Goal: Task Accomplishment & Management: Use online tool/utility

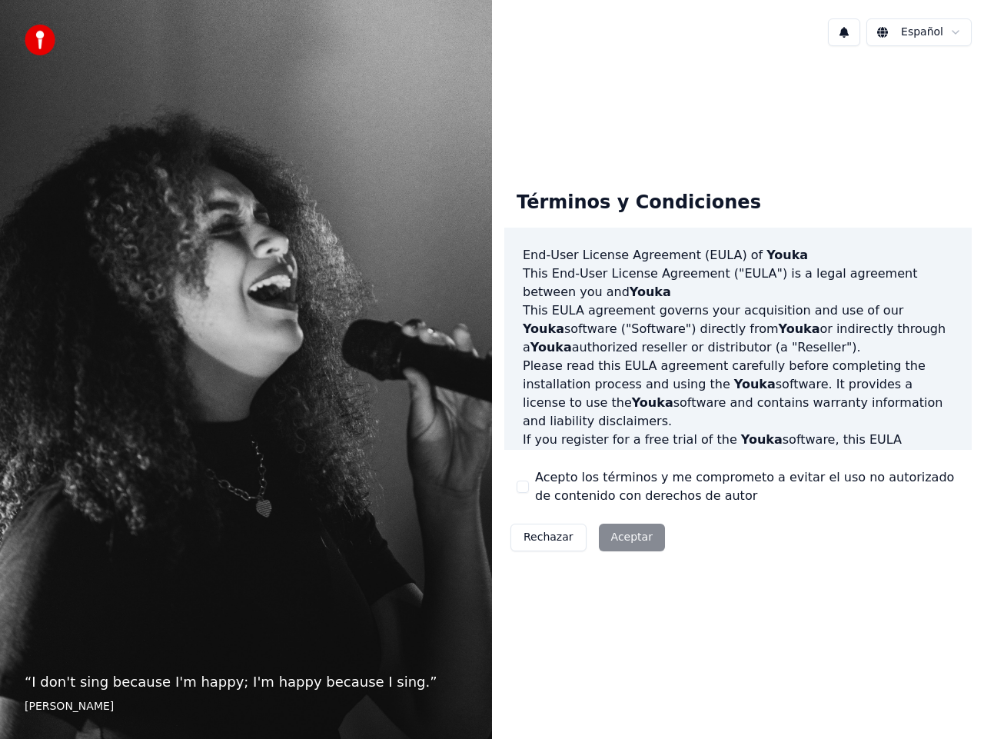
click at [959, 35] on html "“ I don't sing because I'm happy; I'm happy because I sing. ” William James Esp…" at bounding box center [492, 369] width 984 height 739
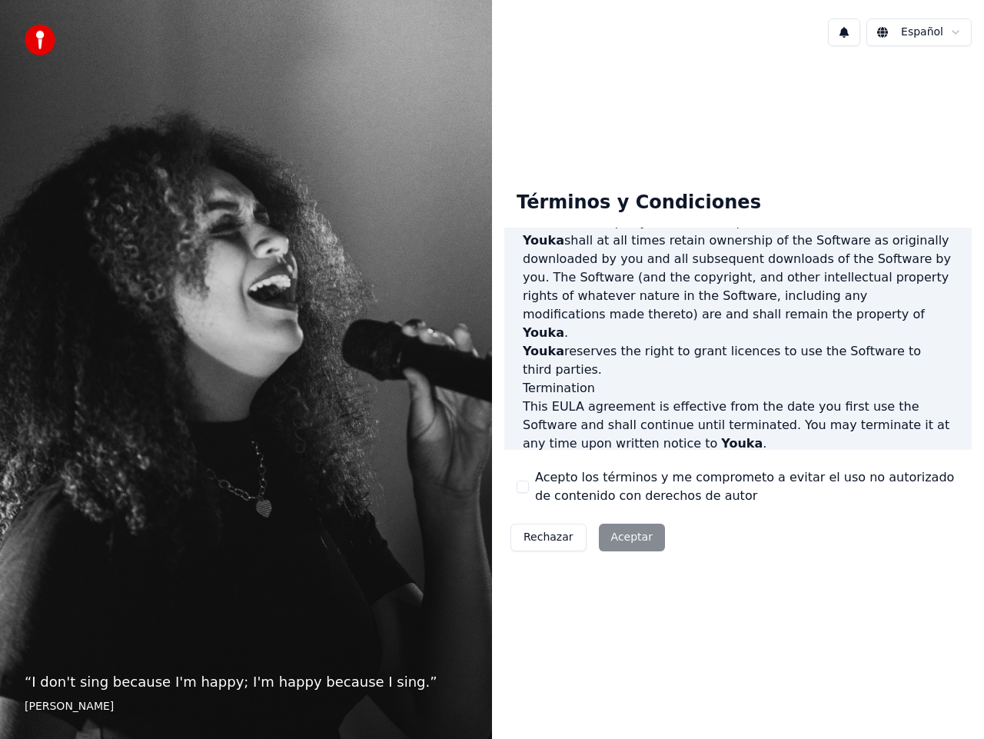
scroll to position [1014, 0]
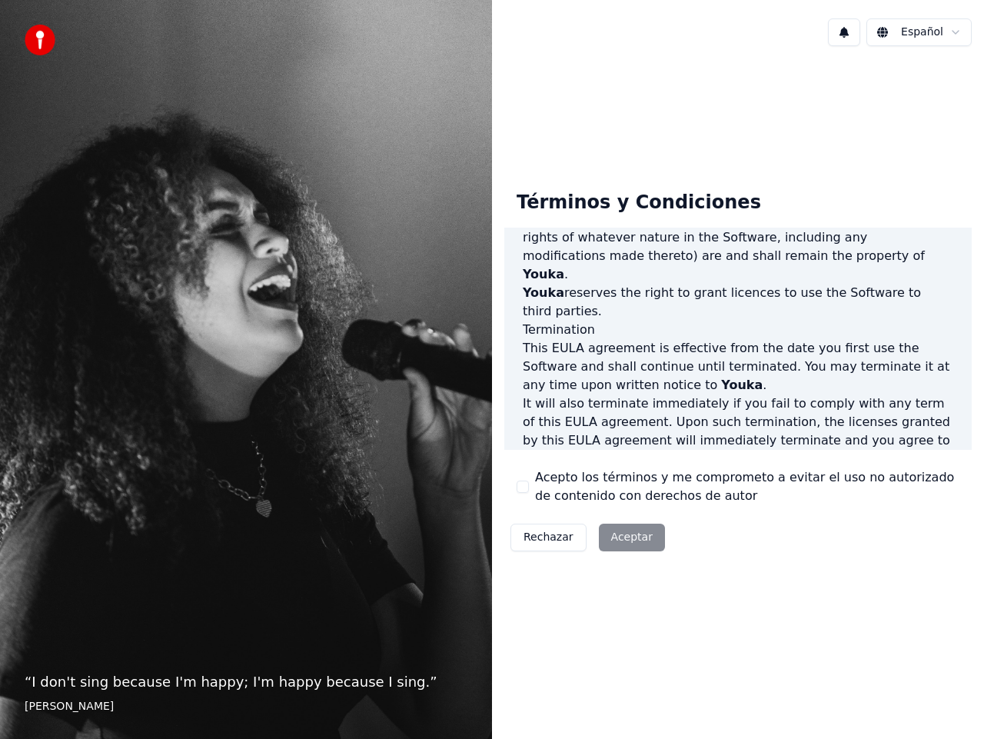
click at [525, 487] on button "Acepto los términos y me comprometo a evitar el uso no autorizado de contenido …" at bounding box center [523, 486] width 12 height 12
click at [630, 538] on button "Aceptar" at bounding box center [632, 537] width 66 height 28
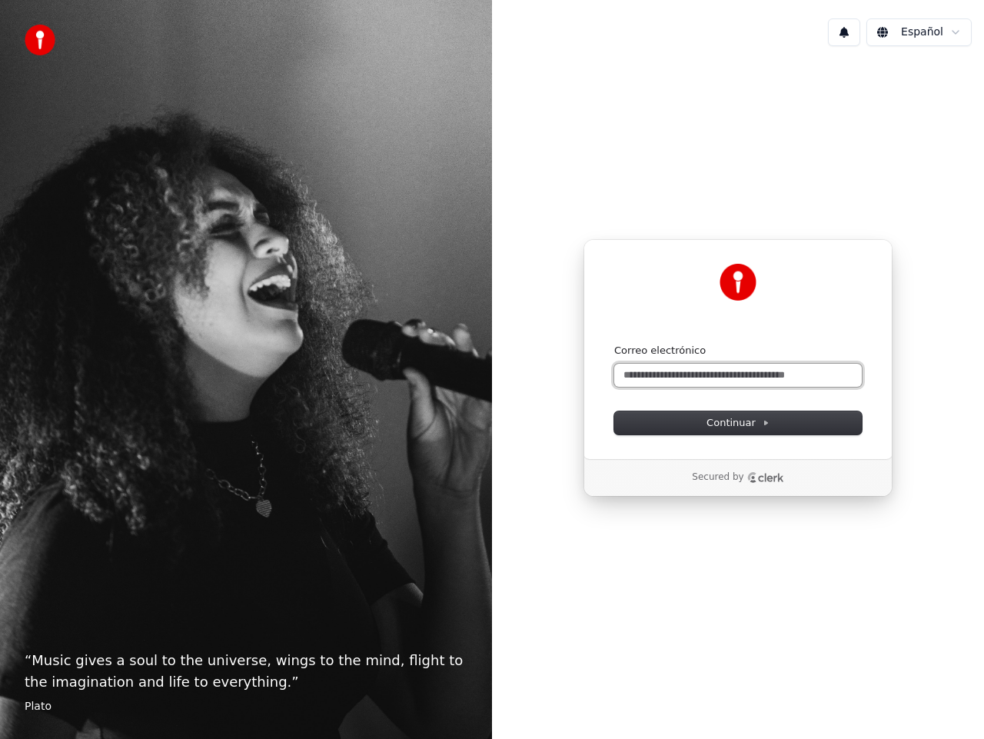
click at [682, 374] on input "Correo electrónico" at bounding box center [738, 375] width 248 height 23
click at [753, 420] on span "Continuar" at bounding box center [737, 423] width 63 height 14
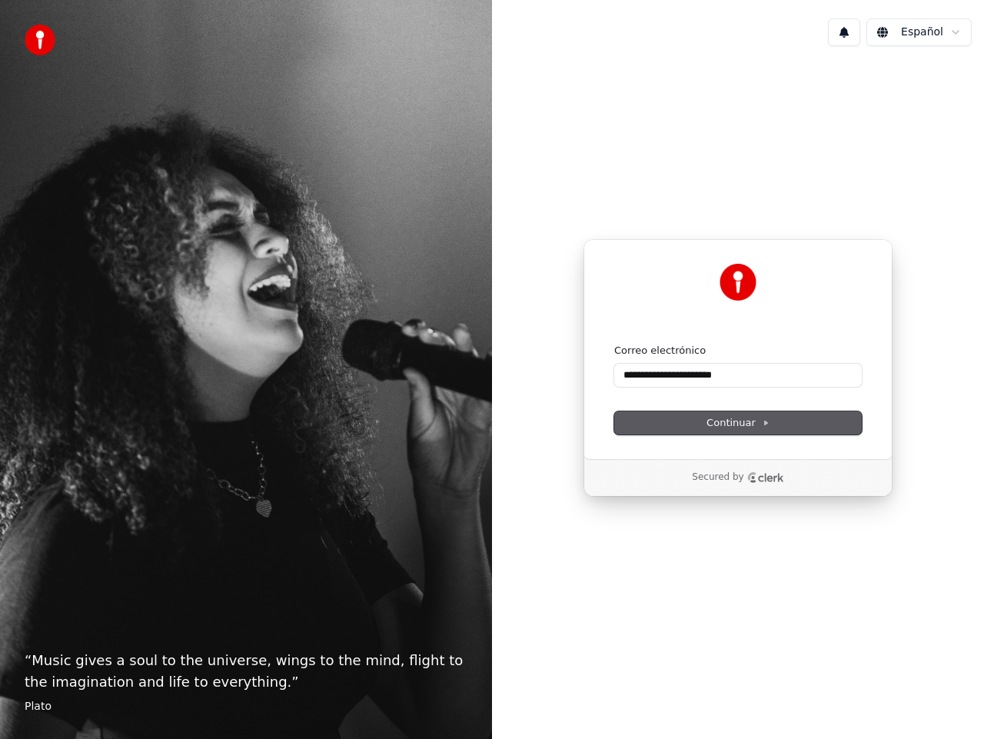
type input "**********"
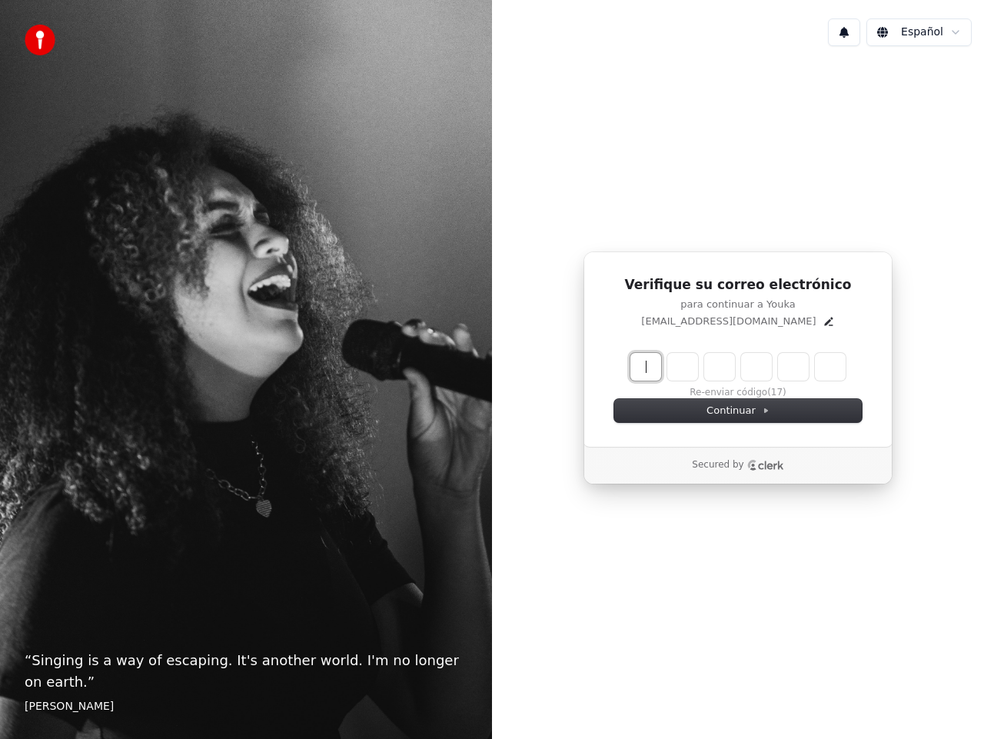
click at [646, 367] on input "Enter verification code" at bounding box center [753, 367] width 246 height 28
type input "******"
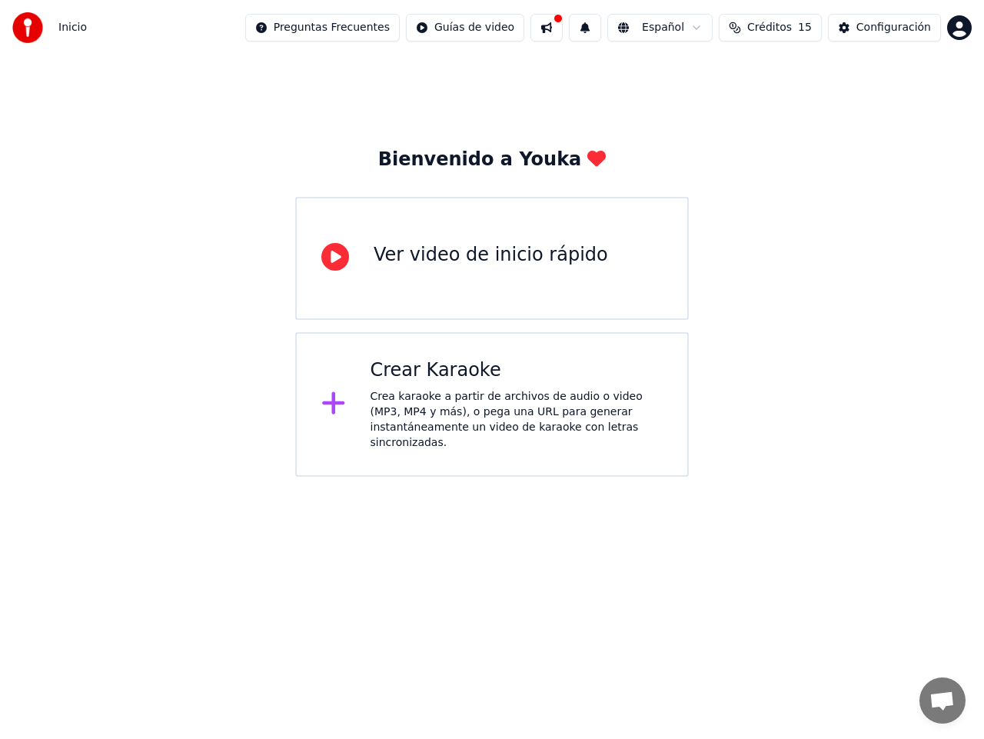
click at [421, 405] on div "Crea karaoke a partir de archivos de audio o video (MP3, MP4 y más), o pega una…" at bounding box center [517, 419] width 293 height 61
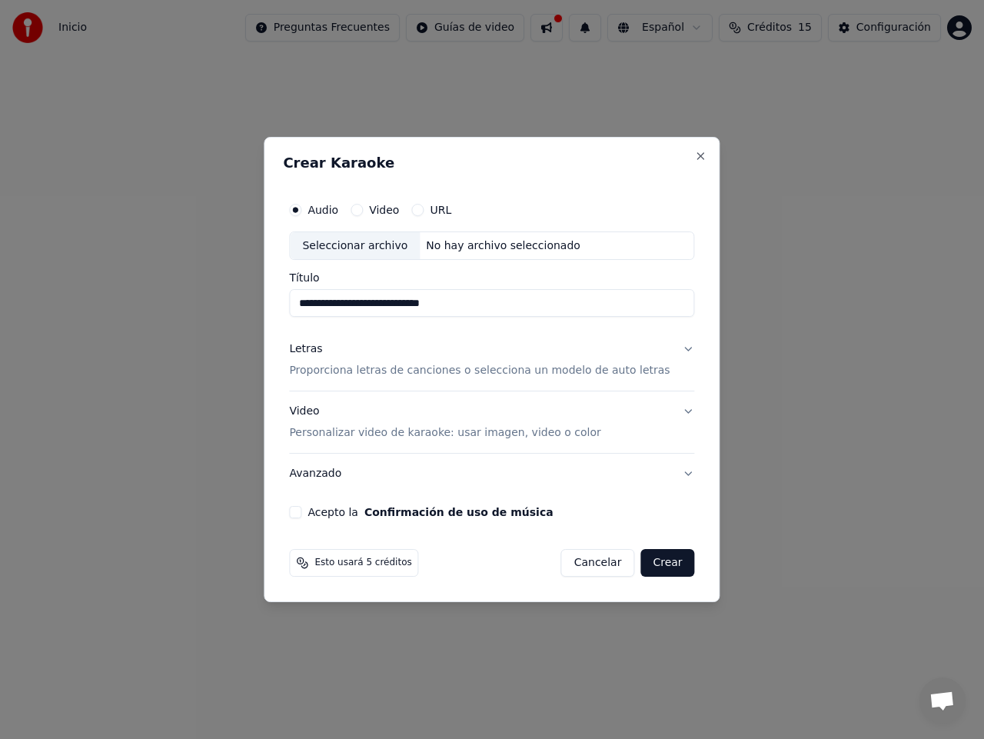
type input "**********"
drag, startPoint x: 484, startPoint y: 304, endPoint x: 295, endPoint y: 305, distance: 189.1
click at [295, 305] on div "**********" at bounding box center [492, 370] width 456 height 466
click at [352, 248] on div "Seleccionar archivo" at bounding box center [355, 246] width 130 height 28
click at [629, 302] on input "**********" at bounding box center [491, 304] width 405 height 28
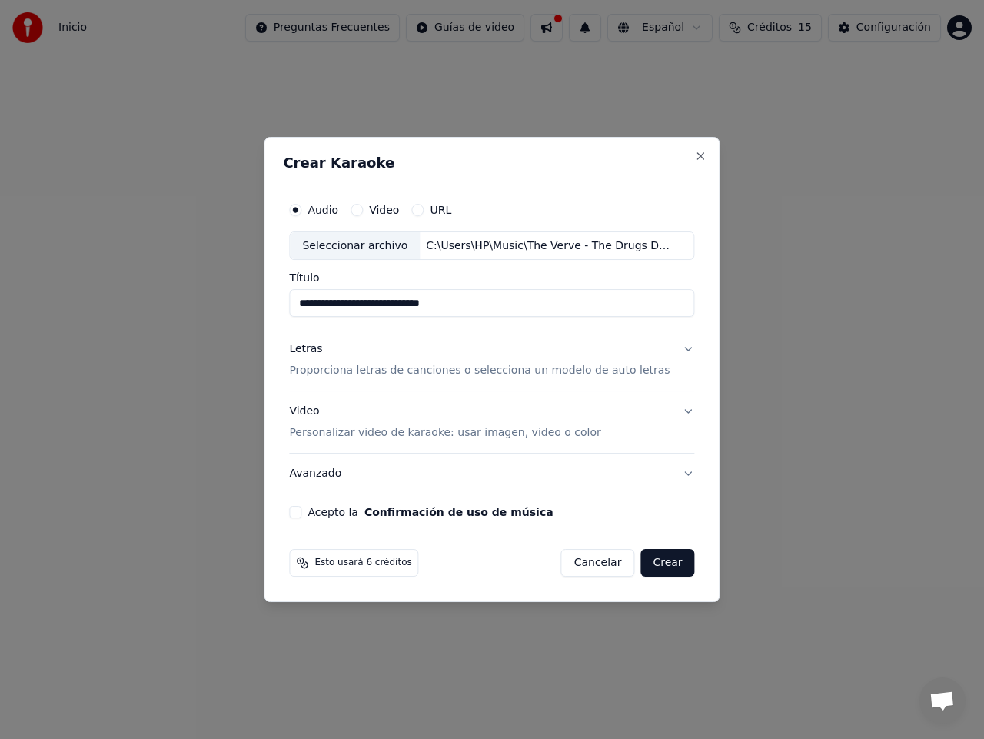
type input "**********"
click at [419, 369] on p "Proporciona letras de canciones o selecciona un modelo de auto letras" at bounding box center [479, 371] width 381 height 15
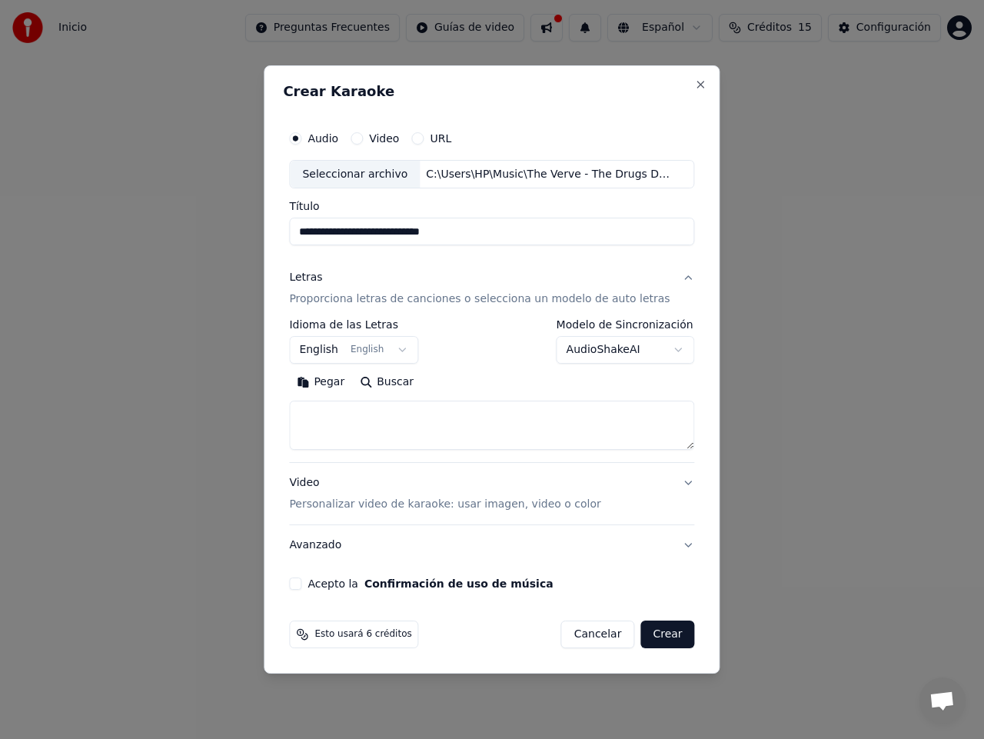
click at [401, 382] on button "Buscar" at bounding box center [386, 383] width 69 height 25
type textarea "**********"
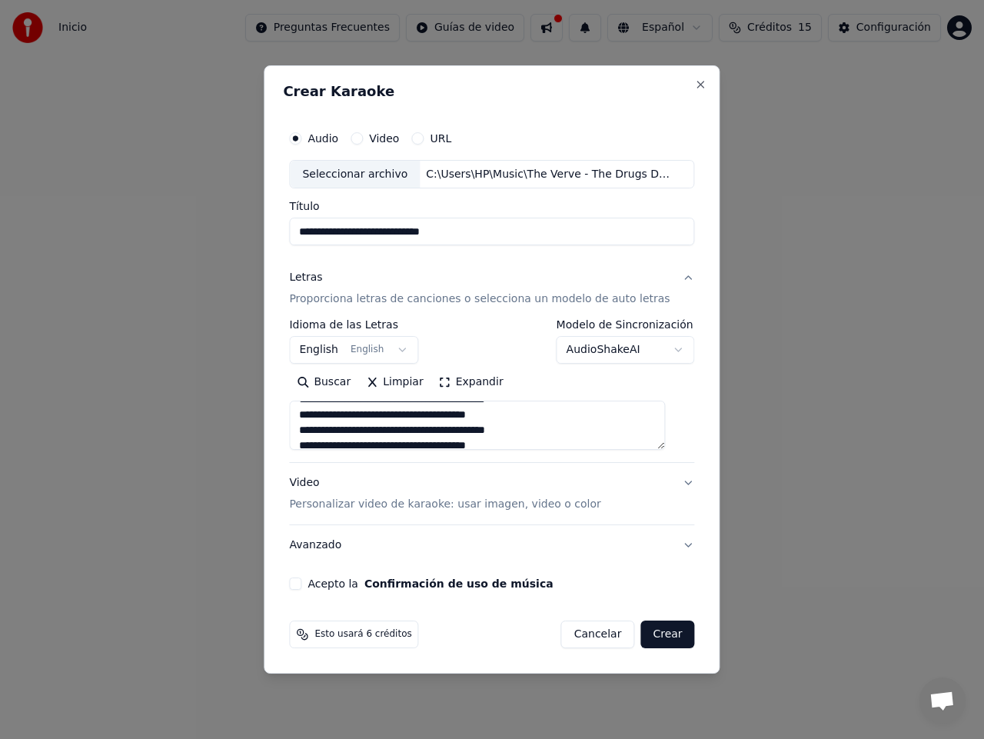
scroll to position [809, 0]
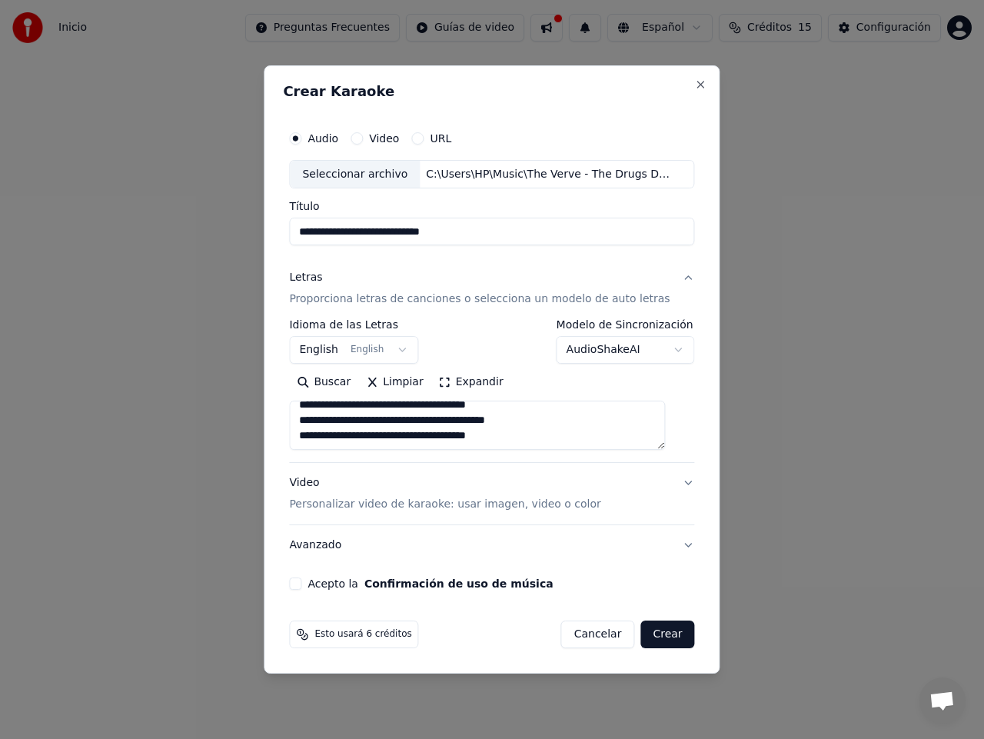
click at [394, 504] on p "Personalizar video de karaoke: usar imagen, video o color" at bounding box center [444, 504] width 311 height 15
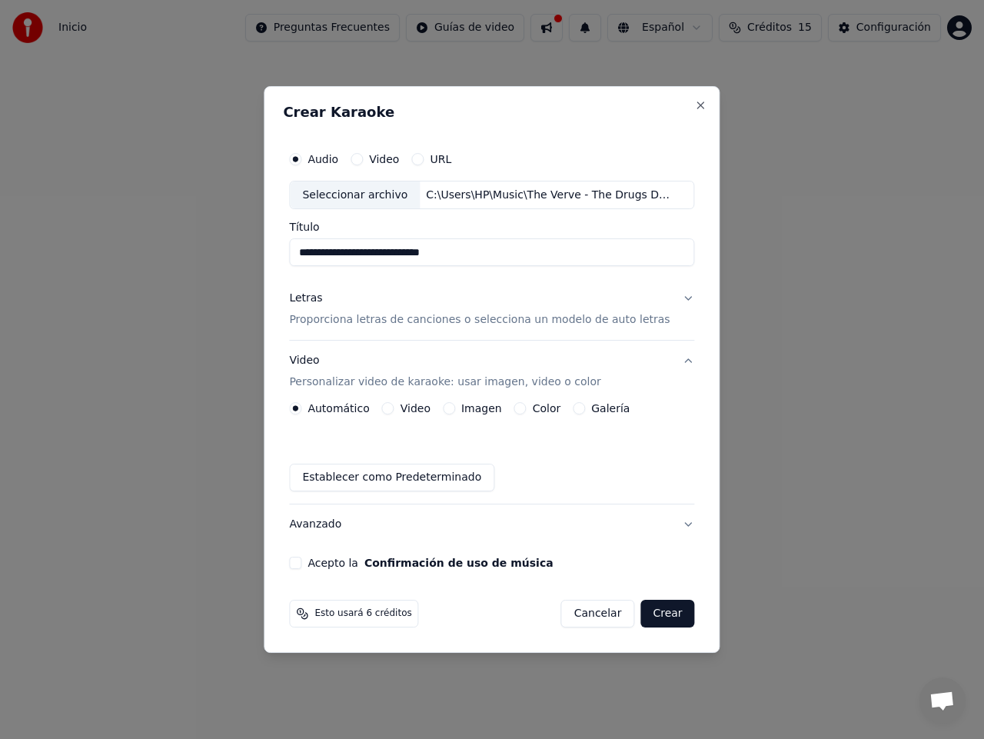
click at [330, 524] on button "Avanzado" at bounding box center [491, 524] width 405 height 40
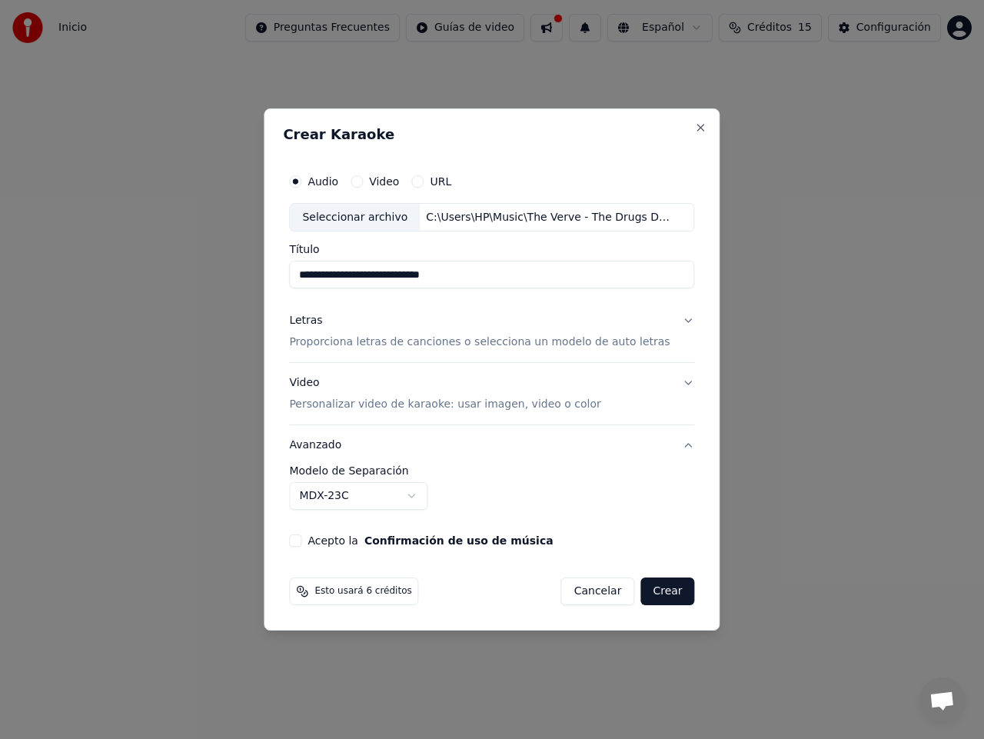
click at [345, 444] on button "Avanzado" at bounding box center [491, 445] width 405 height 40
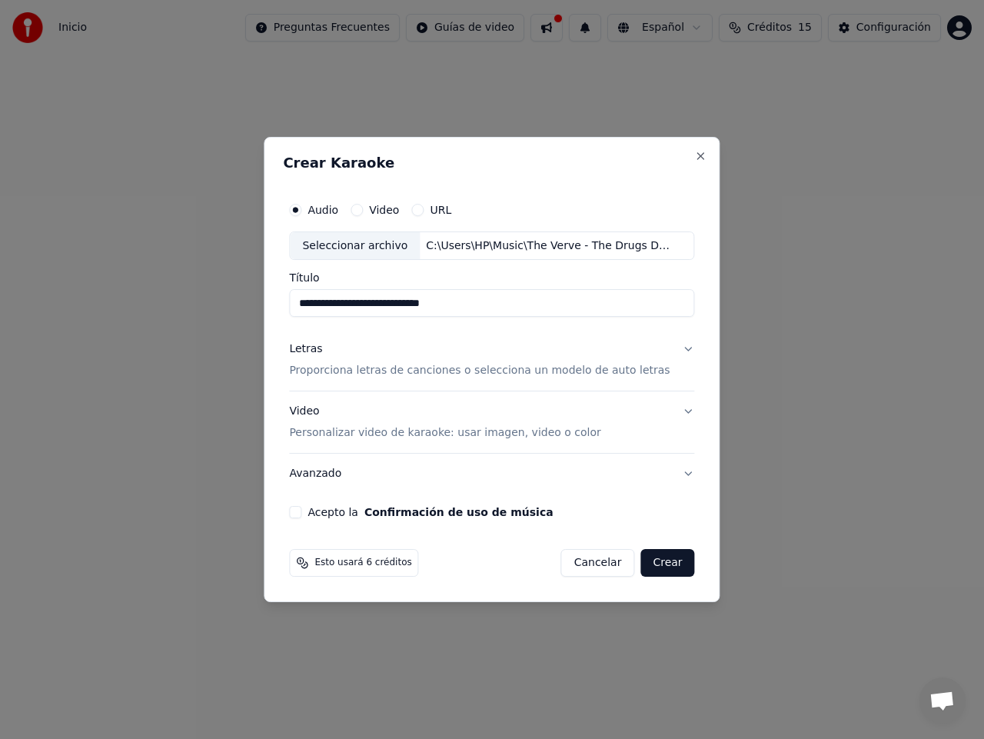
click at [330, 428] on p "Personalizar video de karaoke: usar imagen, video o color" at bounding box center [444, 432] width 311 height 15
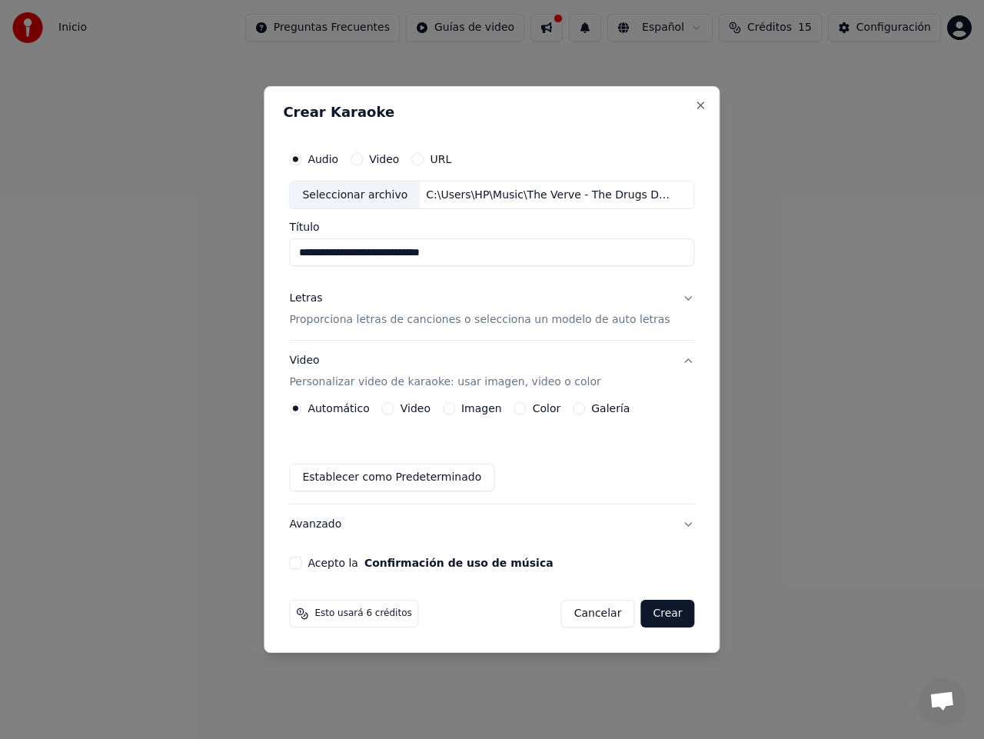
click at [394, 407] on button "Video" at bounding box center [388, 408] width 12 height 12
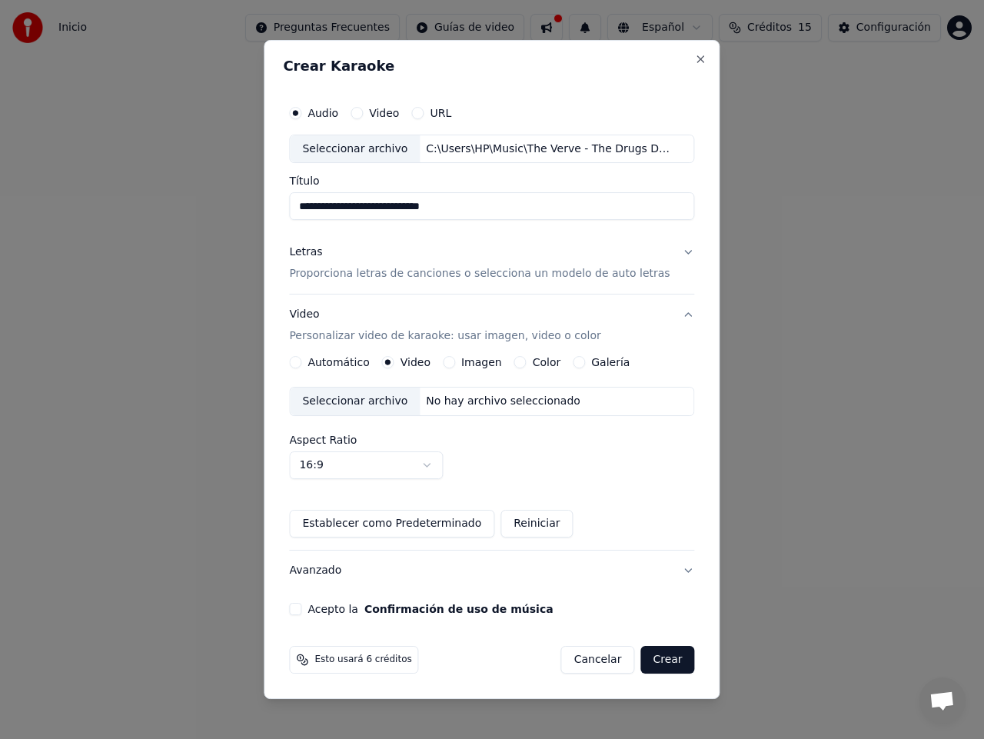
click at [440, 465] on body "**********" at bounding box center [492, 238] width 984 height 477
click at [440, 467] on body "**********" at bounding box center [492, 238] width 984 height 477
click at [484, 364] on label "Imagen" at bounding box center [481, 362] width 41 height 11
click at [455, 364] on button "Imagen" at bounding box center [449, 362] width 12 height 12
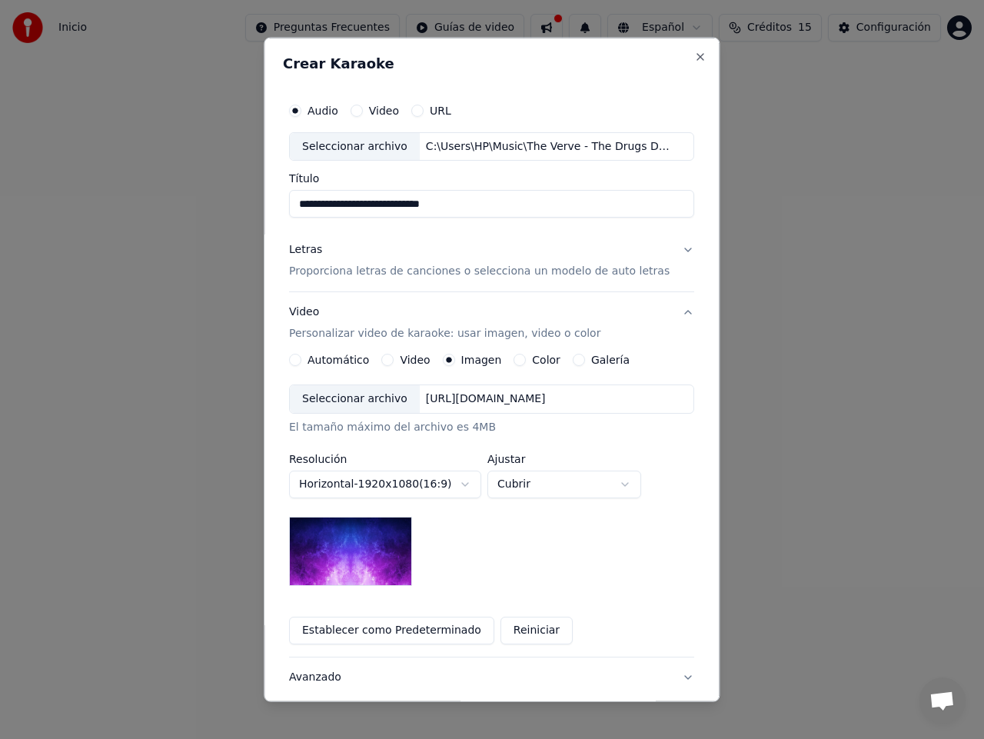
click at [552, 396] on div "[URL][DOMAIN_NAME]" at bounding box center [486, 398] width 132 height 15
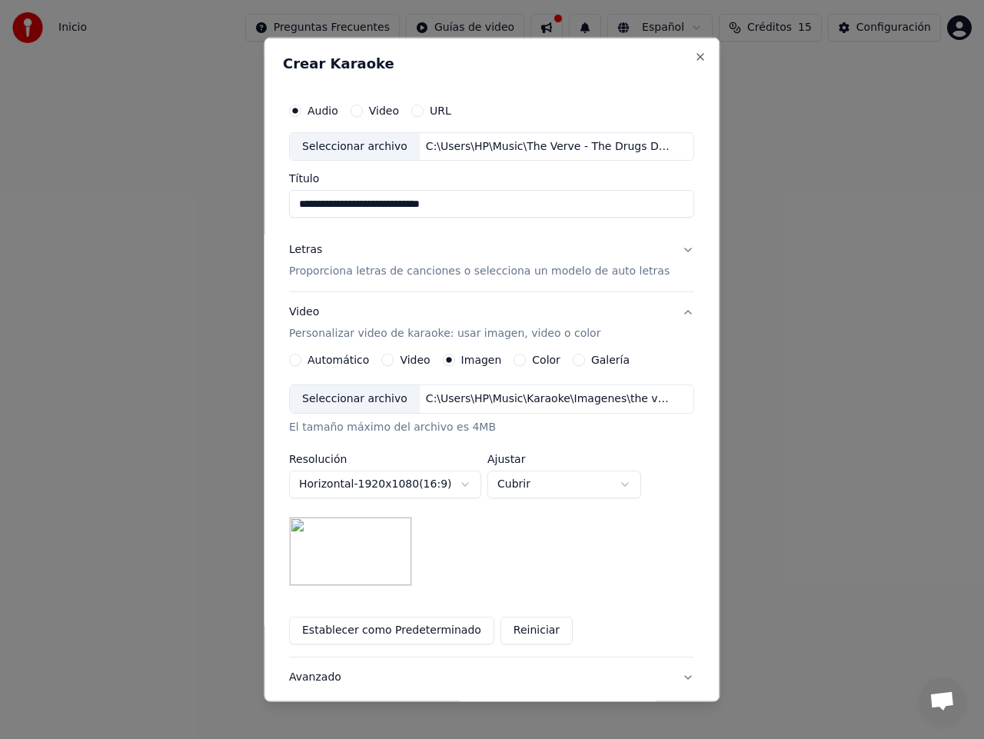
scroll to position [50, 0]
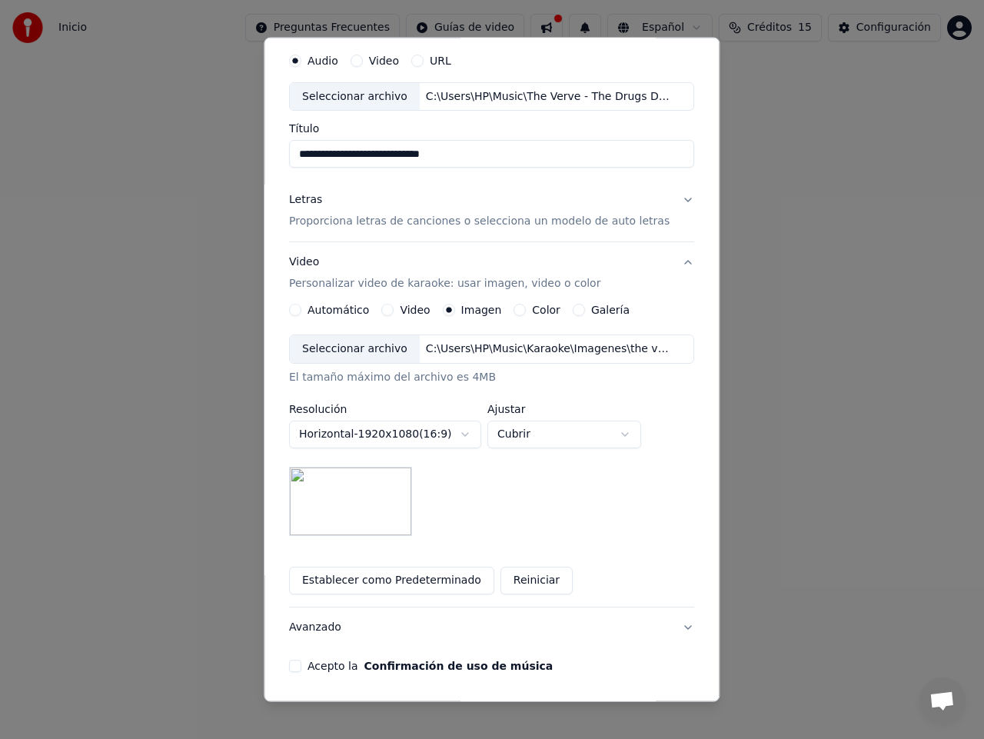
click at [668, 196] on button "Letras Proporciona letras de canciones o selecciona un modelo de auto letras" at bounding box center [491, 210] width 405 height 61
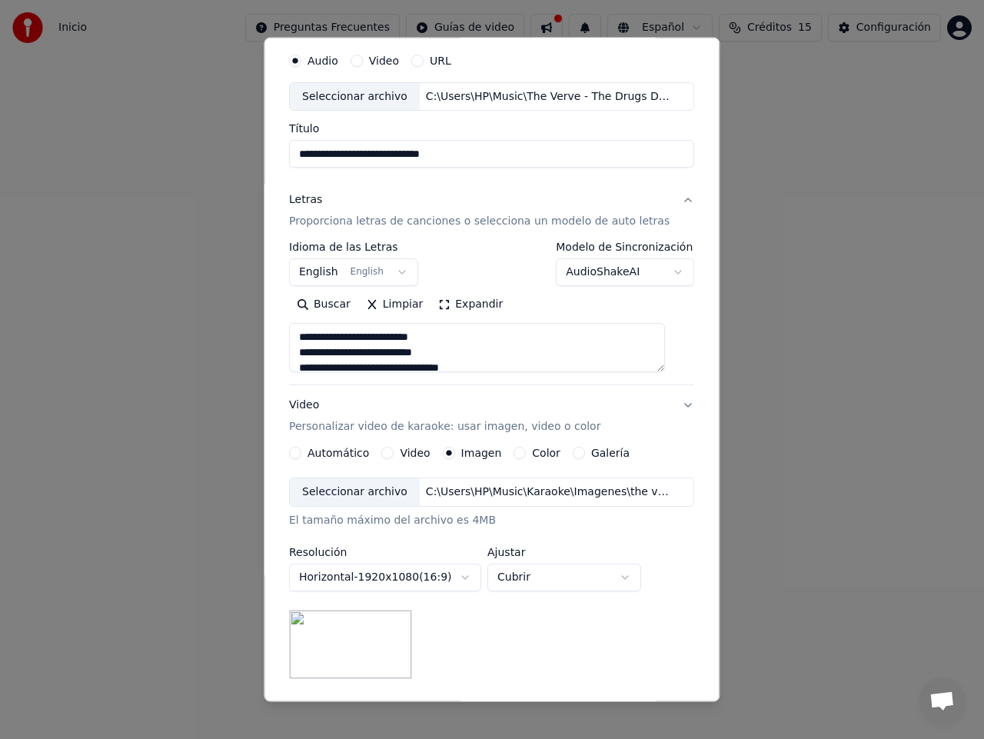
scroll to position [0, 0]
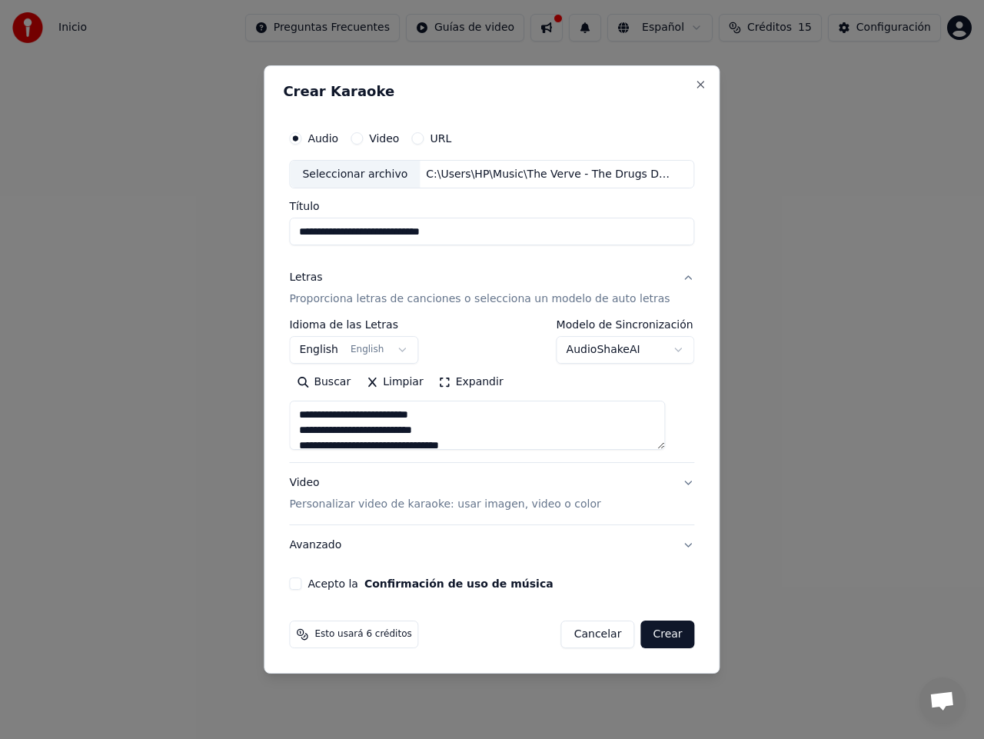
click at [667, 347] on body "**********" at bounding box center [492, 238] width 984 height 477
click at [411, 349] on button "English English" at bounding box center [353, 351] width 129 height 28
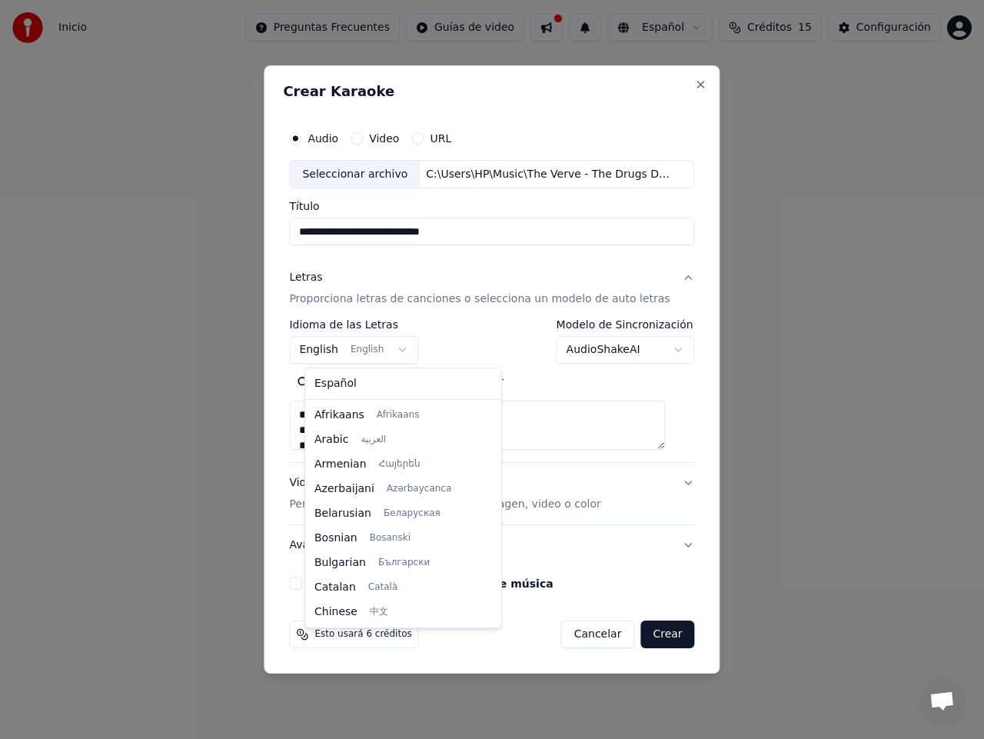
scroll to position [123, 0]
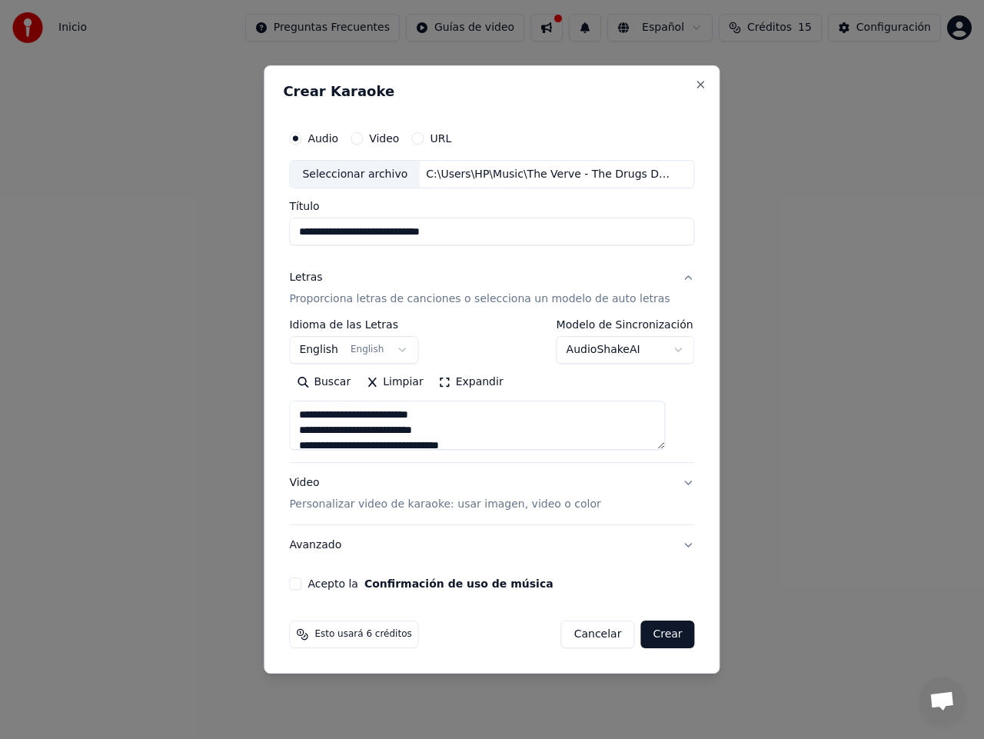
click at [411, 349] on body "**********" at bounding box center [492, 238] width 984 height 477
click at [672, 482] on button "Video Personalizar video de karaoke: usar imagen, video o color" at bounding box center [491, 494] width 405 height 61
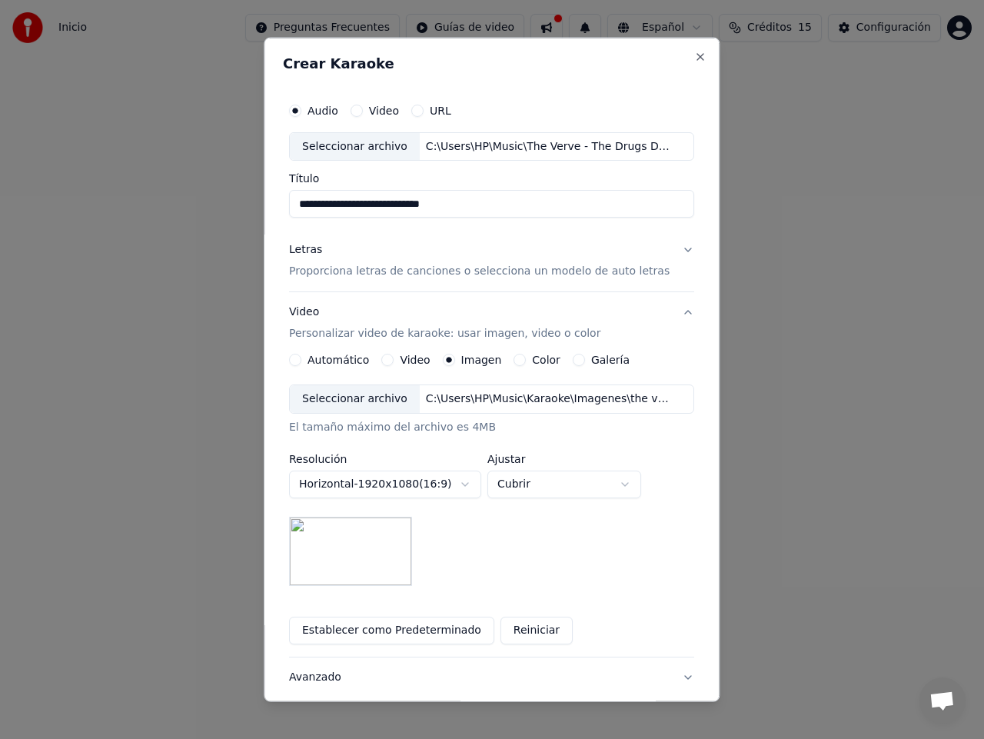
click at [635, 477] on body "**********" at bounding box center [492, 238] width 984 height 477
click at [668, 248] on button "Letras Proporciona letras de canciones o selecciona un modelo de auto letras" at bounding box center [491, 260] width 405 height 61
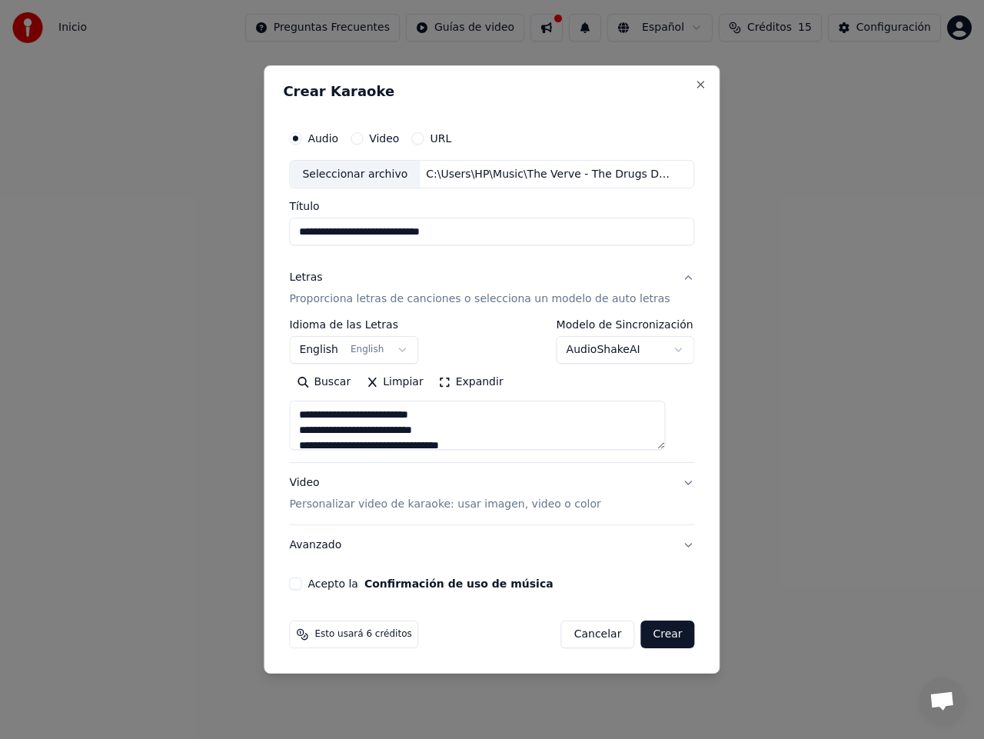
click at [333, 544] on button "Avanzado" at bounding box center [491, 545] width 405 height 40
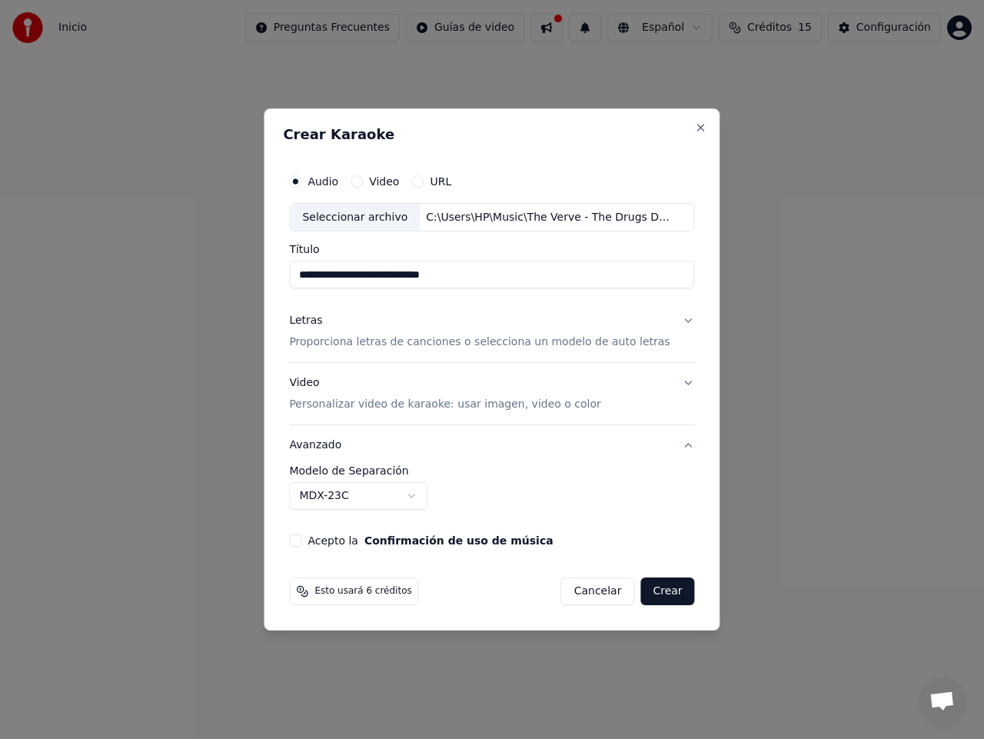
click at [301, 540] on button "Acepto la Confirmación de uso de música" at bounding box center [295, 540] width 12 height 12
click at [648, 597] on button "Crear" at bounding box center [667, 591] width 54 height 28
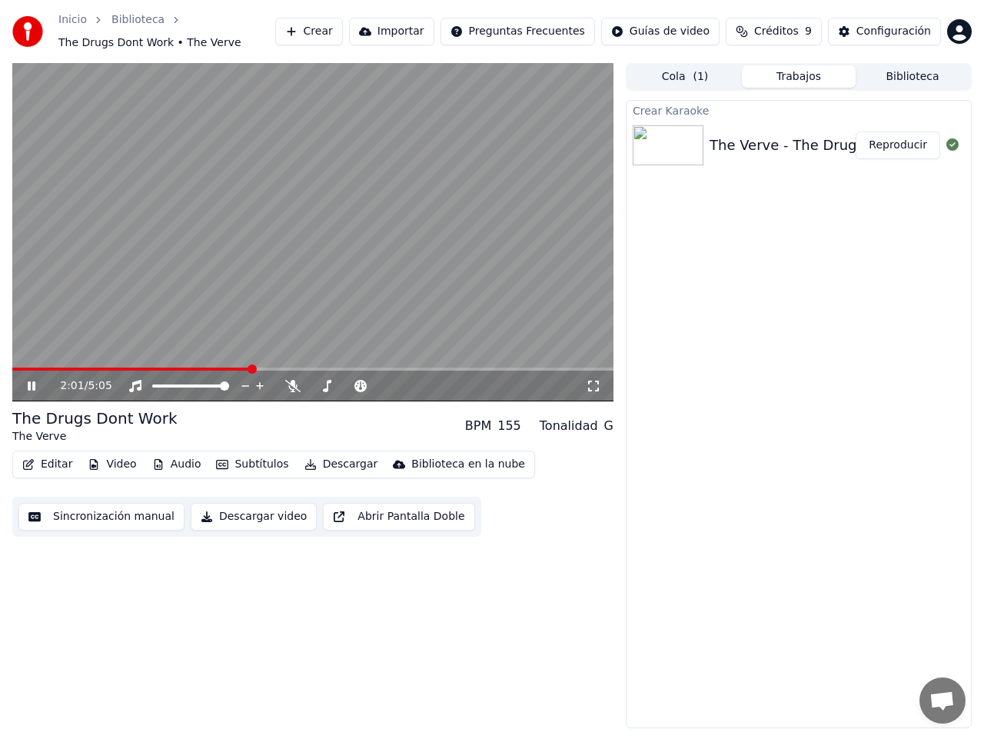
click at [35, 382] on icon at bounding box center [32, 385] width 8 height 9
click at [291, 384] on icon at bounding box center [292, 386] width 15 height 12
click at [28, 386] on icon at bounding box center [31, 386] width 9 height 11
click at [294, 388] on icon at bounding box center [292, 386] width 15 height 12
click at [367, 520] on button "Abrir Pantalla Doble" at bounding box center [398, 517] width 151 height 28
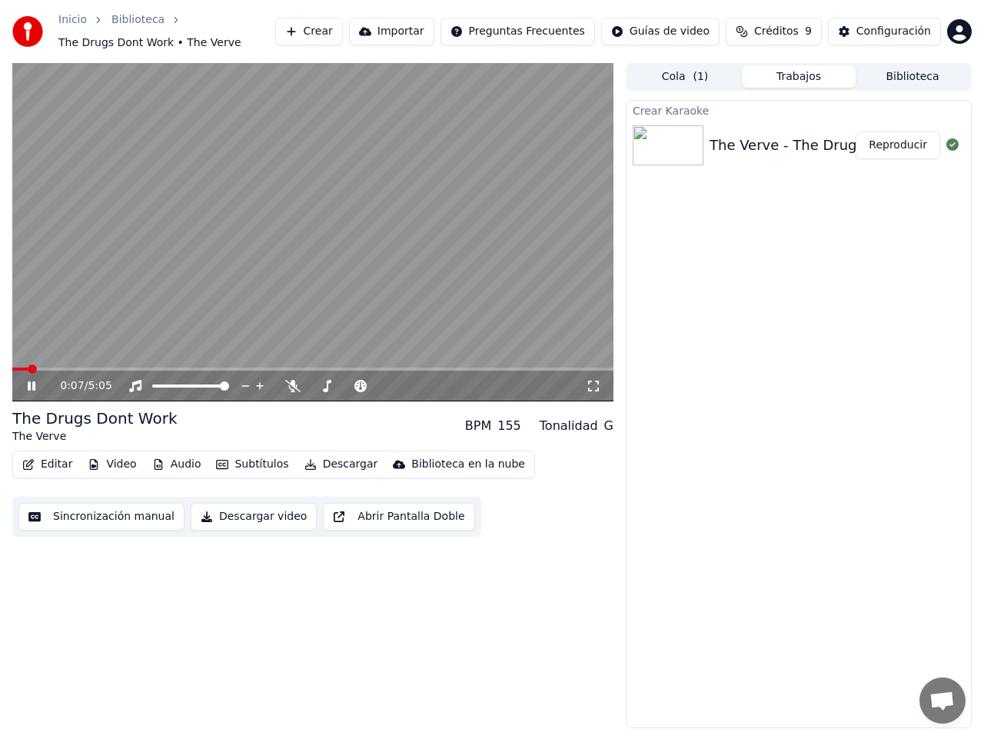
click at [32, 385] on icon at bounding box center [42, 386] width 35 height 12
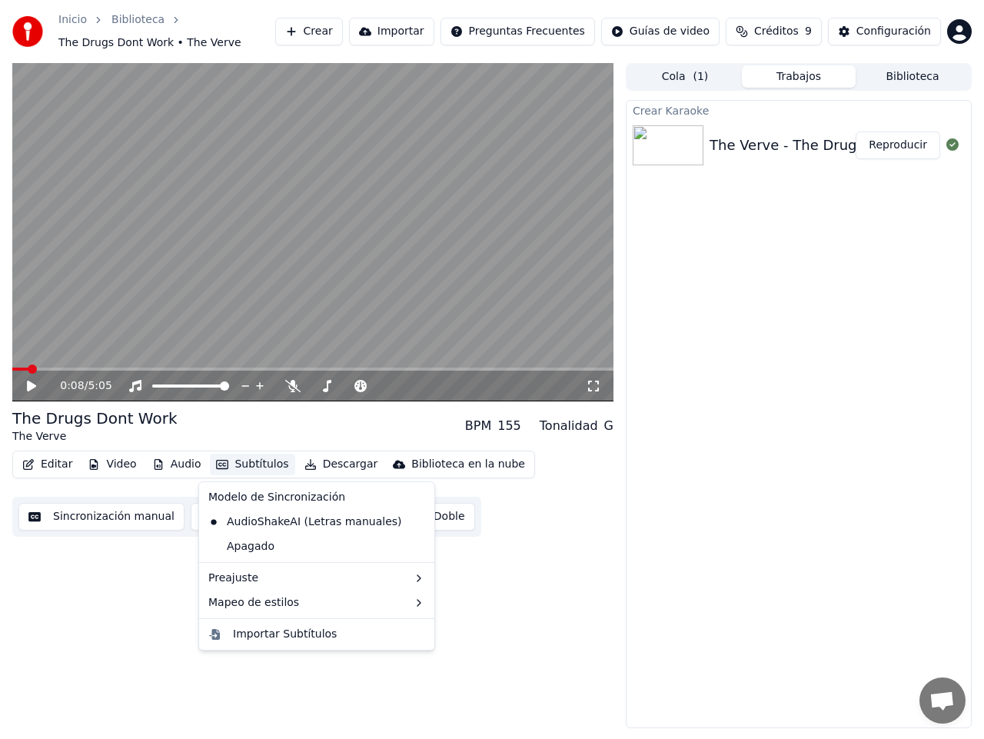
click at [239, 464] on button "Subtítulos" at bounding box center [252, 465] width 85 height 22
click at [263, 631] on div "Importar Subtítulos" at bounding box center [285, 634] width 104 height 15
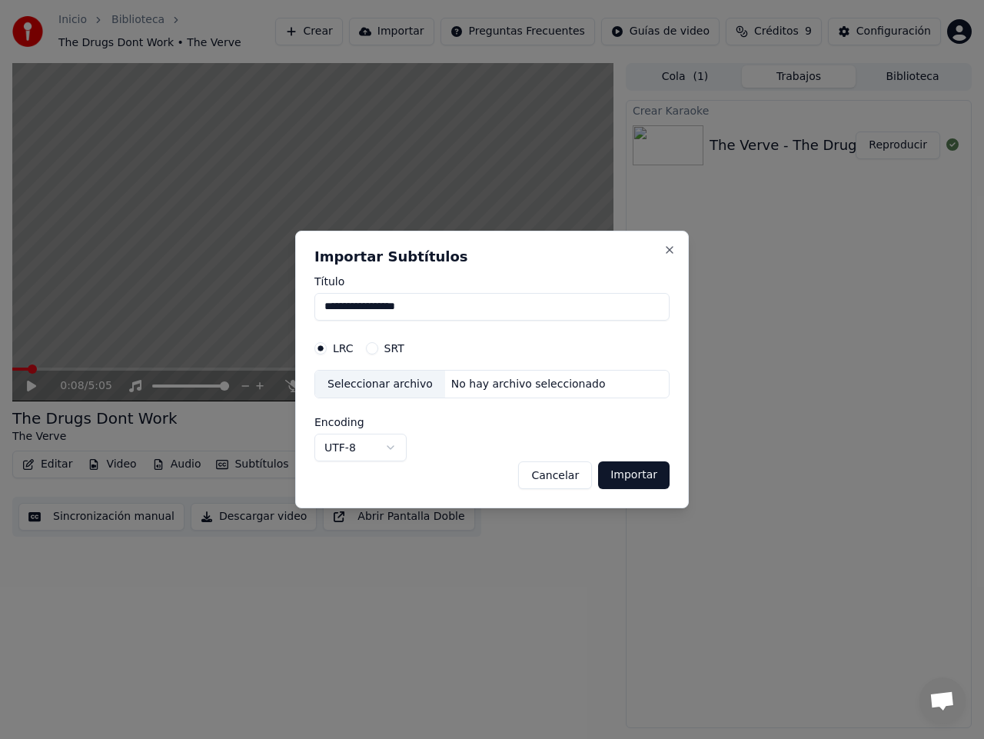
click at [568, 477] on button "Cancelar" at bounding box center [555, 475] width 74 height 28
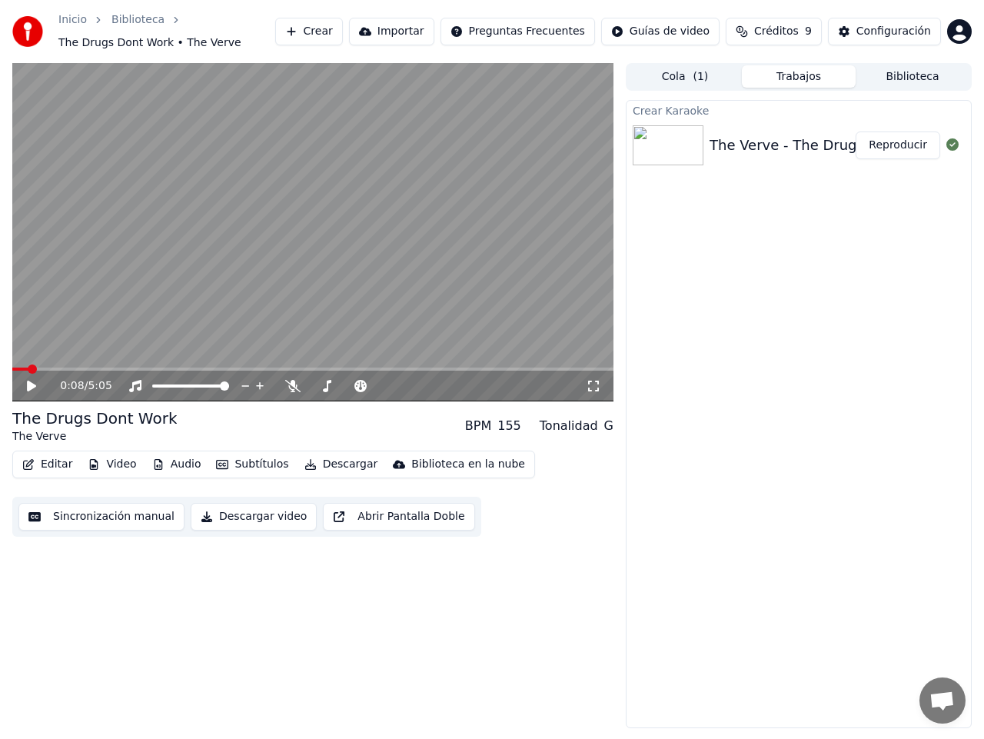
click at [47, 464] on button "Editar" at bounding box center [47, 465] width 62 height 22
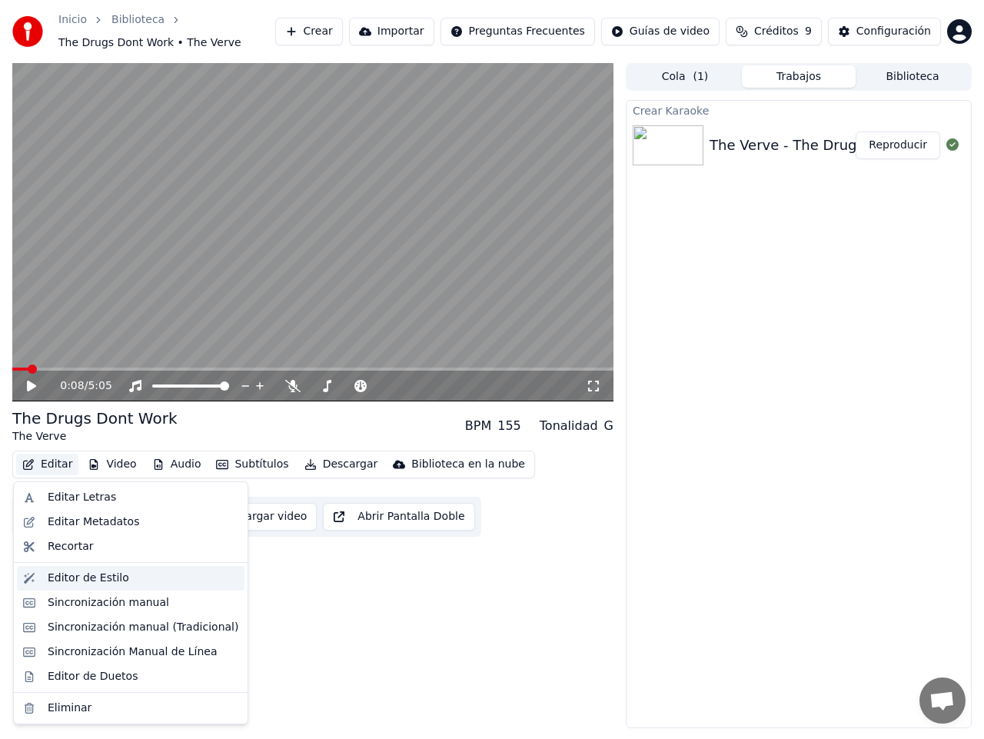
click at [85, 577] on div "Editor de Estilo" at bounding box center [88, 577] width 81 height 15
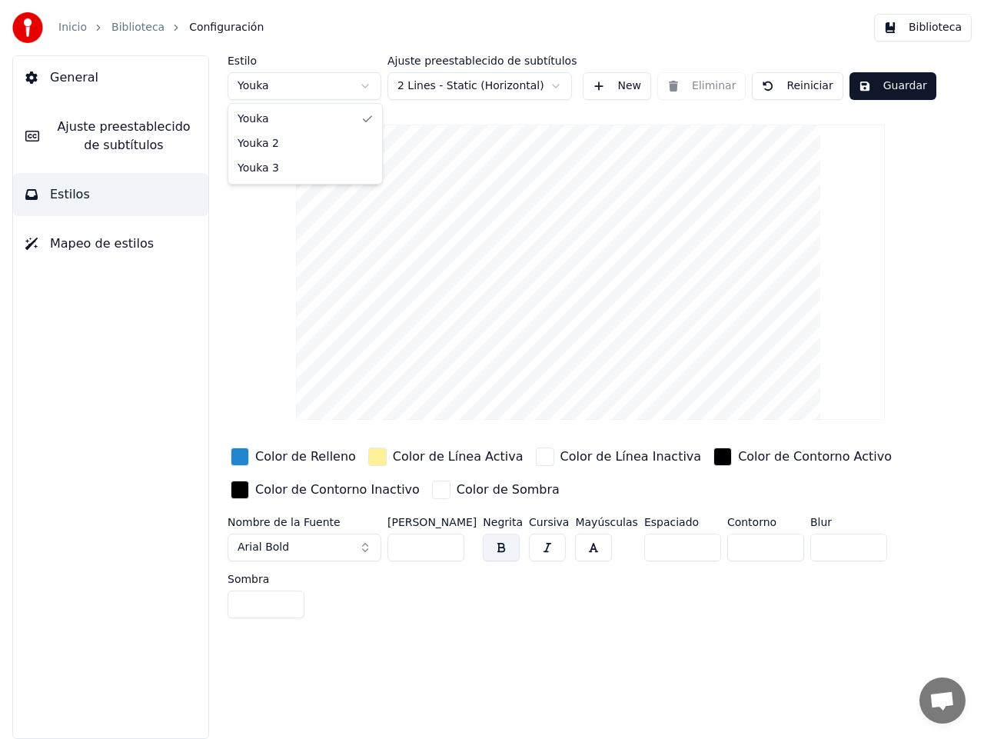
click at [366, 84] on html "Inicio Biblioteca Configuración Biblioteca General Ajuste preestablecido de sub…" at bounding box center [492, 369] width 984 height 739
click at [367, 81] on html "Inicio Biblioteca Configuración Biblioteca General Ajuste preestablecido de sub…" at bounding box center [492, 369] width 984 height 739
click at [616, 85] on button "New" at bounding box center [617, 86] width 68 height 28
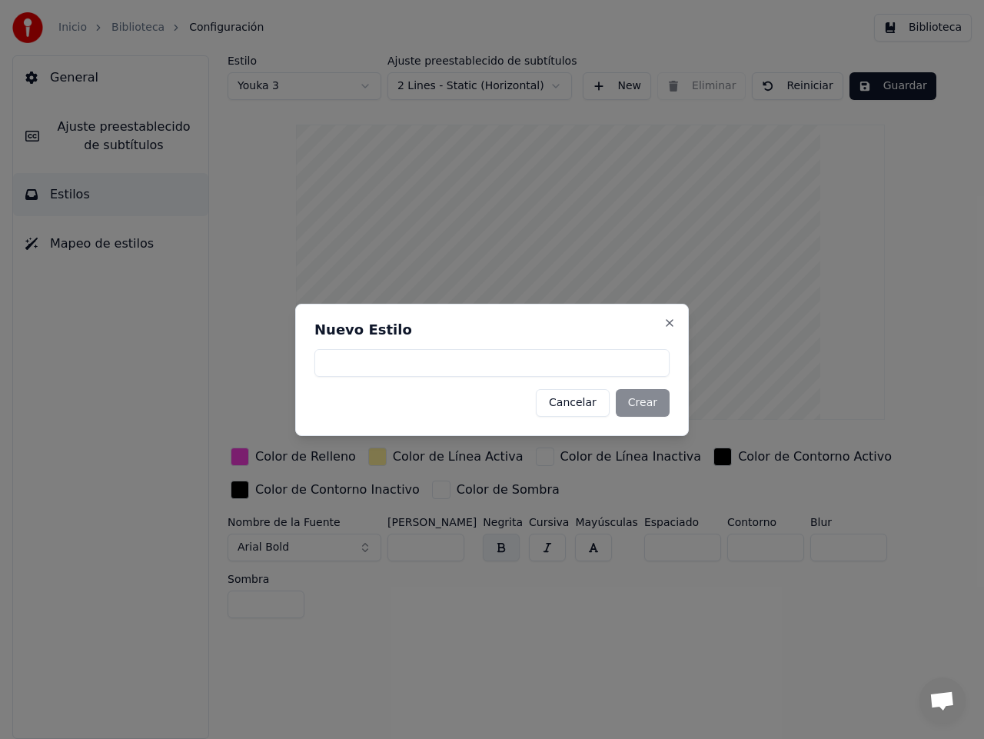
click at [572, 404] on button "Cancelar" at bounding box center [573, 403] width 74 height 28
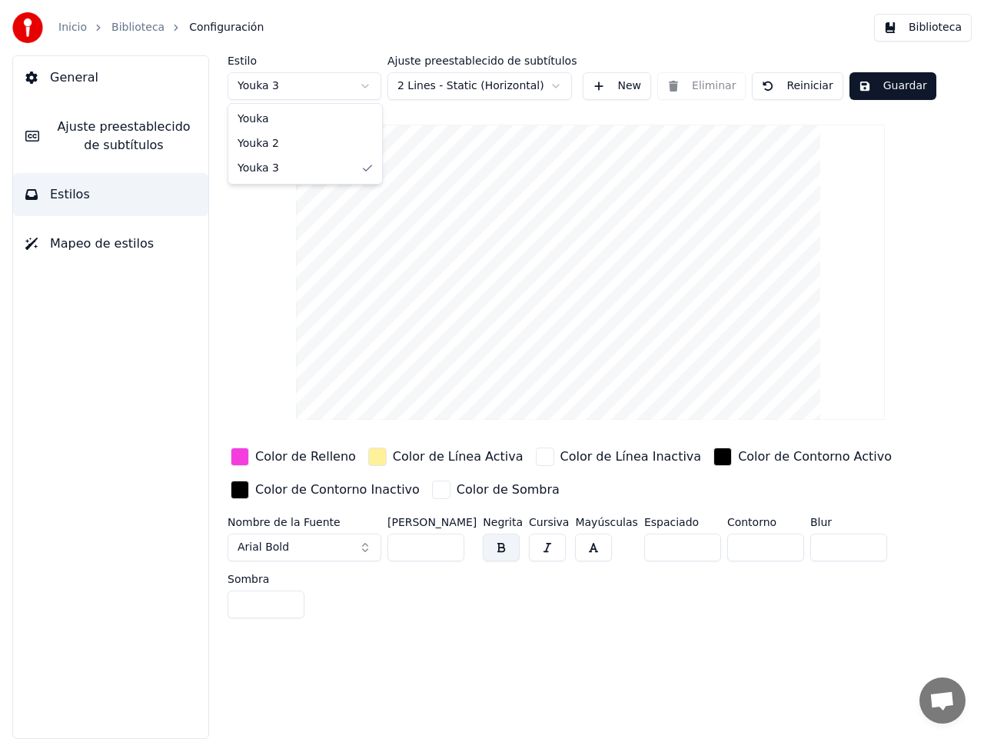
click at [364, 82] on html "Inicio Biblioteca Configuración Biblioteca General Ajuste preestablecido de sub…" at bounding box center [492, 369] width 984 height 739
click at [364, 547] on button "Arial Bold" at bounding box center [305, 547] width 154 height 28
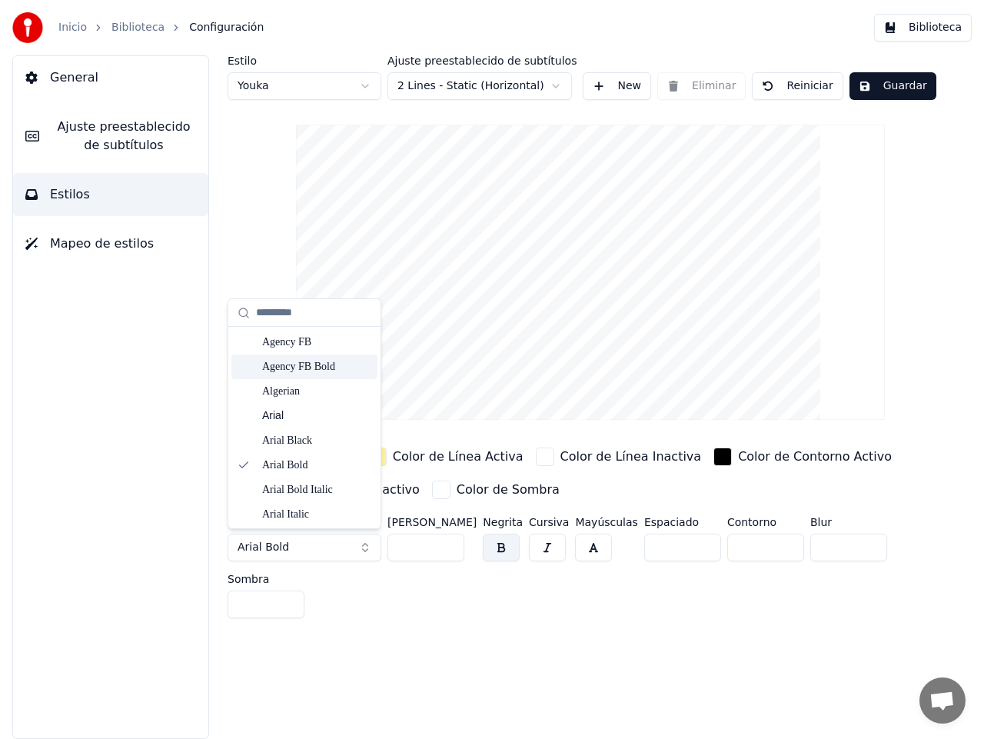
click at [308, 368] on div "Agency FB Bold" at bounding box center [316, 366] width 109 height 15
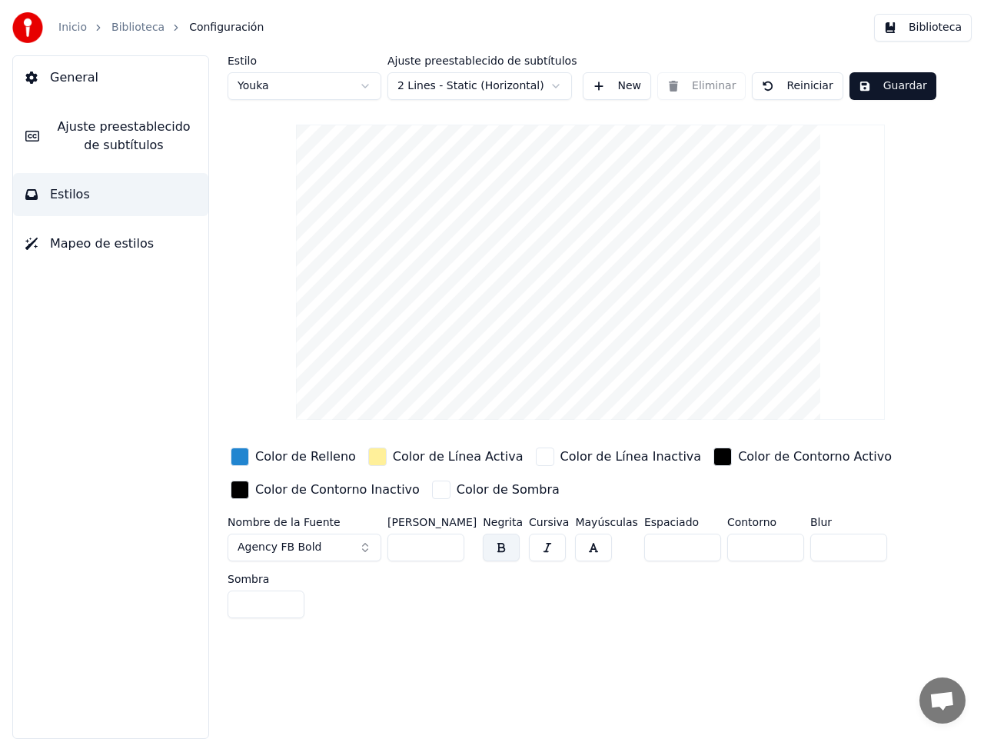
click at [365, 543] on button "Agency FB Bold" at bounding box center [305, 547] width 154 height 28
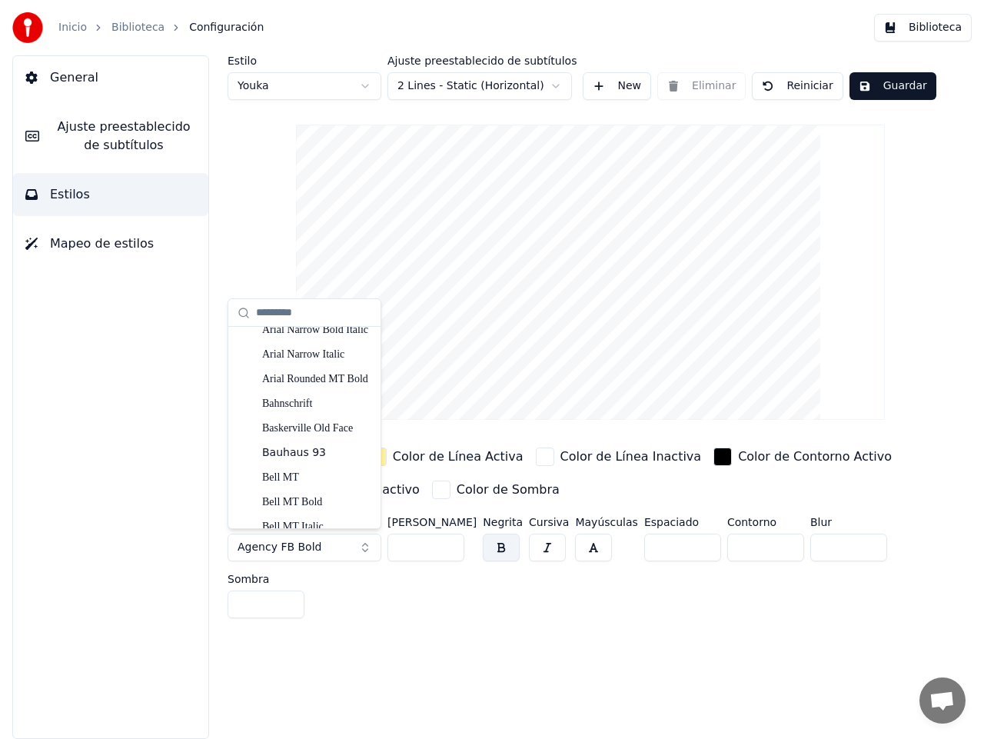
scroll to position [430, 0]
click at [295, 381] on div "Berlin Sans FB" at bounding box center [316, 379] width 109 height 15
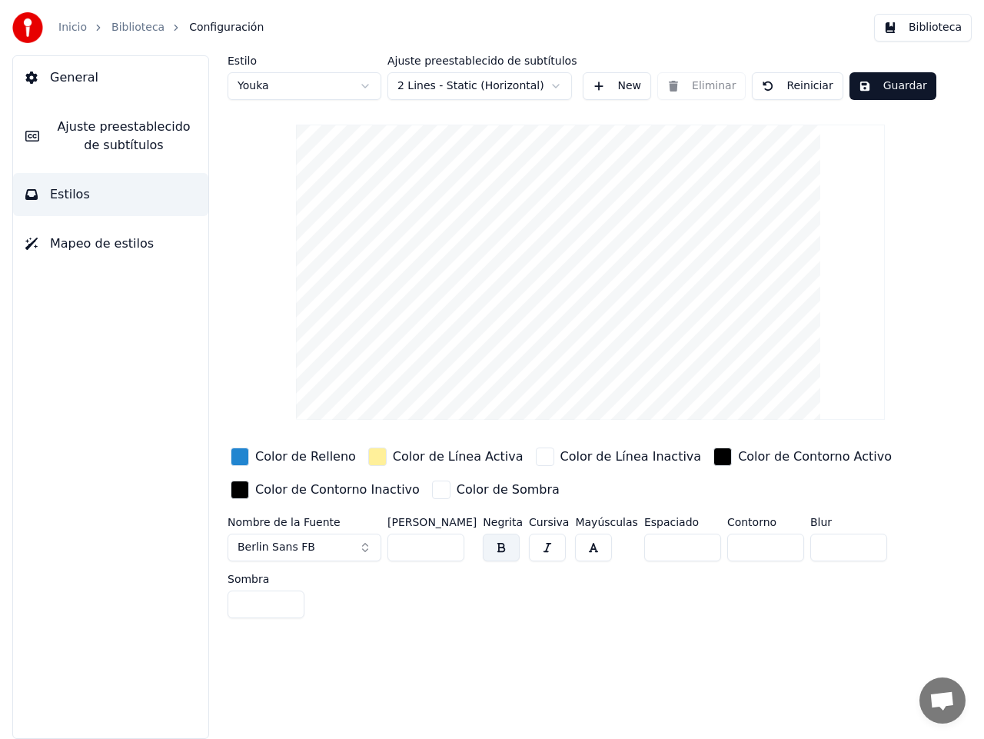
click at [367, 543] on button "Berlin Sans FB" at bounding box center [305, 547] width 154 height 28
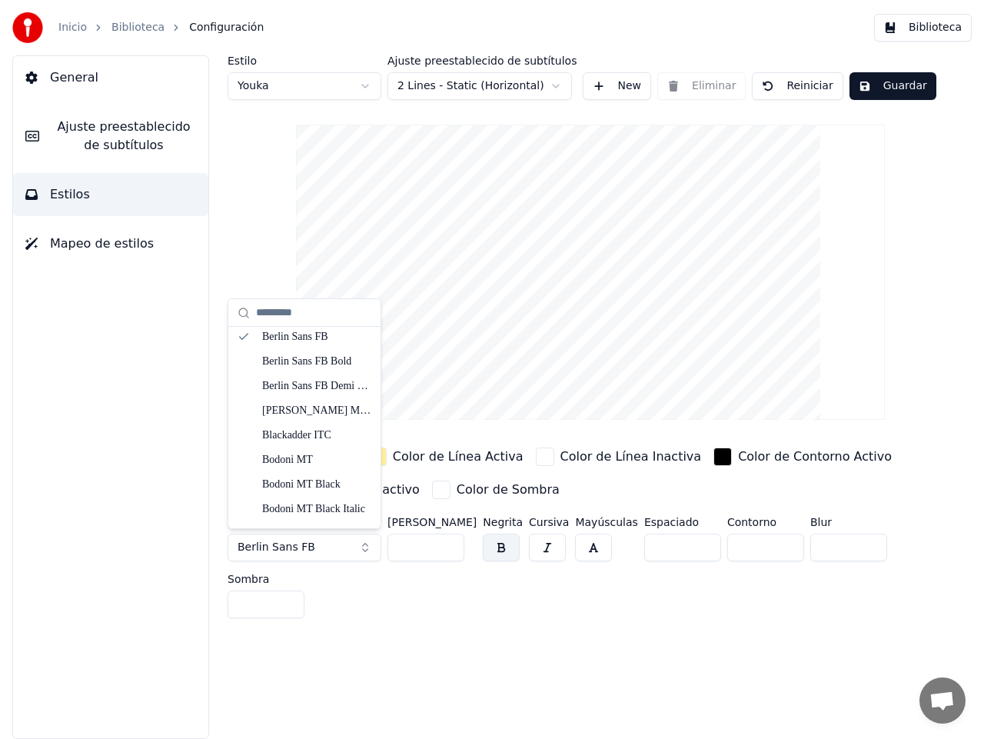
scroll to position [559, 0]
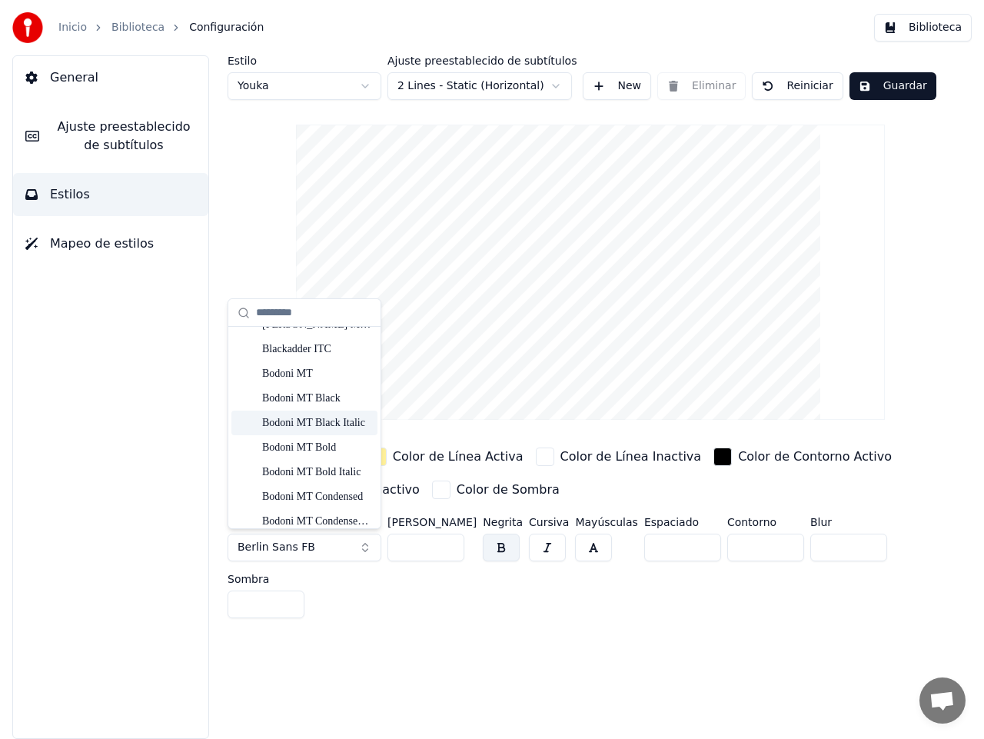
click at [308, 424] on div "Bodoni MT Black Italic" at bounding box center [316, 422] width 109 height 15
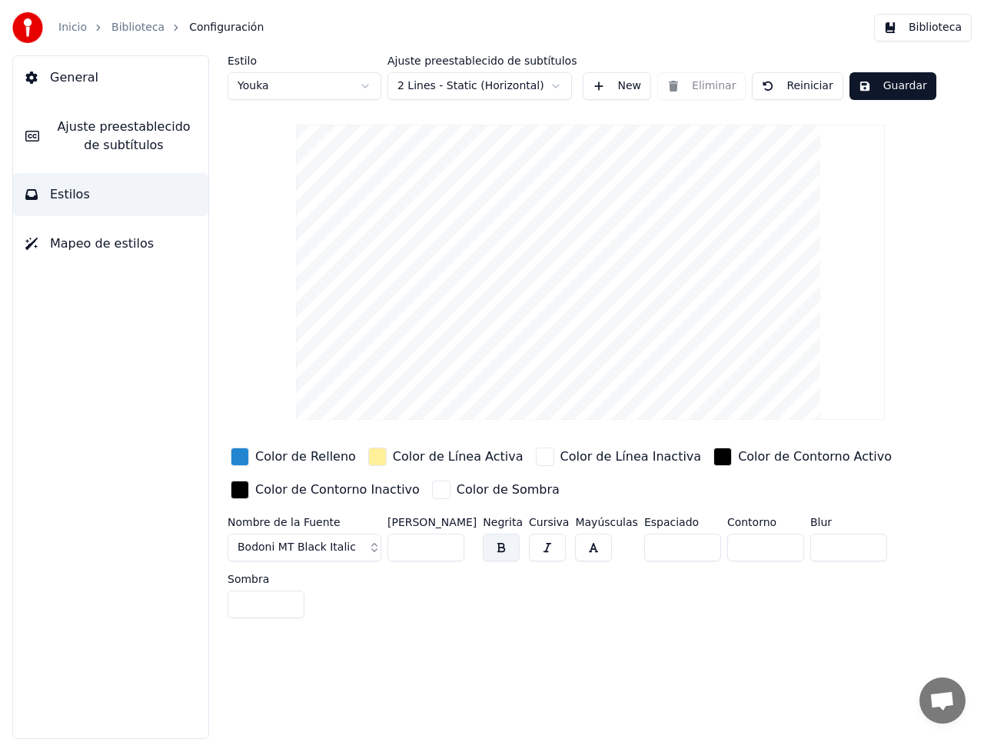
click at [364, 541] on button "Bodoni MT Black Italic" at bounding box center [305, 547] width 154 height 28
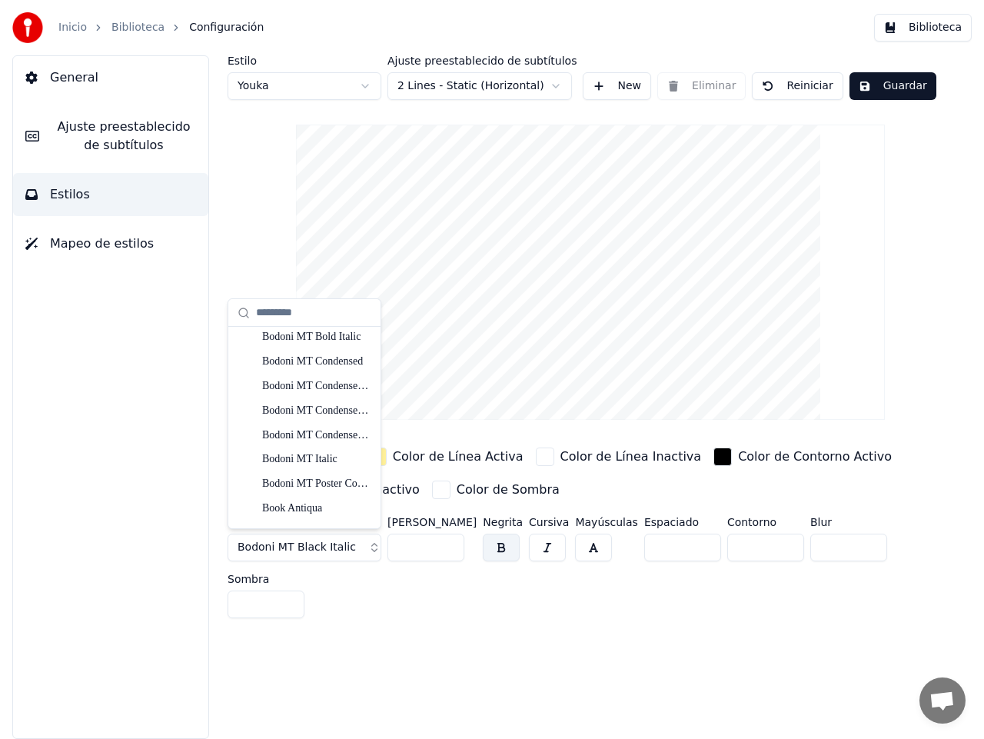
scroll to position [663, 0]
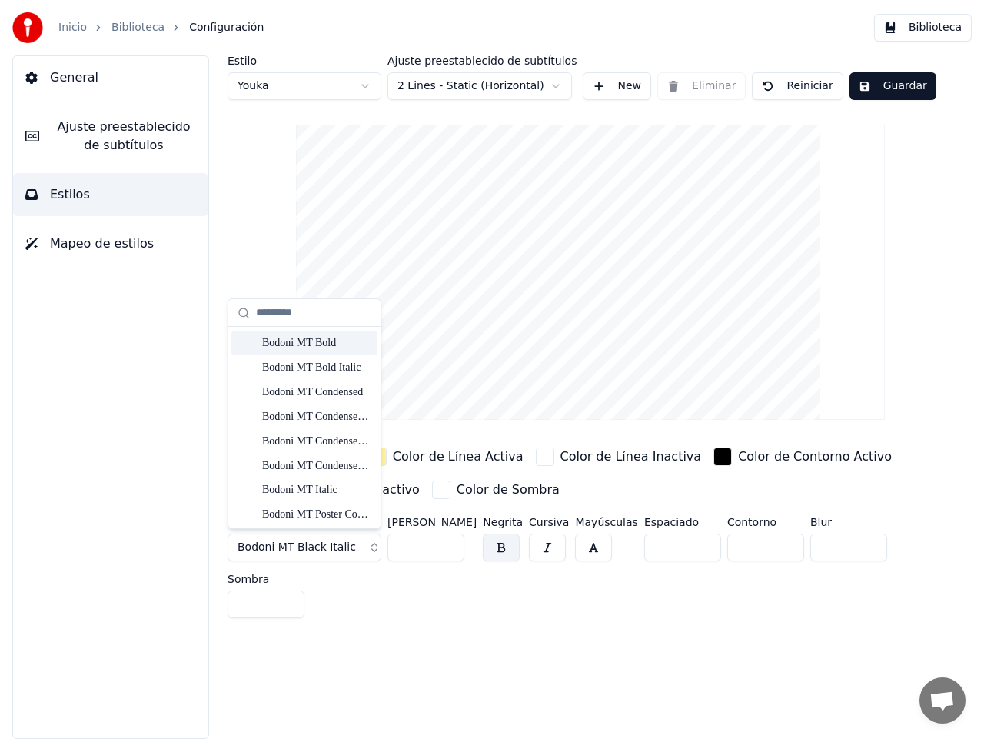
click at [292, 343] on div "Bodoni MT Bold" at bounding box center [316, 342] width 109 height 15
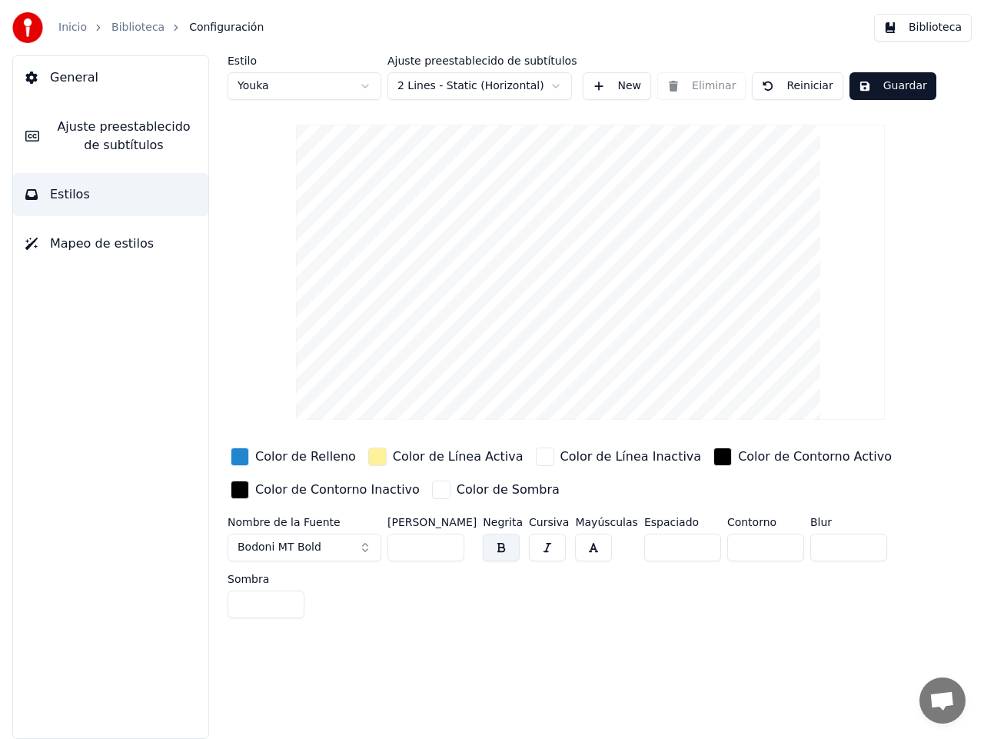
click at [366, 544] on button "Bodoni MT Bold" at bounding box center [305, 547] width 154 height 28
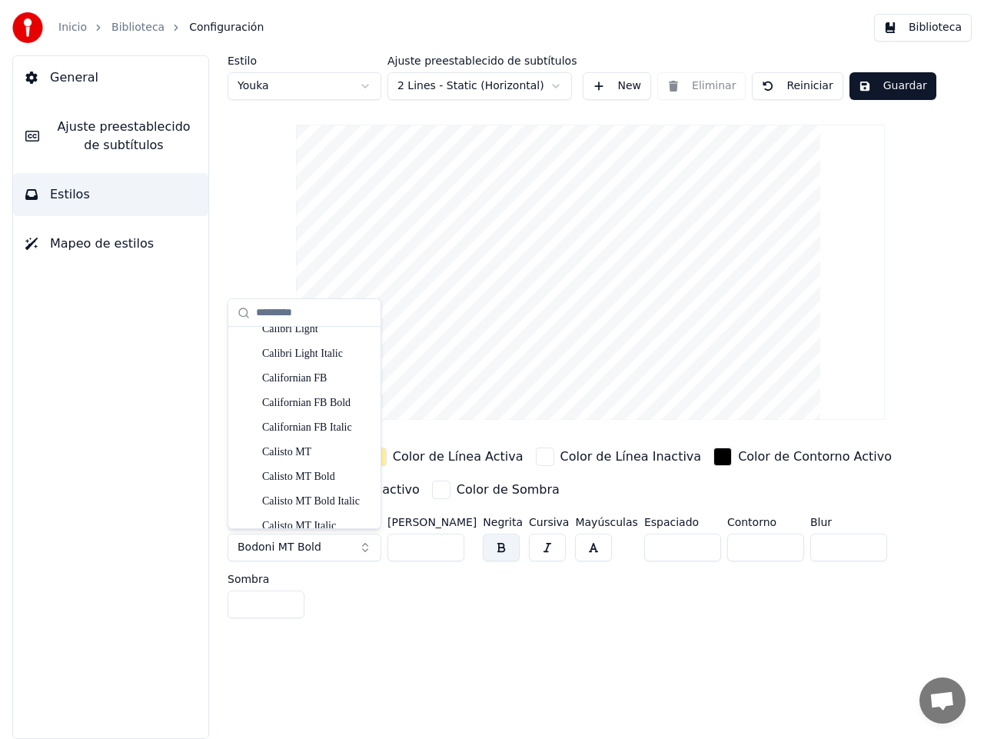
scroll to position [1353, 0]
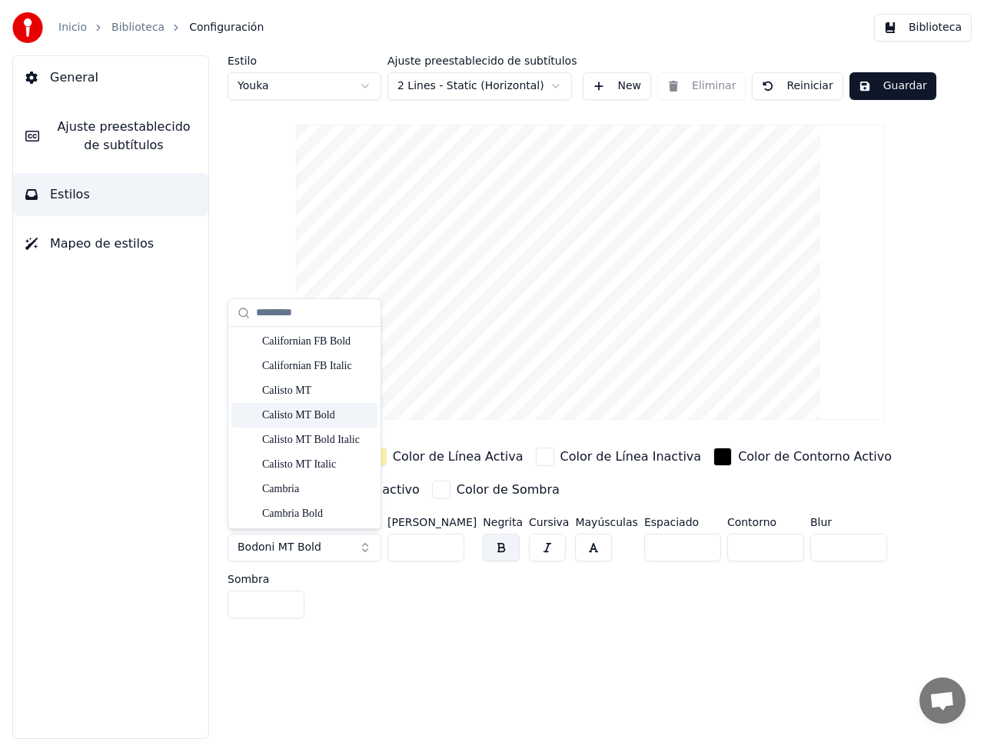
click at [297, 410] on div "Calisto MT Bold" at bounding box center [316, 414] width 109 height 15
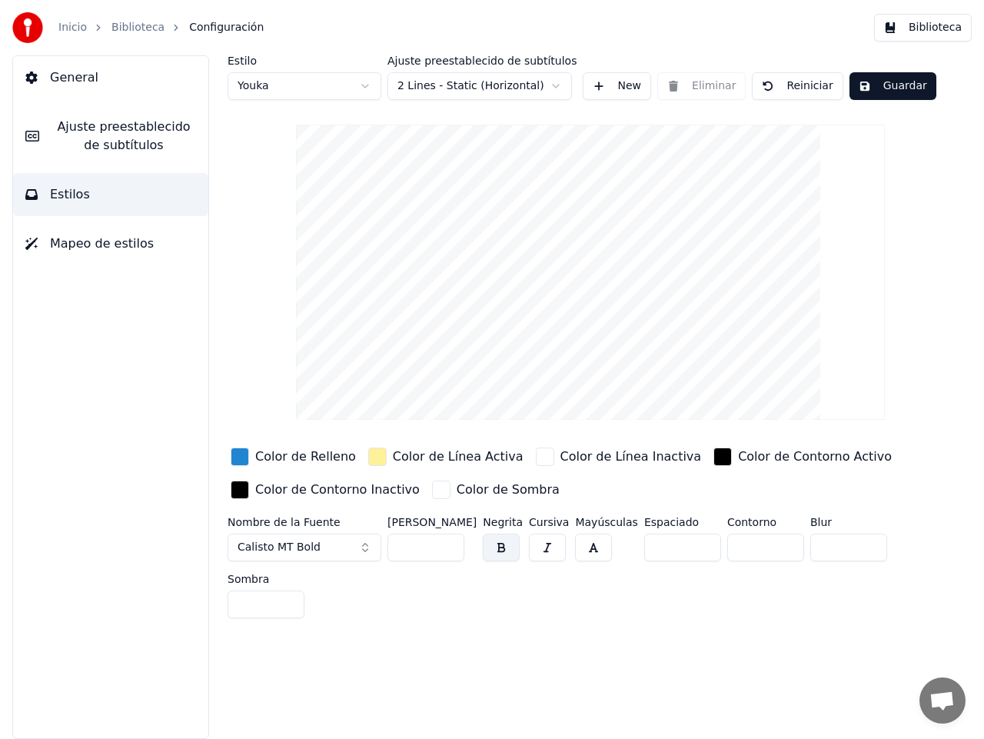
click at [365, 545] on button "Calisto MT Bold" at bounding box center [305, 547] width 154 height 28
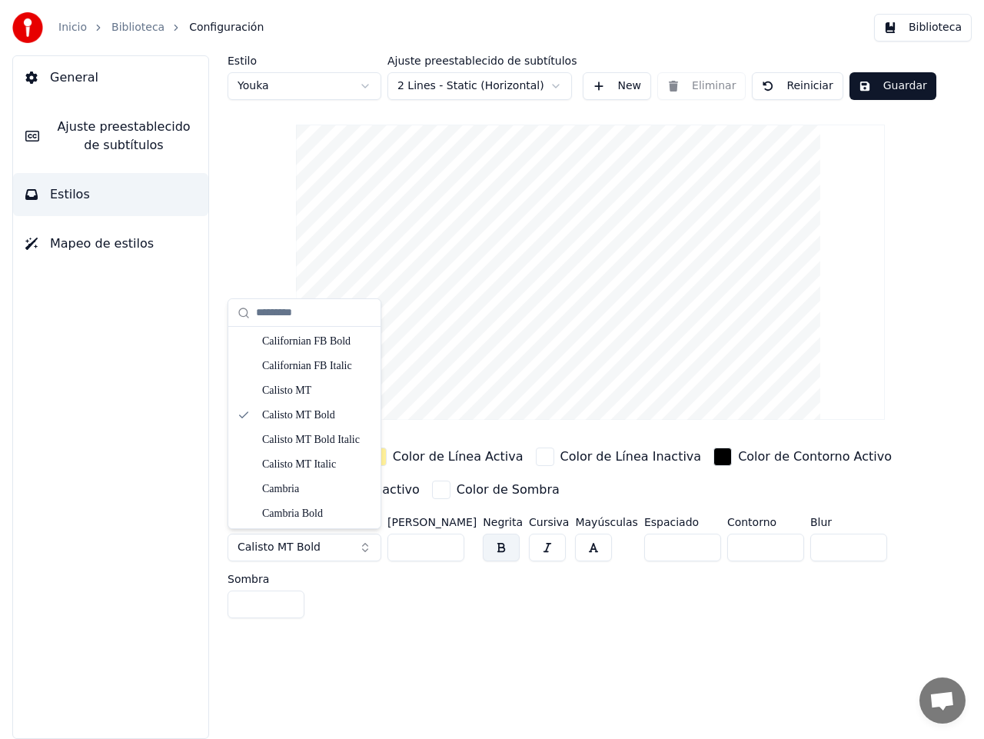
scroll to position [1476, 0]
click at [274, 485] on div "Candara" at bounding box center [316, 488] width 109 height 15
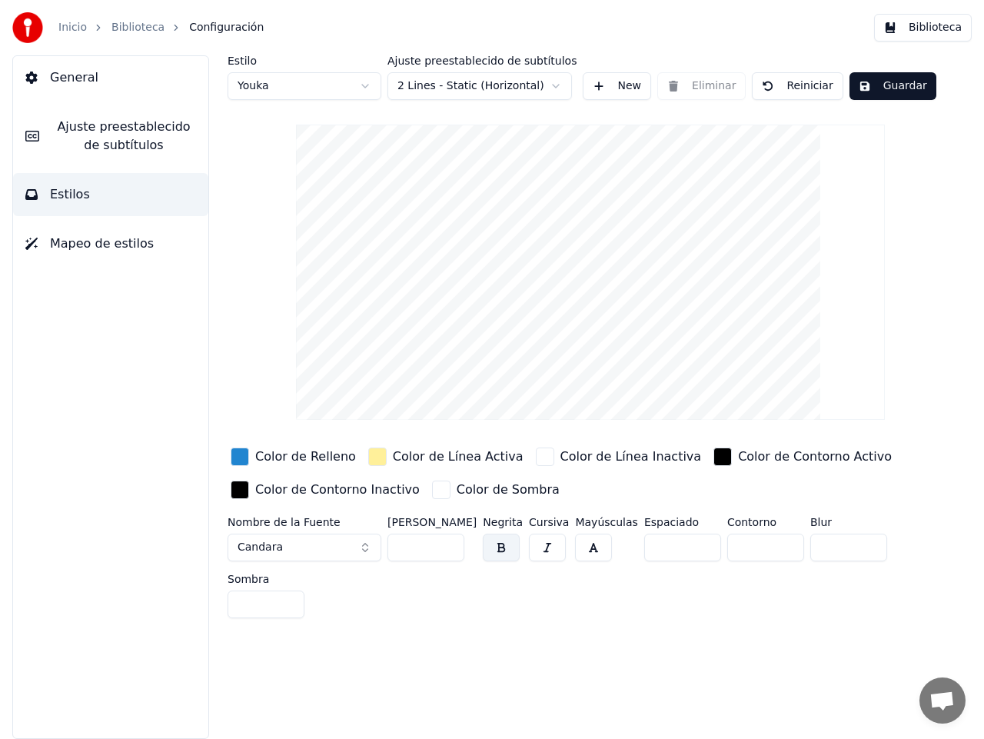
click at [363, 546] on button "Candara" at bounding box center [305, 547] width 154 height 28
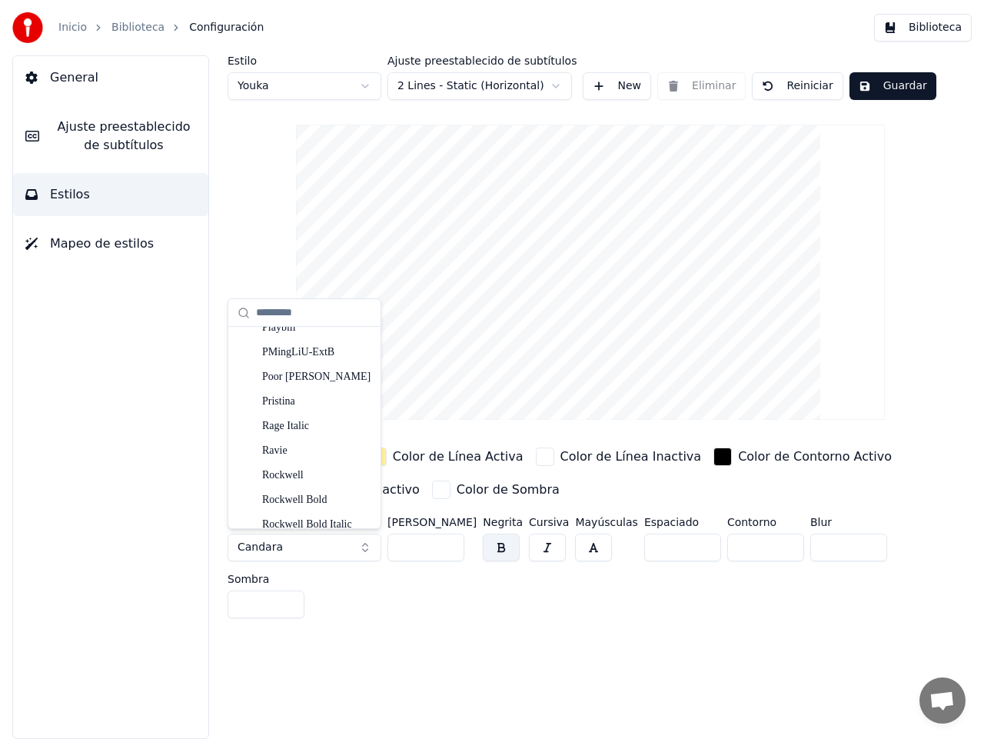
scroll to position [6733, 0]
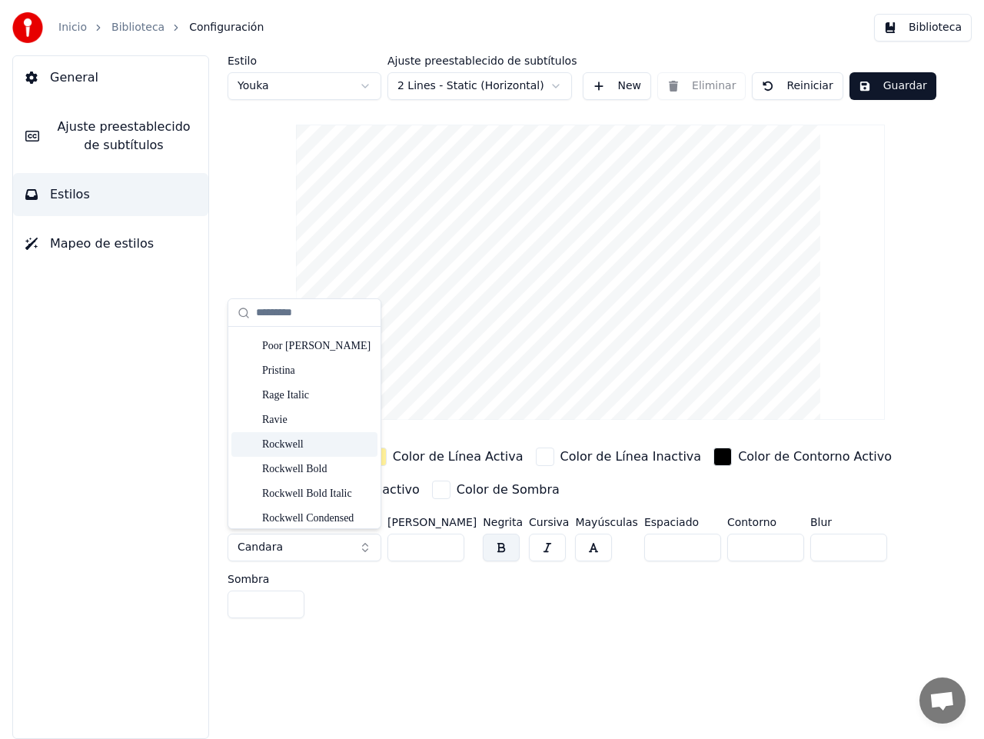
click at [302, 442] on div "Rockwell" at bounding box center [316, 444] width 109 height 15
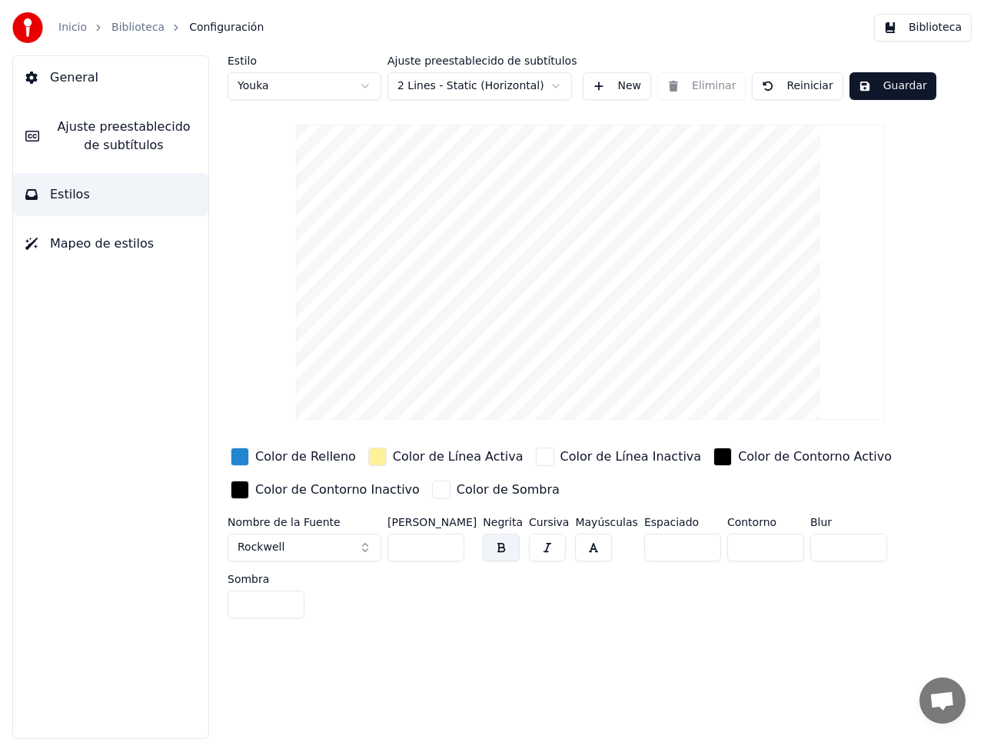
click at [367, 547] on button "Rockwell" at bounding box center [305, 547] width 154 height 28
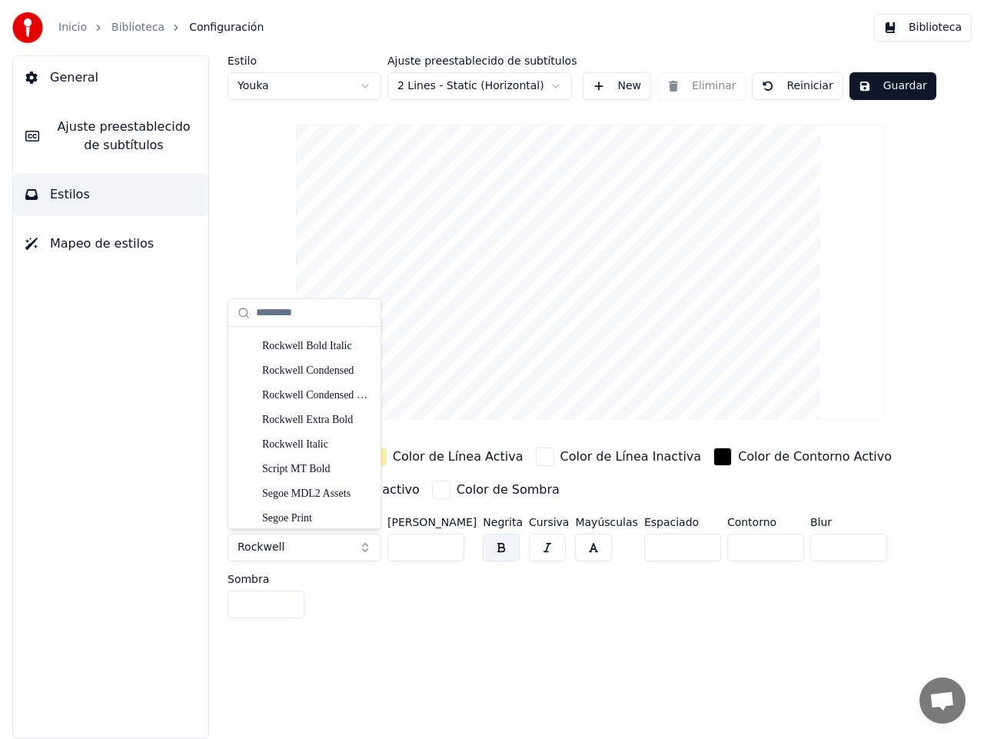
scroll to position [6795, 0]
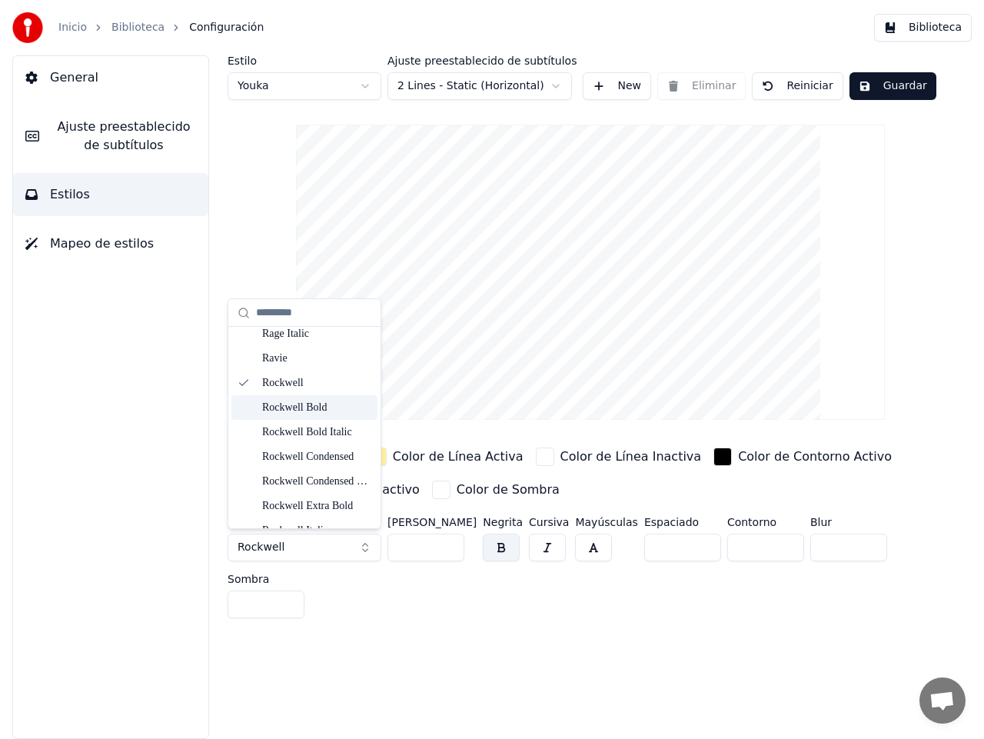
click at [303, 407] on div "Rockwell Bold" at bounding box center [316, 407] width 109 height 15
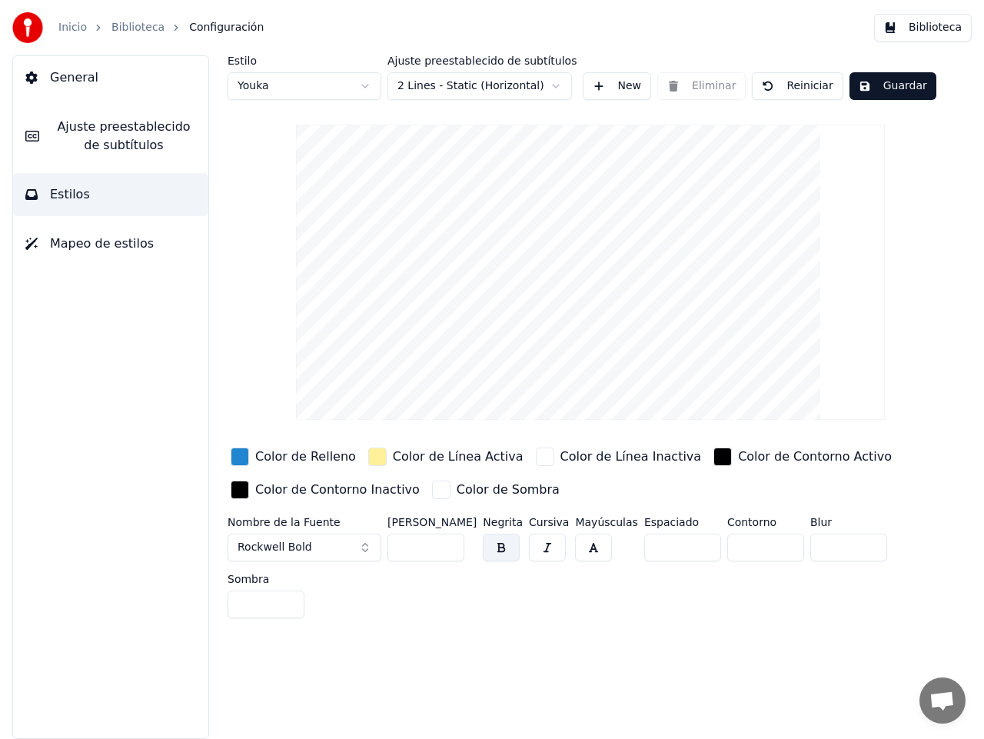
click at [364, 545] on button "Rockwell Bold" at bounding box center [305, 547] width 154 height 28
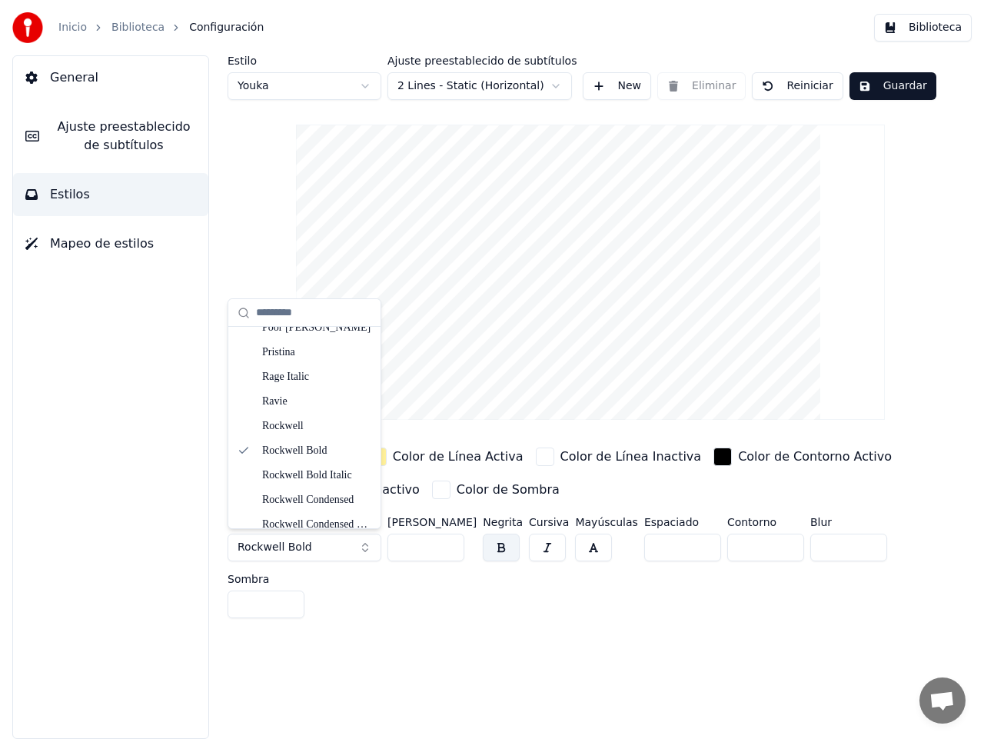
scroll to position [6881, 0]
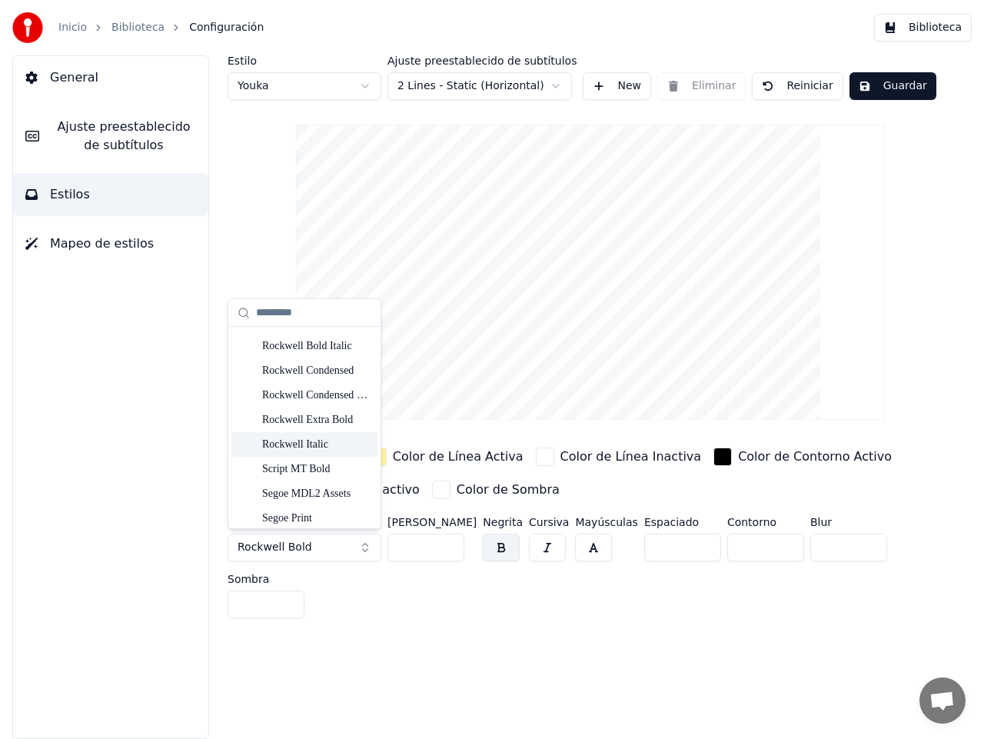
click at [300, 444] on div "Rockwell Italic" at bounding box center [316, 444] width 109 height 15
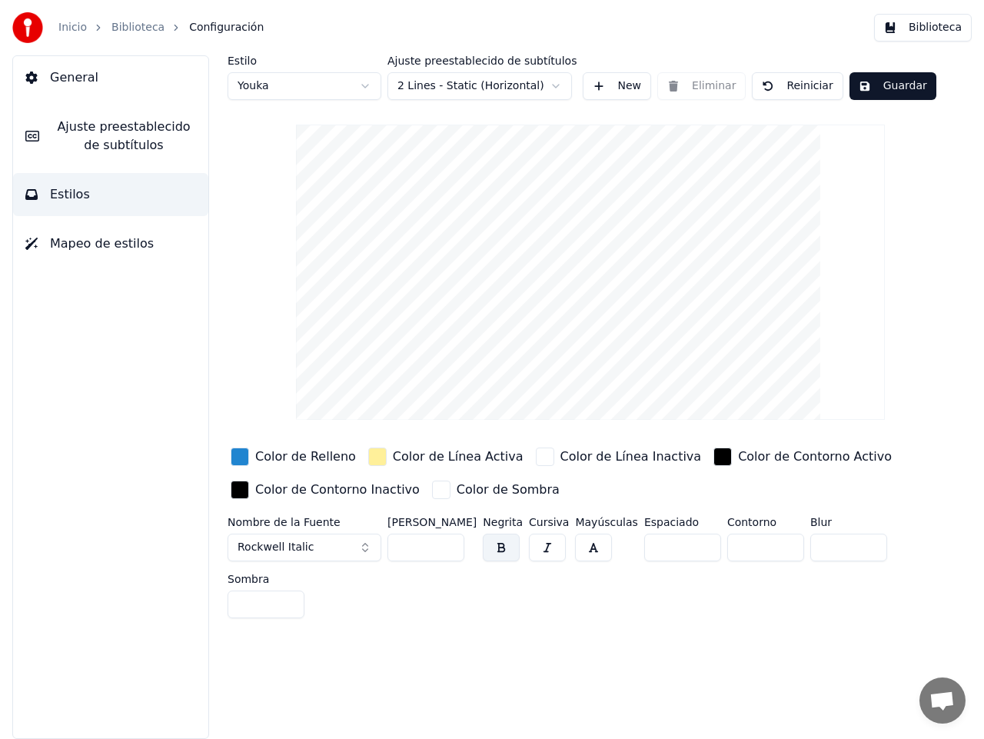
click at [367, 551] on button "Rockwell Italic" at bounding box center [305, 547] width 154 height 28
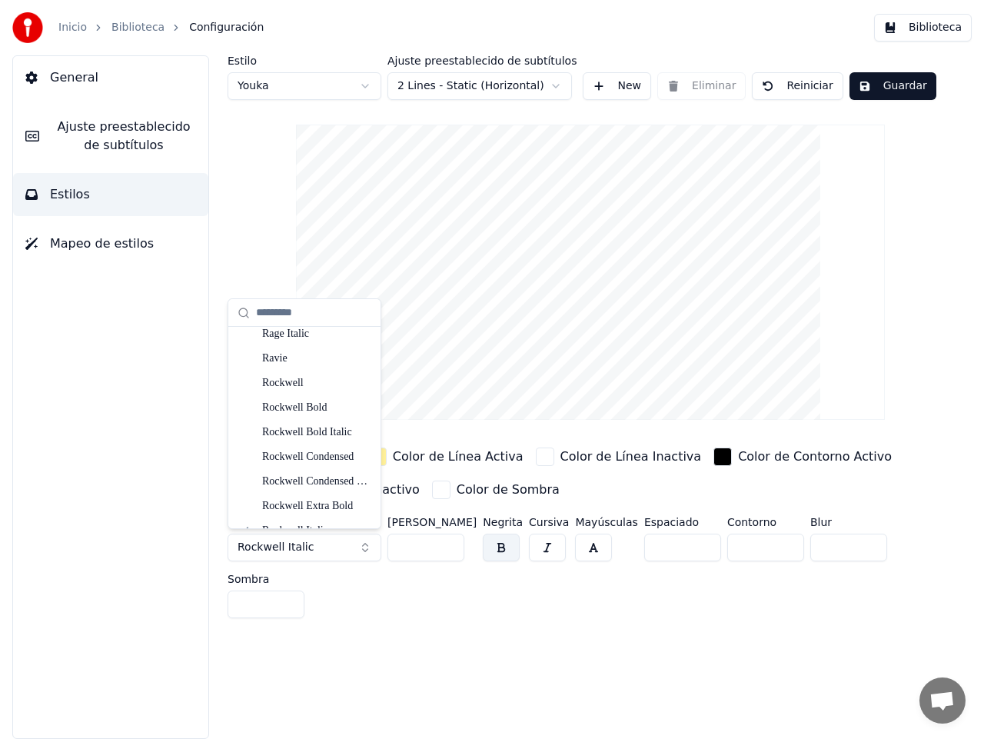
scroll to position [6838, 0]
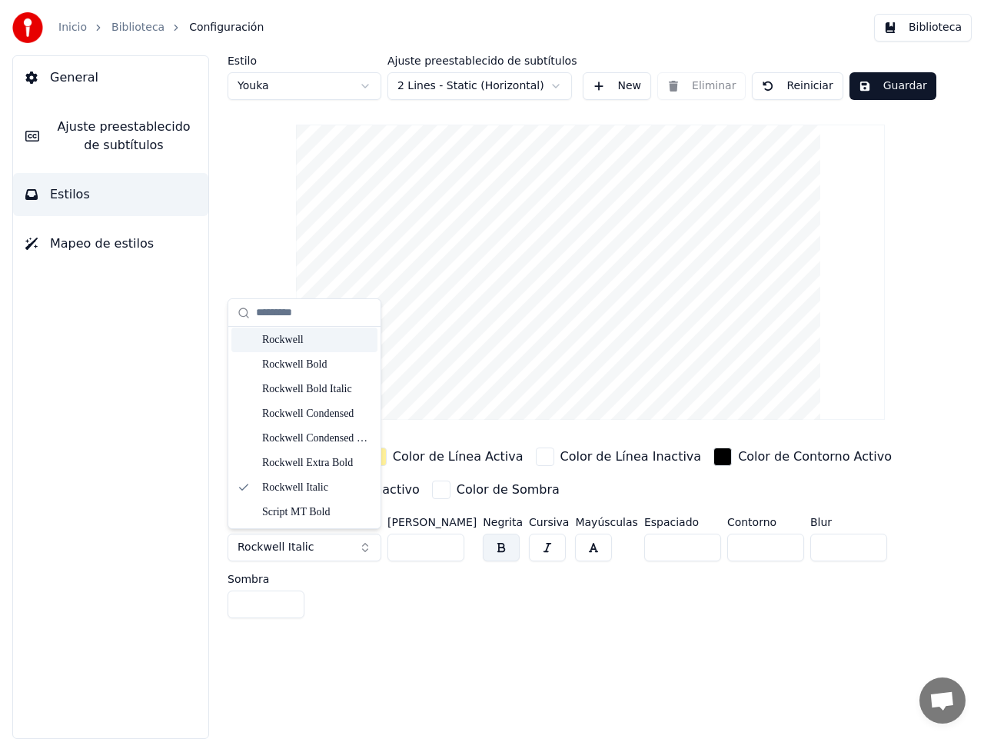
click at [288, 343] on div "Rockwell" at bounding box center [316, 339] width 109 height 15
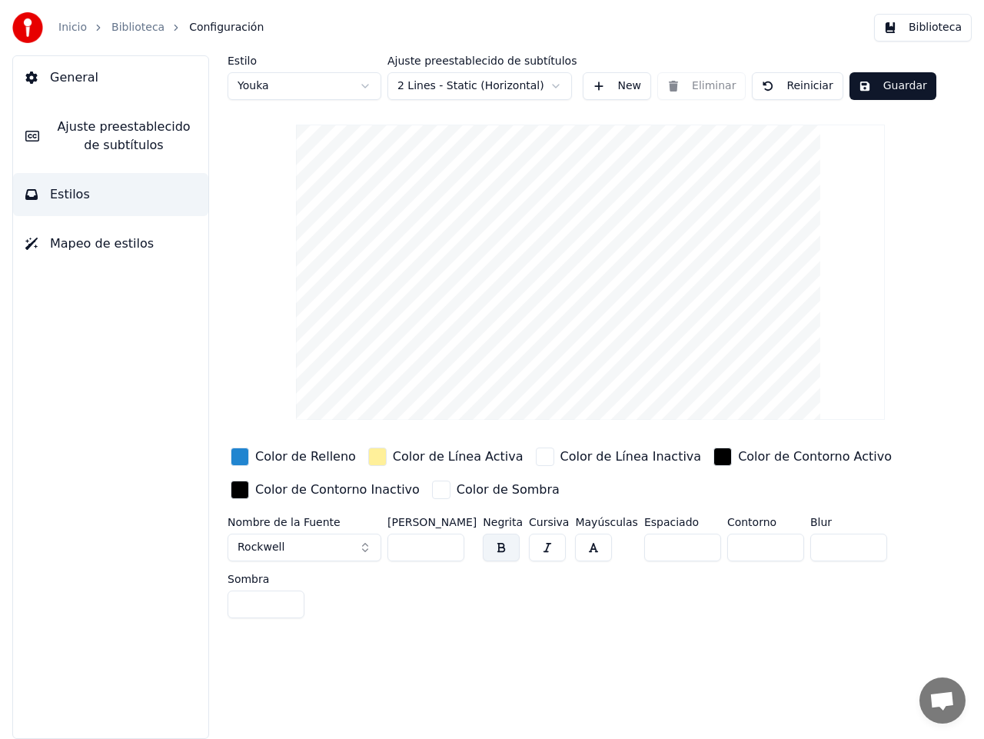
click at [236, 457] on div "button" at bounding box center [240, 456] width 18 height 18
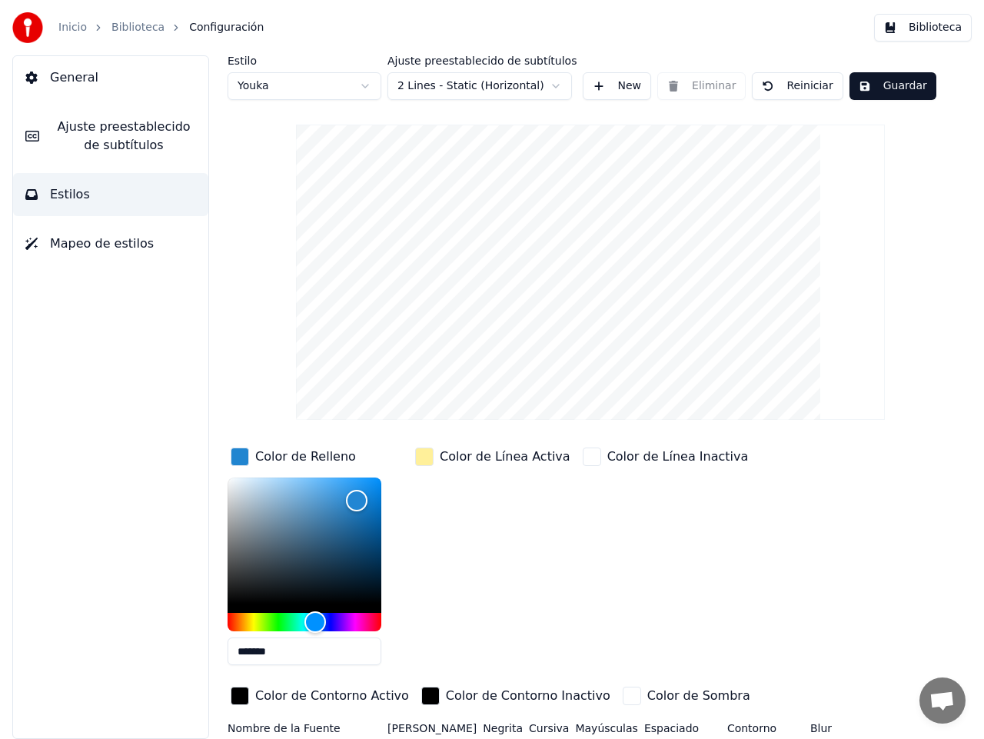
click at [425, 458] on div "button" at bounding box center [424, 456] width 18 height 18
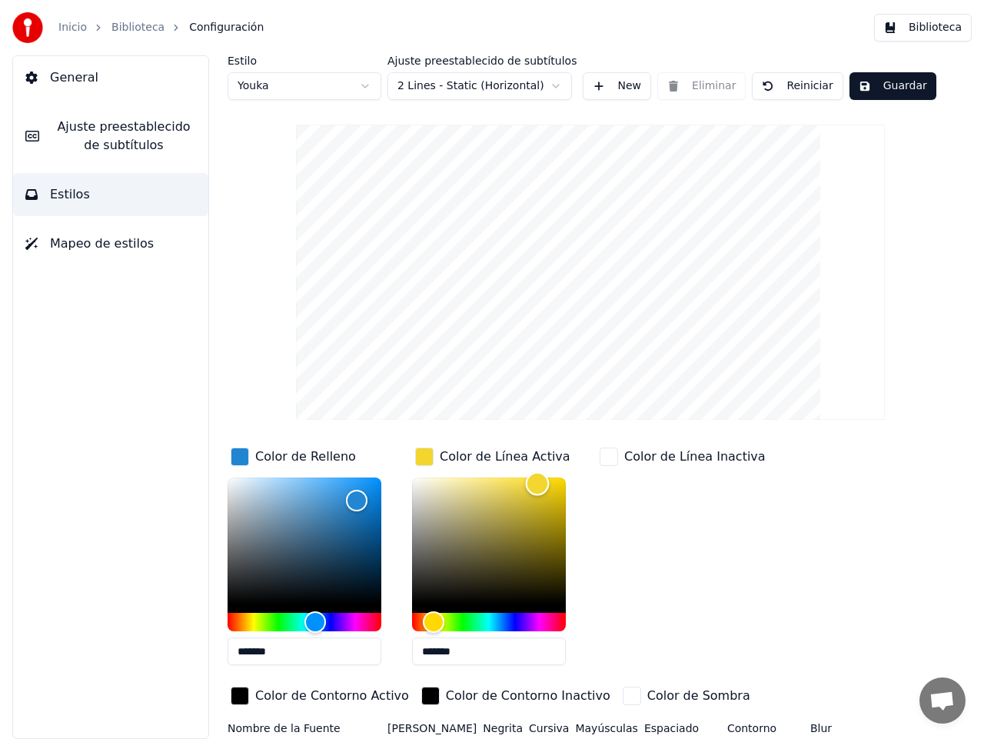
drag, startPoint x: 475, startPoint y: 477, endPoint x: 537, endPoint y: 483, distance: 62.5
click at [537, 483] on div "Color" at bounding box center [538, 484] width 24 height 24
type input "*******"
click at [436, 618] on div "Hue" at bounding box center [436, 622] width 24 height 24
drag, startPoint x: 361, startPoint y: 497, endPoint x: 319, endPoint y: 583, distance: 95.6
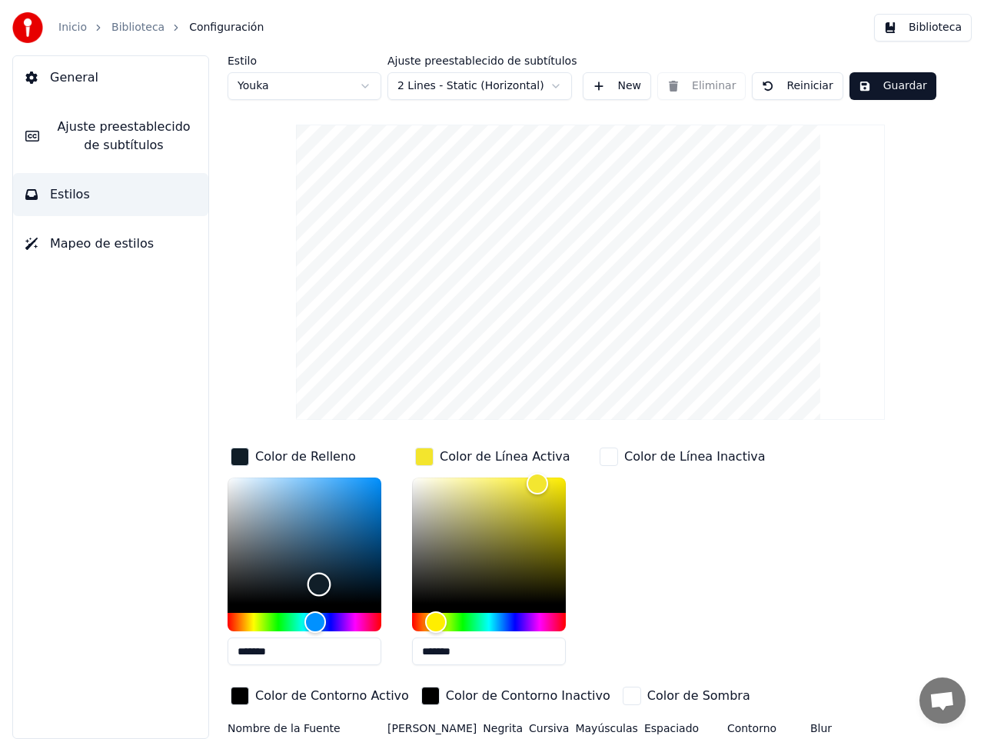
click at [319, 583] on div "Color" at bounding box center [319, 585] width 24 height 24
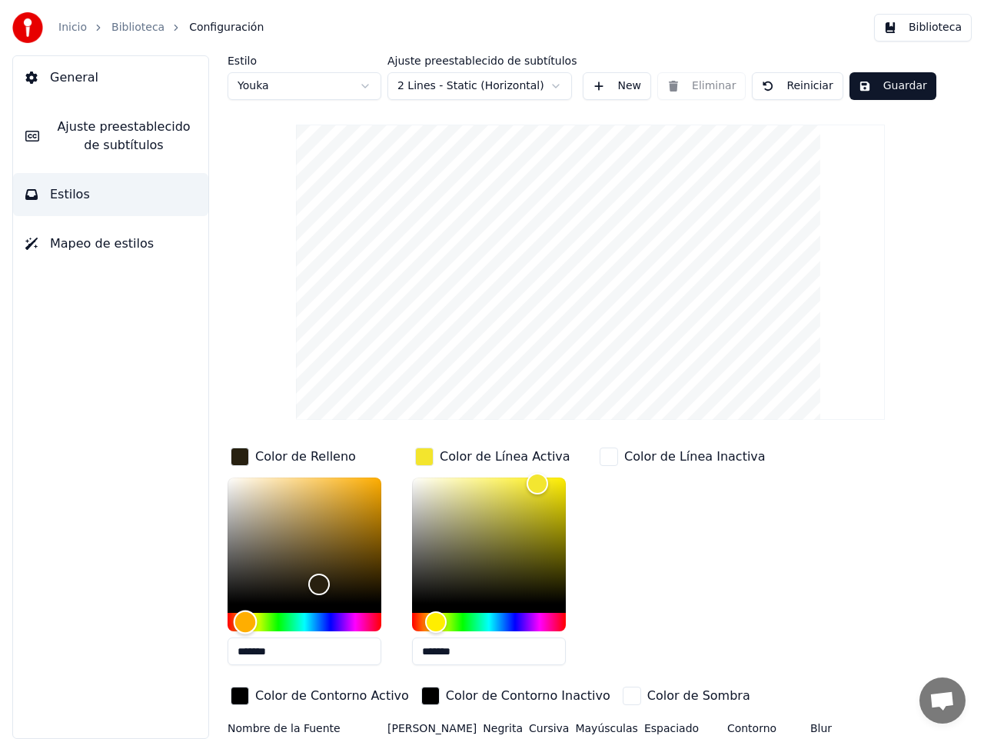
drag, startPoint x: 314, startPoint y: 620, endPoint x: 245, endPoint y: 620, distance: 68.4
click at [245, 620] on div "Hue" at bounding box center [246, 622] width 24 height 24
drag, startPoint x: 317, startPoint y: 582, endPoint x: 351, endPoint y: 484, distance: 103.8
click at [351, 484] on div "Color" at bounding box center [351, 485] width 24 height 24
click at [244, 616] on div "Hue" at bounding box center [245, 622] width 24 height 24
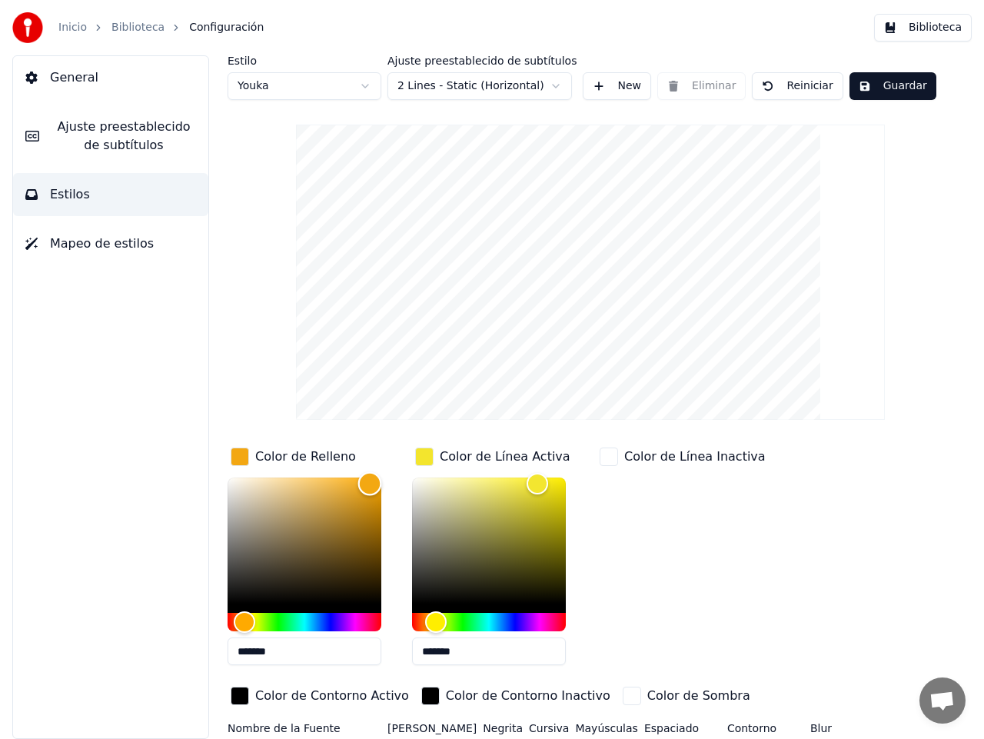
type input "*******"
drag, startPoint x: 351, startPoint y: 480, endPoint x: 371, endPoint y: 484, distance: 20.2
click at [371, 484] on div "Color" at bounding box center [371, 485] width 24 height 24
type input "*******"
drag, startPoint x: 537, startPoint y: 485, endPoint x: 470, endPoint y: 481, distance: 67.8
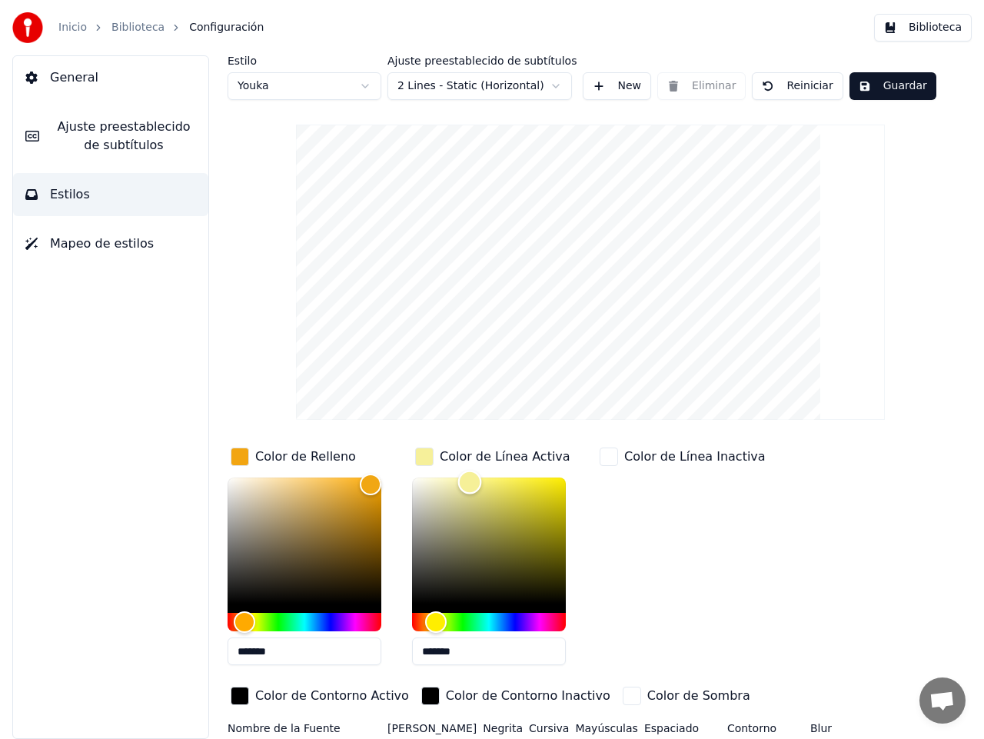
click at [470, 481] on div "Color" at bounding box center [470, 482] width 24 height 24
click at [969, 583] on div "Estilo Youka Ajuste preestablecido de subtítulos 2 Lines - Static (Horizontal) …" at bounding box center [590, 396] width 787 height 683
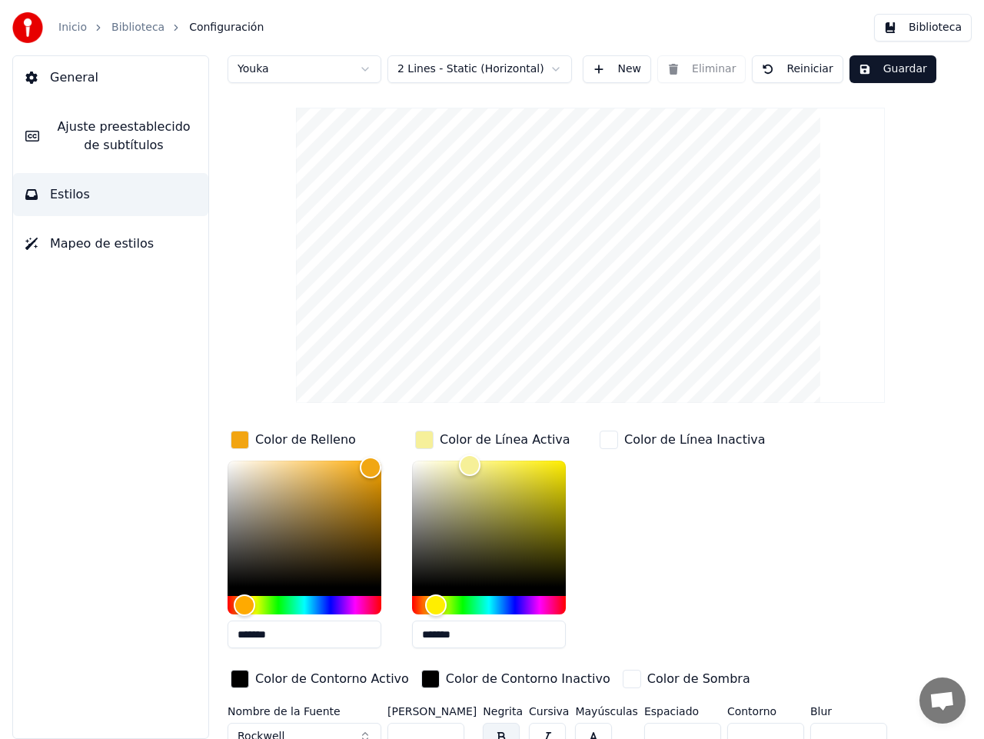
scroll to position [0, 0]
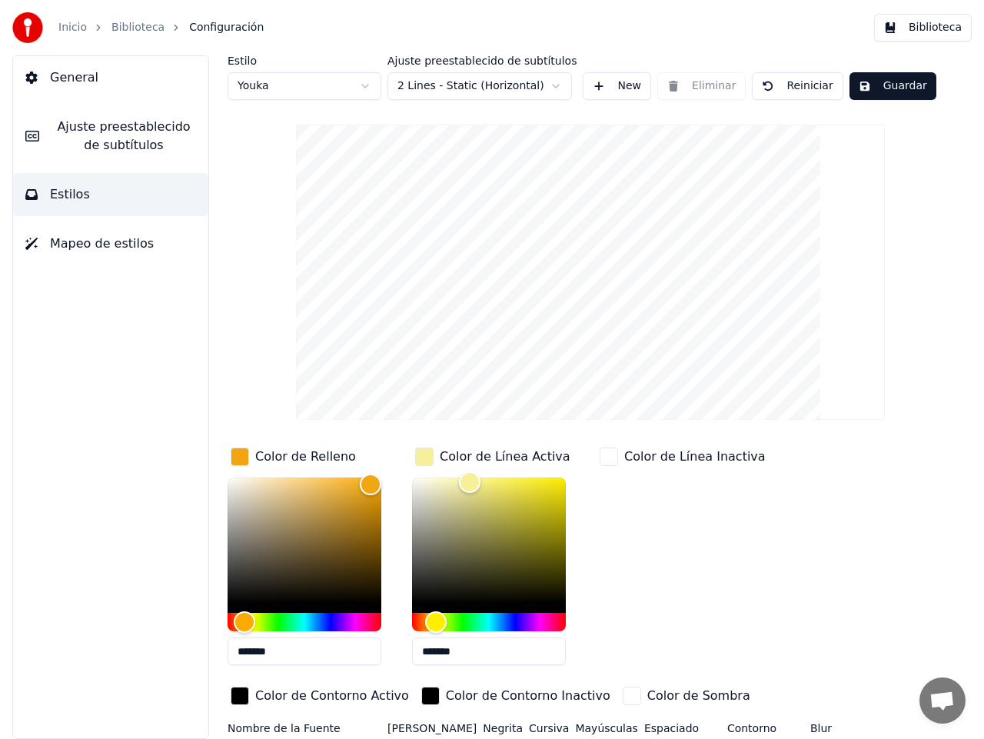
click at [615, 84] on button "New" at bounding box center [617, 86] width 68 height 28
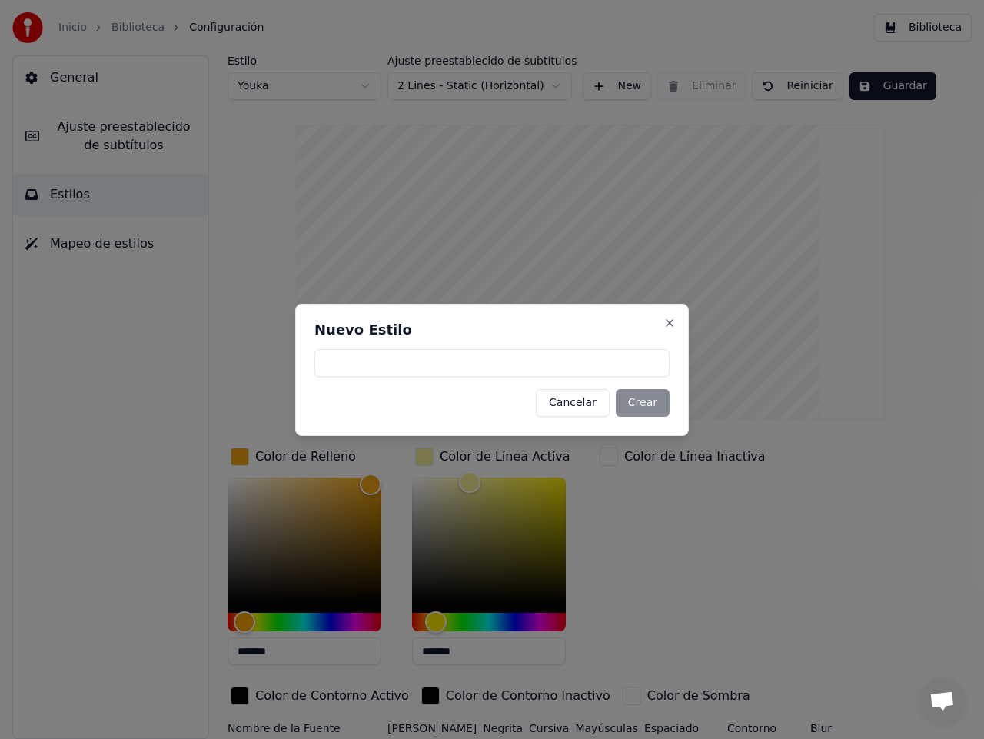
click at [394, 364] on input at bounding box center [491, 363] width 355 height 28
type input "*"
type input "*******"
click at [644, 403] on button "Crear" at bounding box center [643, 403] width 54 height 28
type input "*******"
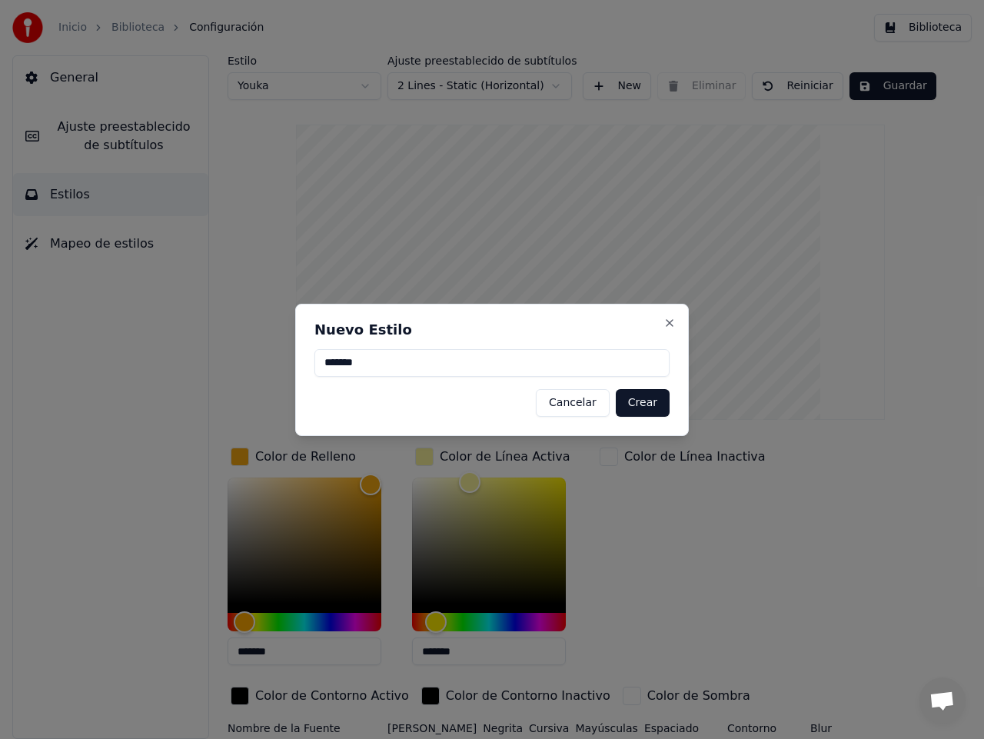
type input "*******"
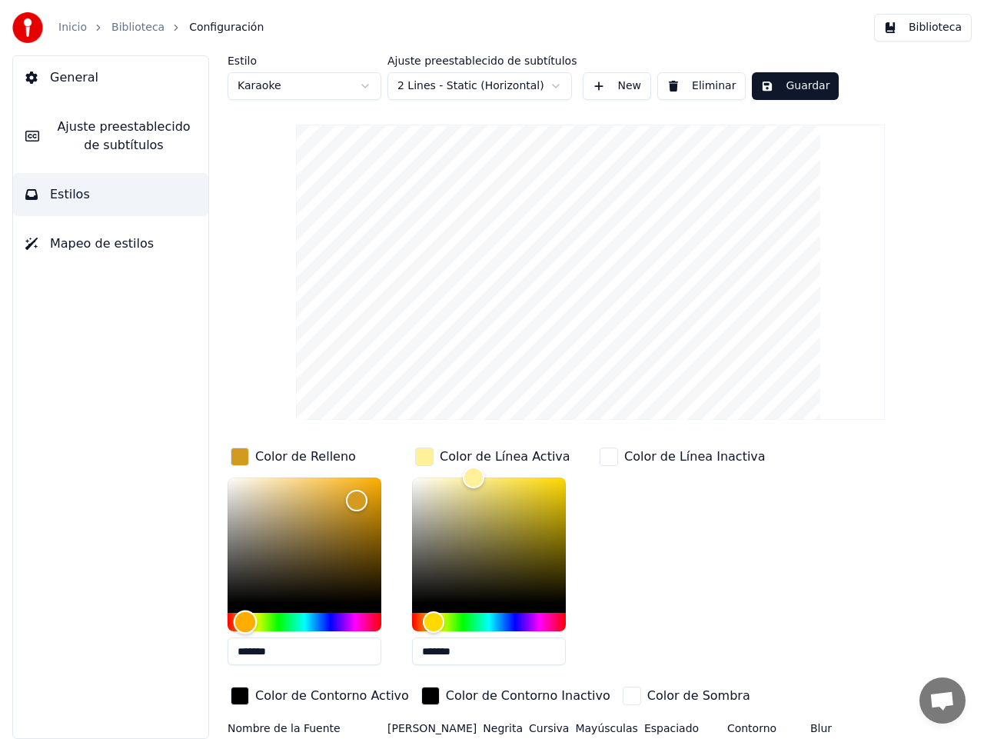
drag, startPoint x: 313, startPoint y: 621, endPoint x: 270, endPoint y: 604, distance: 46.3
click at [246, 619] on div "Hue" at bounding box center [246, 622] width 24 height 24
type input "*******"
drag, startPoint x: 357, startPoint y: 497, endPoint x: 375, endPoint y: 497, distance: 17.7
click at [375, 497] on div "Color" at bounding box center [376, 498] width 24 height 24
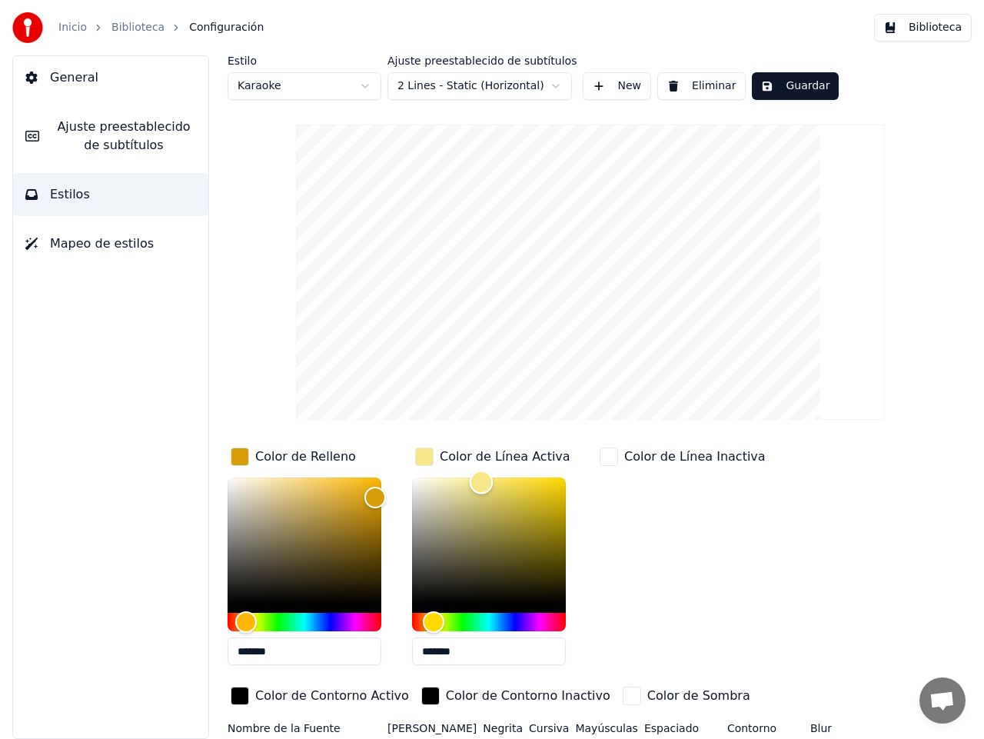
type input "*******"
drag, startPoint x: 476, startPoint y: 477, endPoint x: 500, endPoint y: 481, distance: 24.9
click at [500, 481] on div "Color" at bounding box center [501, 482] width 24 height 24
drag, startPoint x: 375, startPoint y: 495, endPoint x: 375, endPoint y: 484, distance: 10.8
click at [375, 484] on div "Color" at bounding box center [376, 486] width 24 height 24
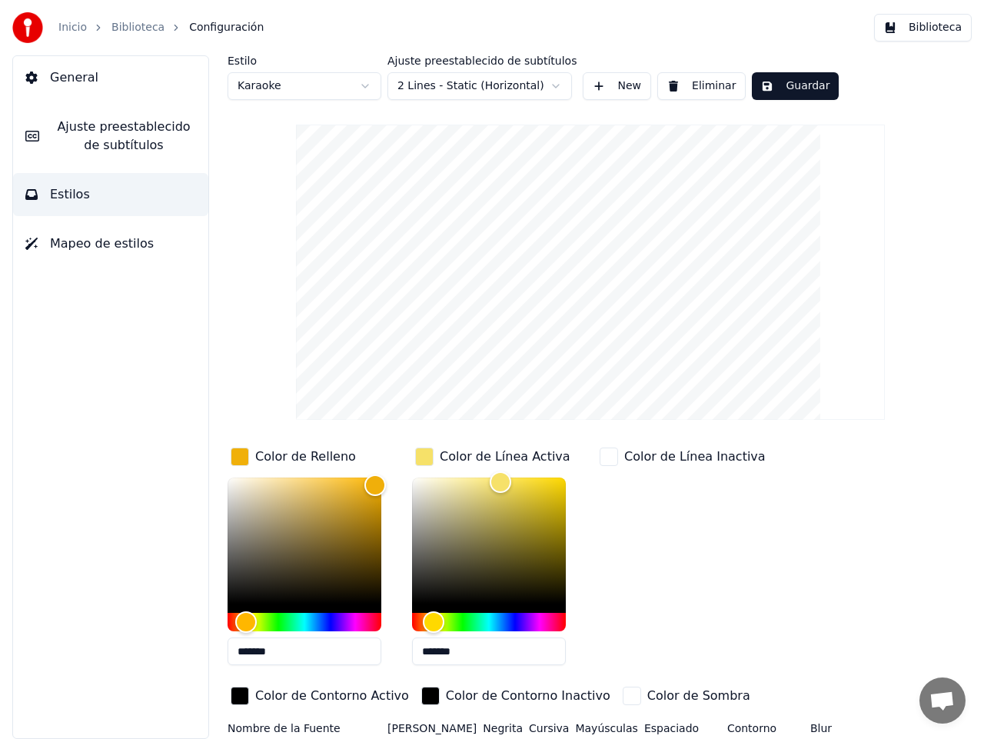
click at [554, 85] on html "Inicio Biblioteca Configuración Biblioteca General Ajuste preestablecido de sub…" at bounding box center [492, 369] width 984 height 739
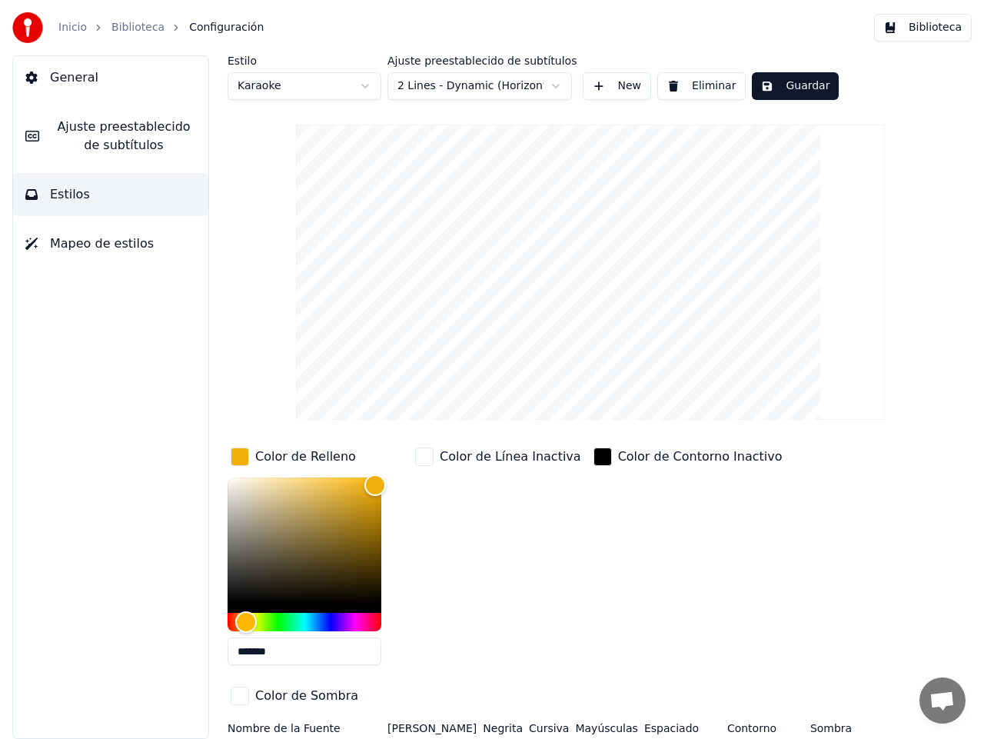
click at [557, 85] on html "Inicio Biblioteca Configuración Biblioteca General Ajuste preestablecido de sub…" at bounding box center [492, 369] width 984 height 739
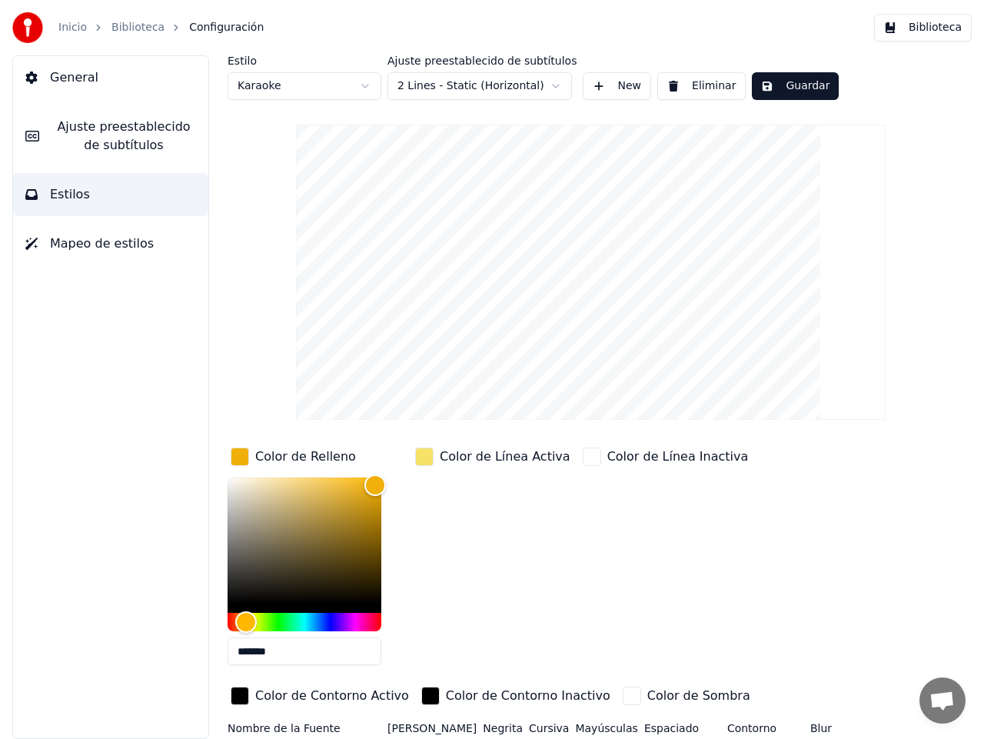
click at [493, 458] on div "Color de Línea Activa" at bounding box center [505, 456] width 131 height 18
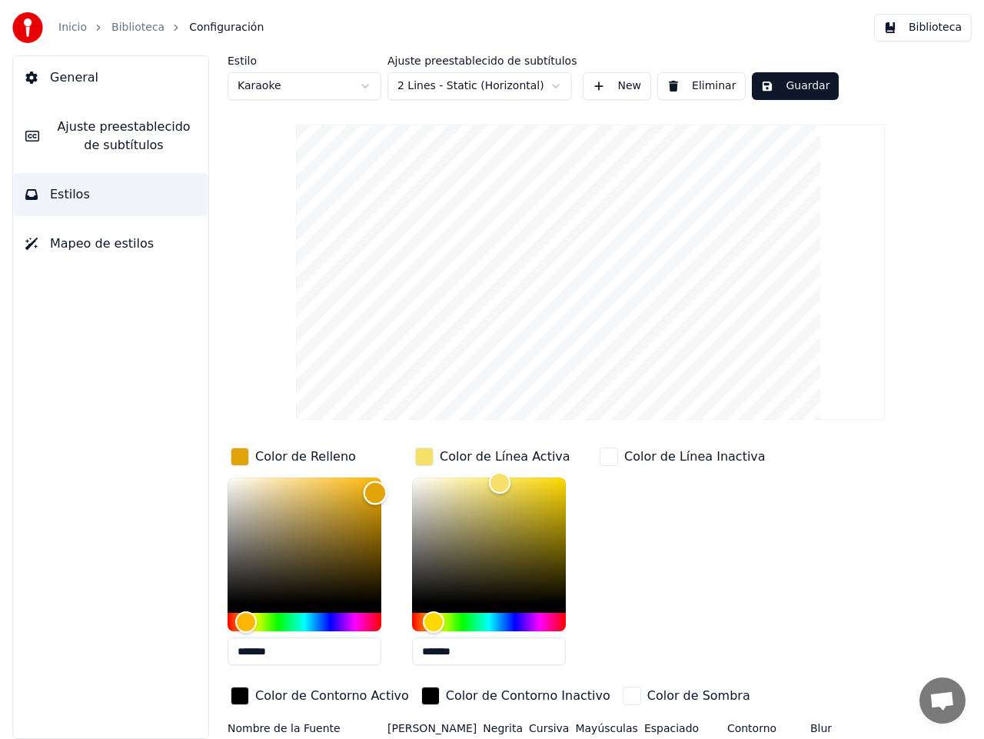
type input "*******"
drag, startPoint x: 374, startPoint y: 483, endPoint x: 374, endPoint y: 492, distance: 9.3
click at [374, 492] on div "Color" at bounding box center [375, 493] width 24 height 24
click at [786, 90] on button "Guardar" at bounding box center [795, 86] width 87 height 28
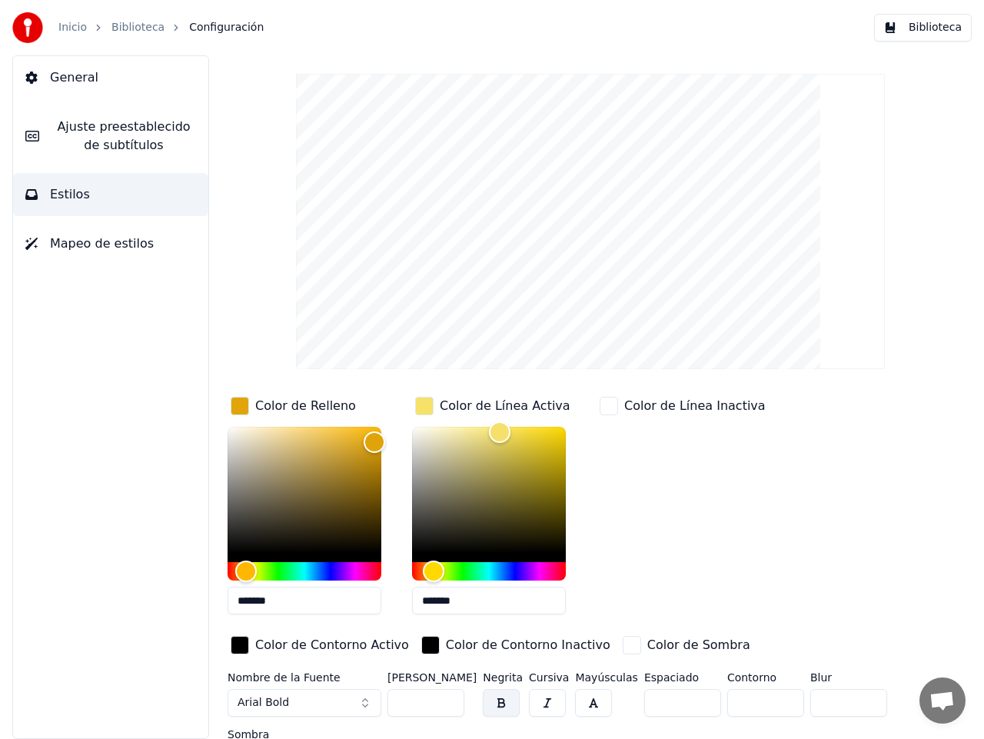
scroll to position [90, 0]
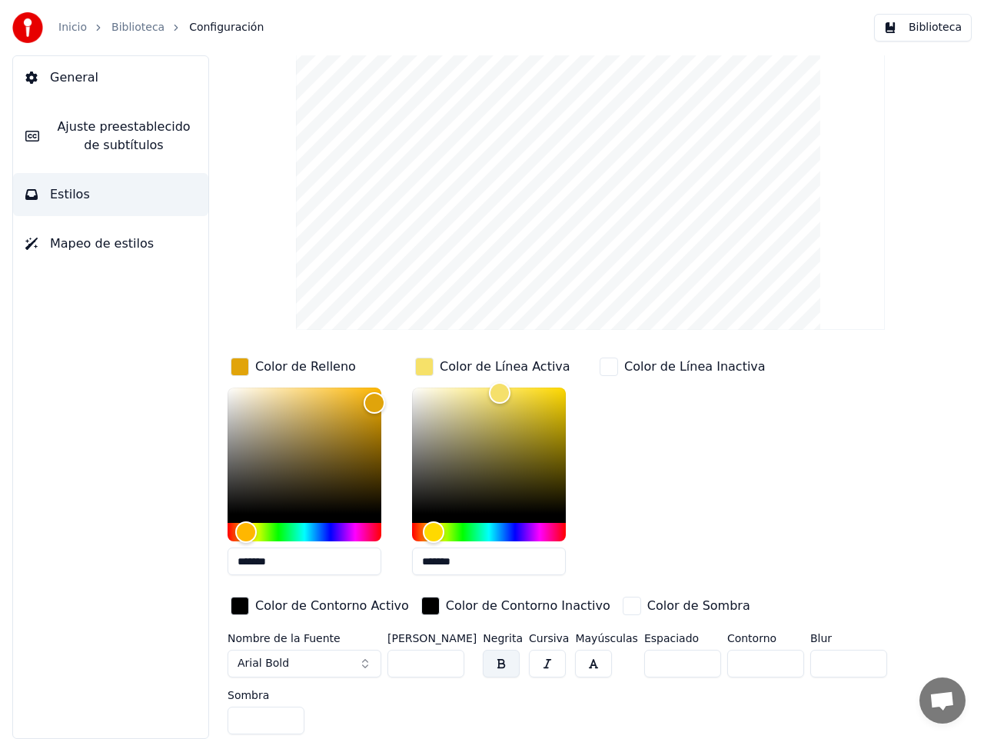
click at [364, 664] on button "Arial Bold" at bounding box center [305, 664] width 154 height 28
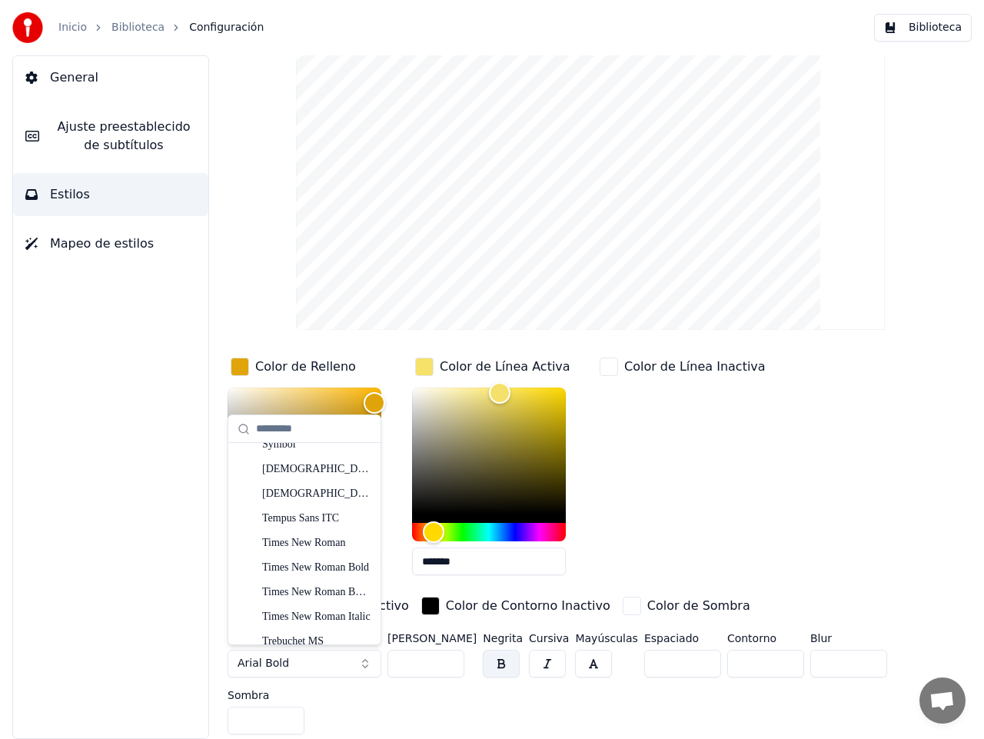
scroll to position [8214, 0]
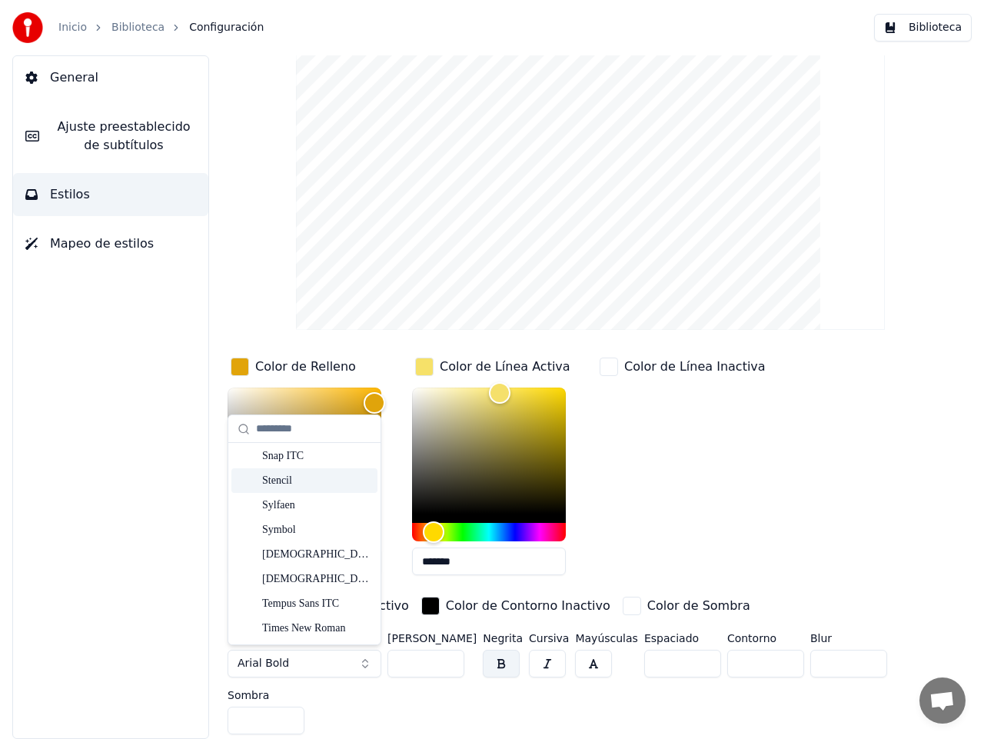
click at [294, 481] on div "Stencil" at bounding box center [316, 480] width 109 height 15
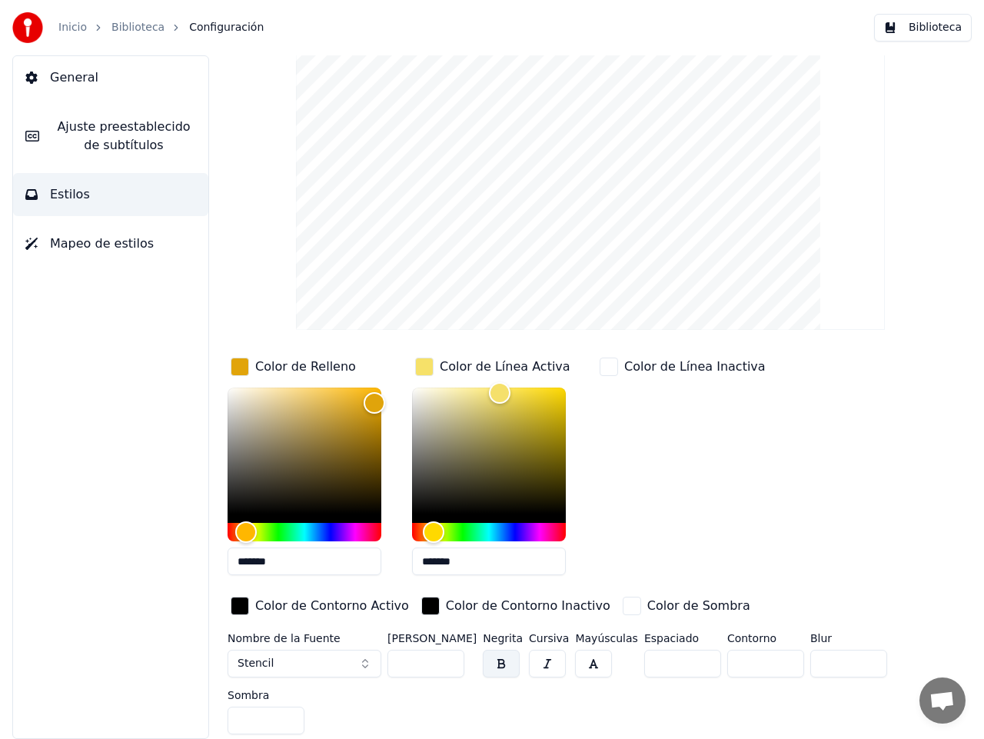
click at [367, 658] on button "Stencil" at bounding box center [305, 664] width 154 height 28
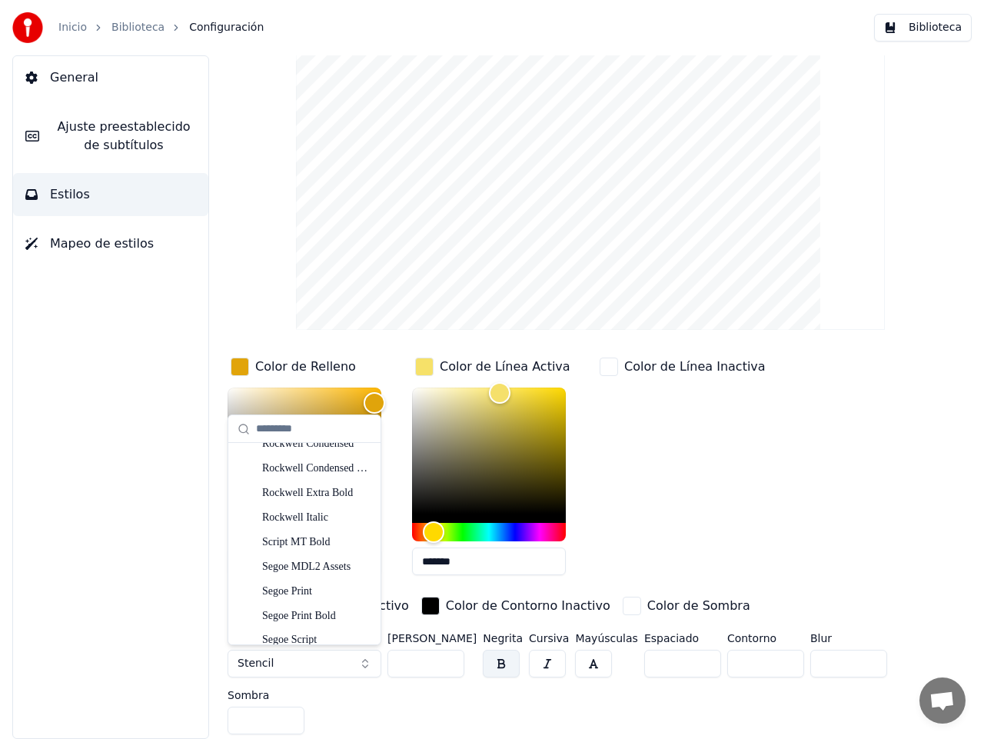
scroll to position [6709, 0]
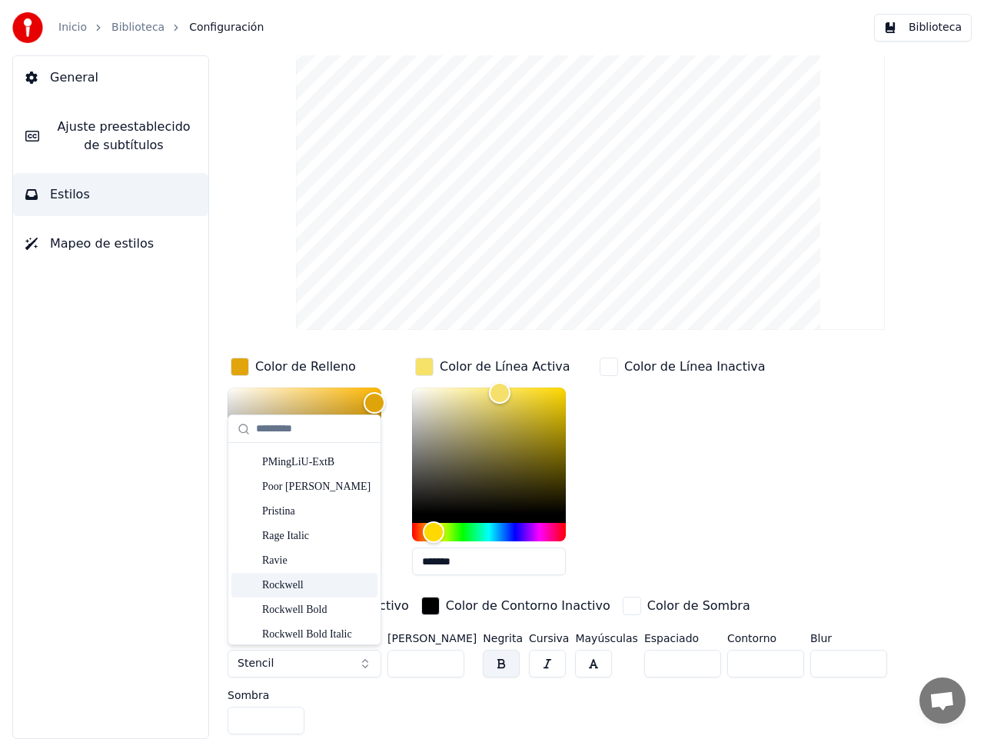
click at [289, 587] on div "Rockwell" at bounding box center [316, 584] width 109 height 15
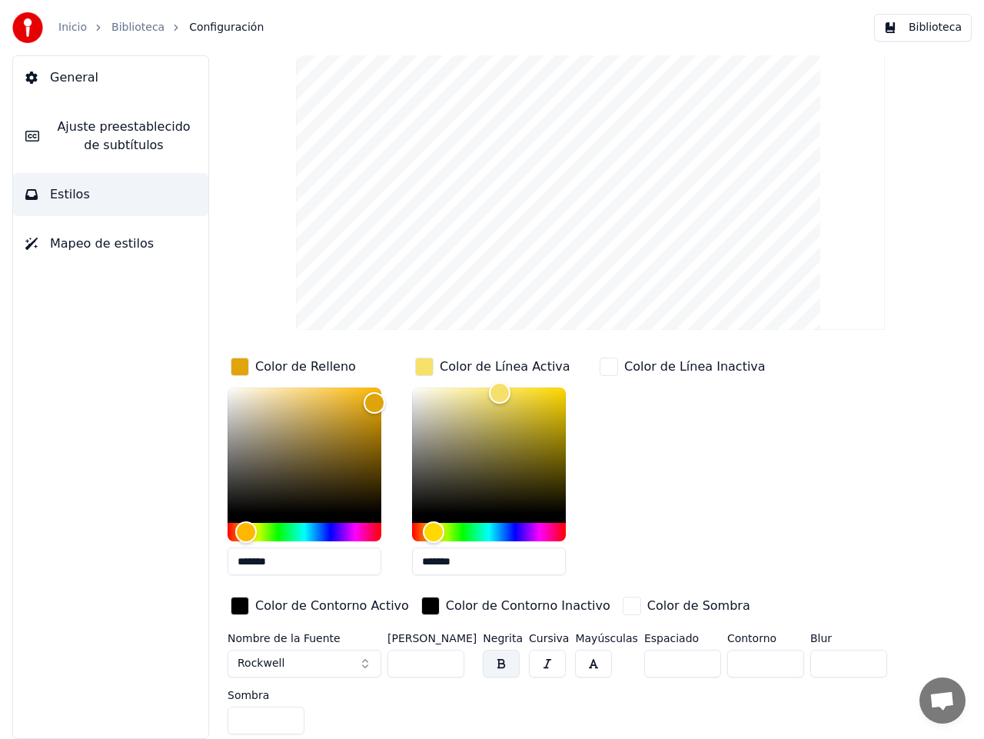
scroll to position [0, 0]
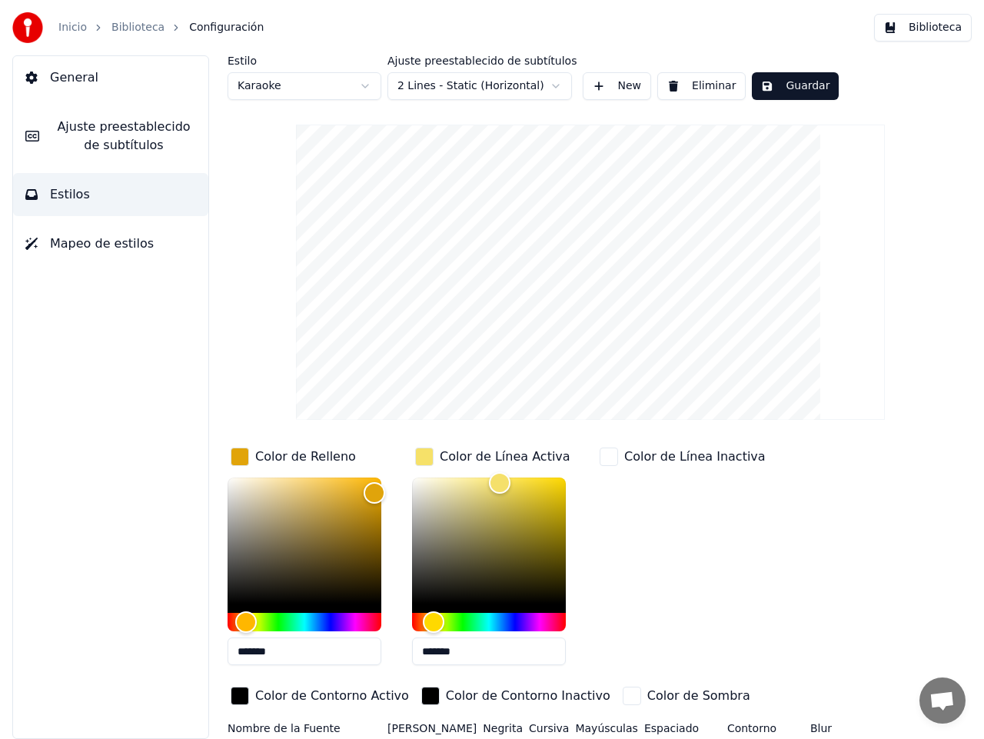
click at [786, 85] on button "Guardar" at bounding box center [795, 86] width 87 height 28
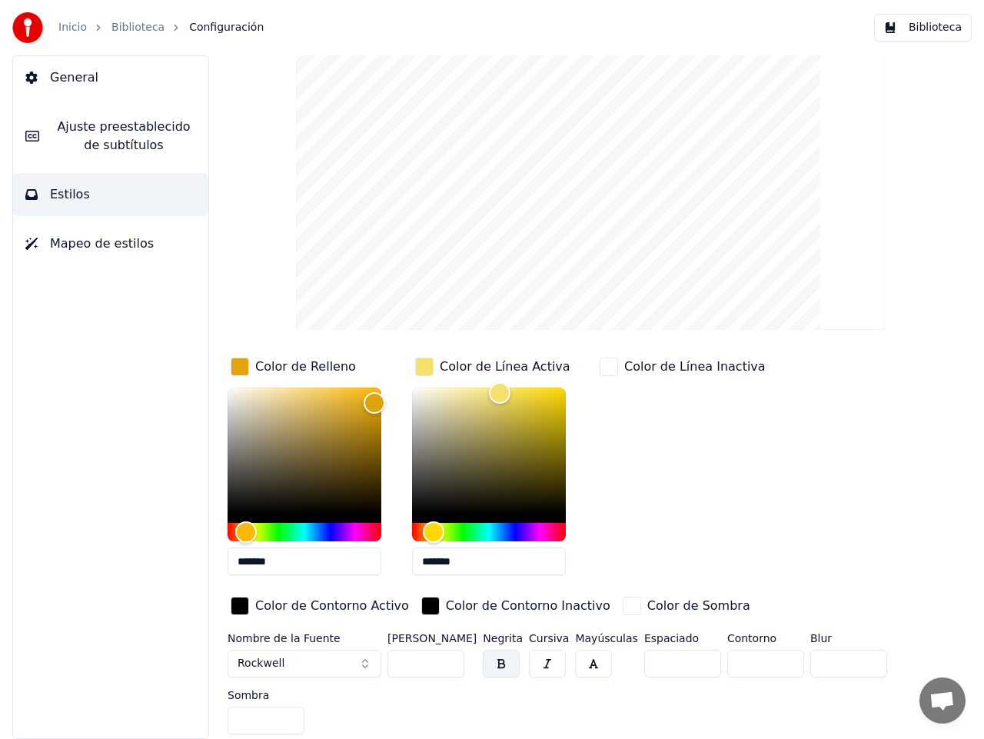
click at [623, 607] on div "button" at bounding box center [632, 606] width 18 height 18
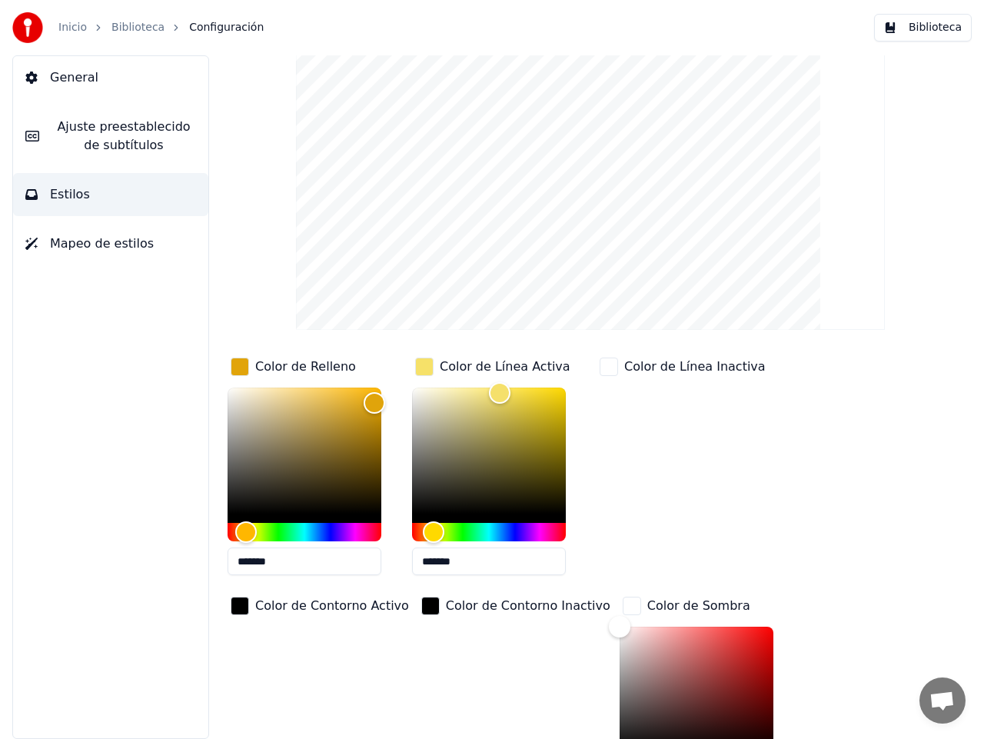
scroll to position [143, 0]
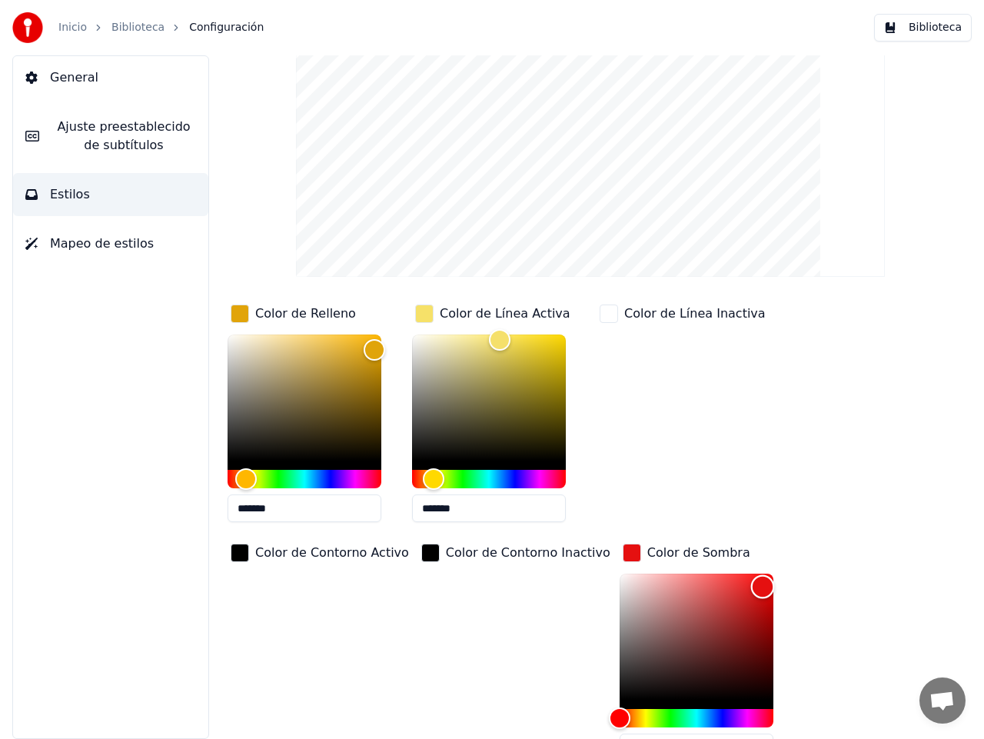
drag, startPoint x: 579, startPoint y: 572, endPoint x: 723, endPoint y: 585, distance: 145.1
click at [750, 585] on div "Color" at bounding box center [762, 587] width 24 height 24
type input "*******"
drag, startPoint x: 723, startPoint y: 585, endPoint x: 580, endPoint y: 575, distance: 144.1
click at [607, 575] on div "Color" at bounding box center [619, 577] width 24 height 24
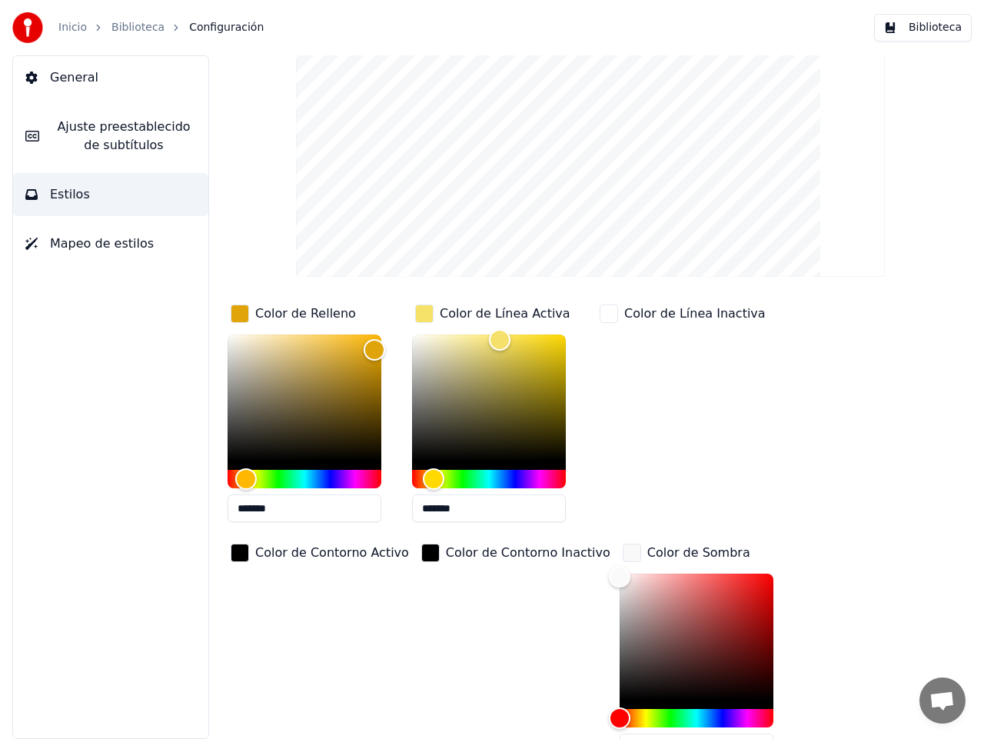
click at [623, 552] on div "button" at bounding box center [632, 552] width 18 height 18
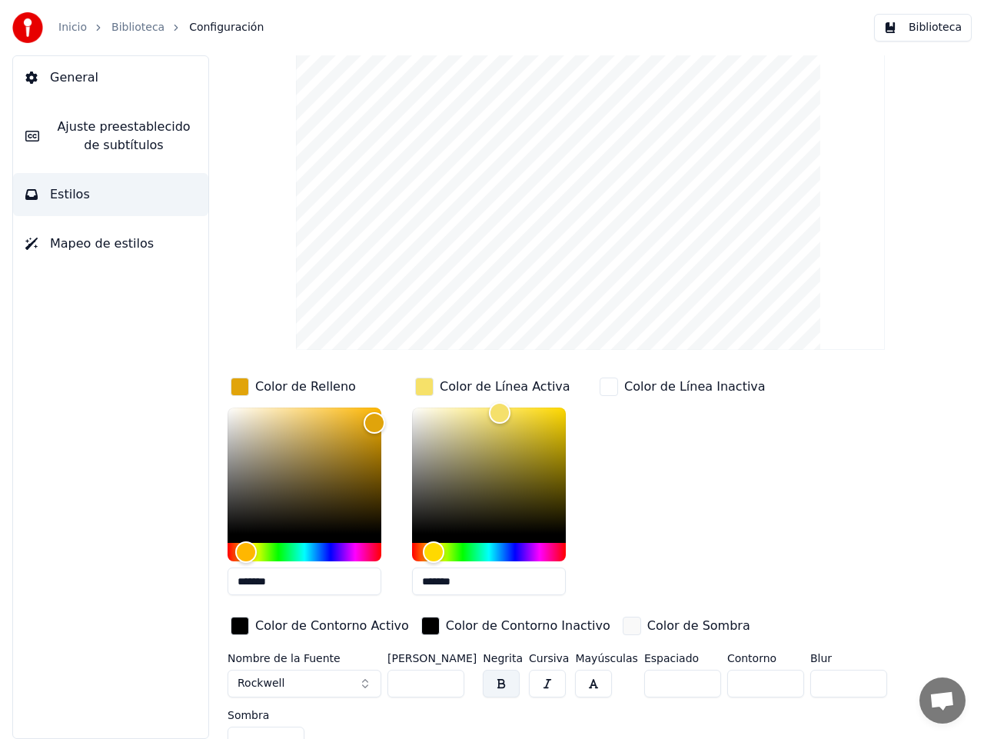
scroll to position [0, 0]
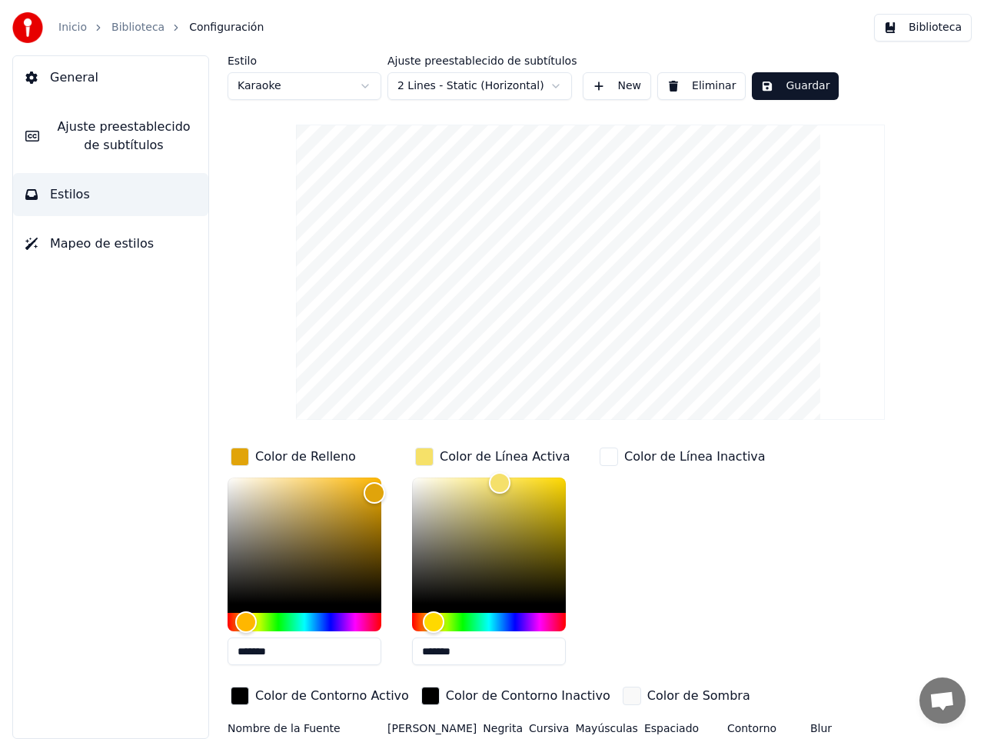
click at [76, 235] on span "Mapeo de estilos" at bounding box center [102, 243] width 104 height 18
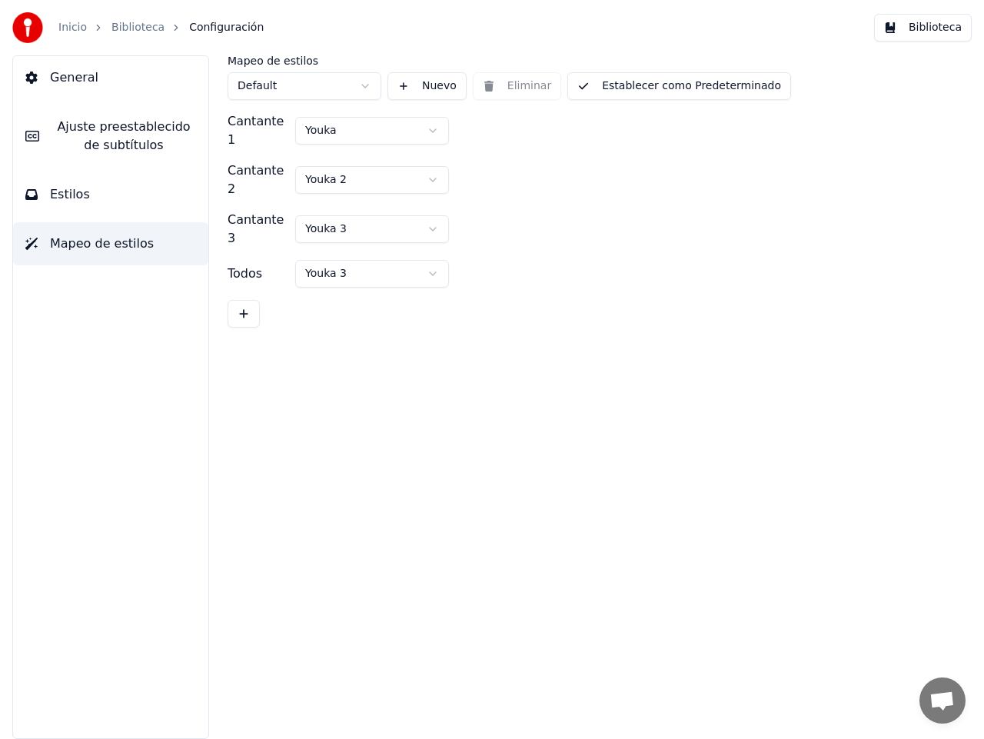
click at [134, 142] on span "Ajuste preestablecido de subtítulos" at bounding box center [124, 136] width 145 height 37
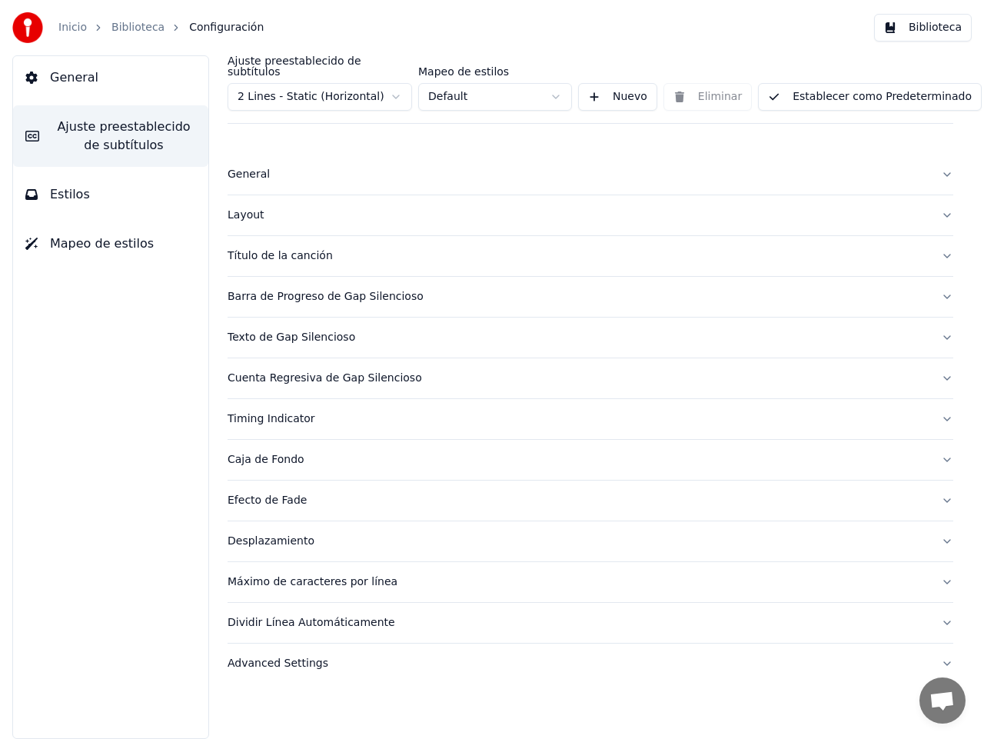
click at [942, 164] on button "General" at bounding box center [591, 175] width 726 height 40
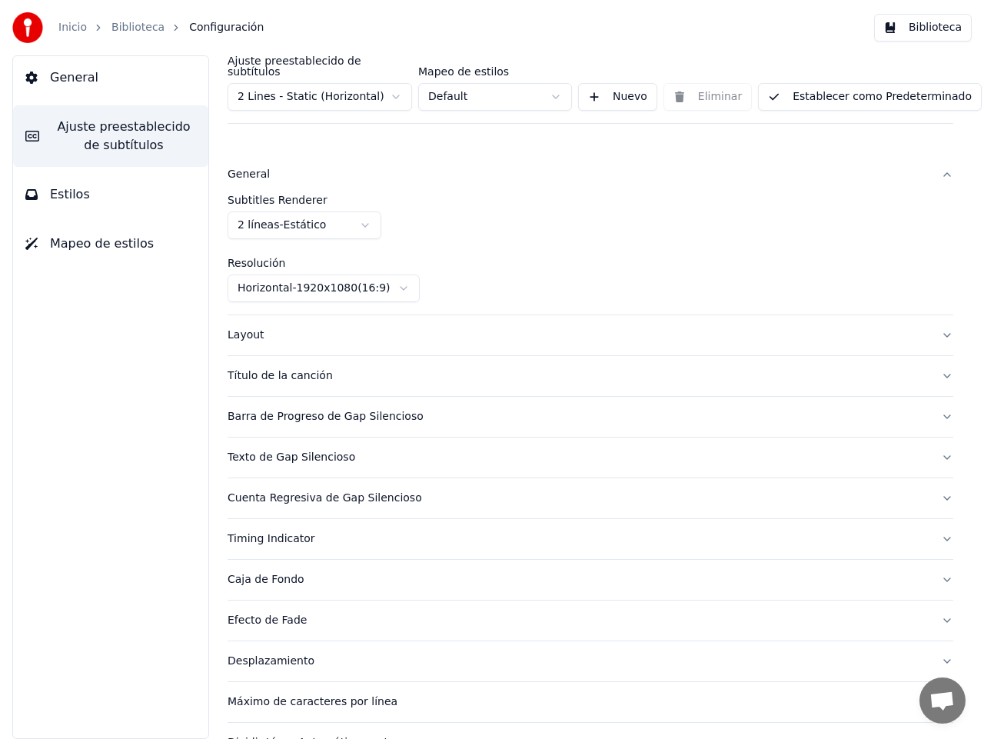
click at [939, 160] on button "General" at bounding box center [591, 175] width 726 height 40
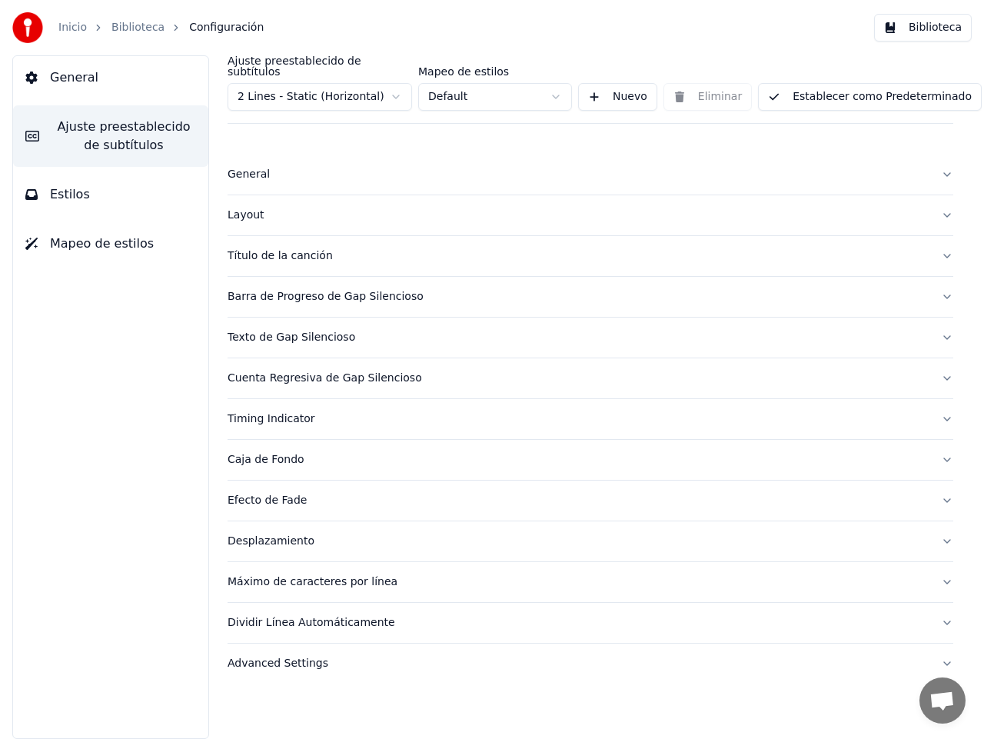
click at [949, 204] on button "Layout" at bounding box center [591, 215] width 726 height 40
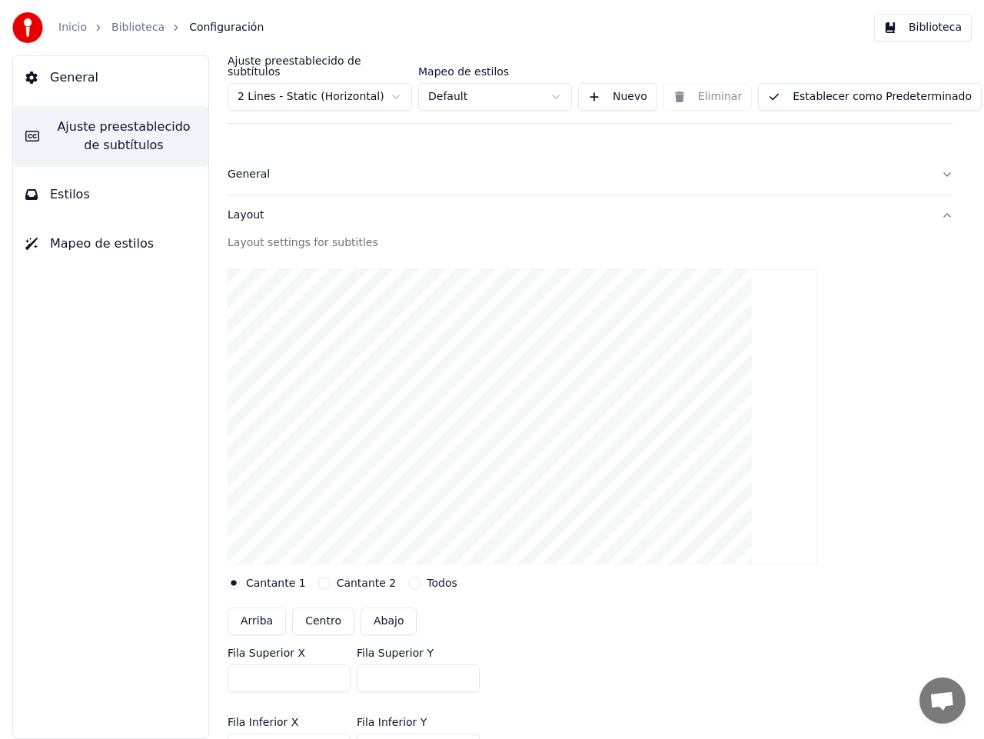
click at [932, 204] on button "Layout" at bounding box center [591, 215] width 726 height 40
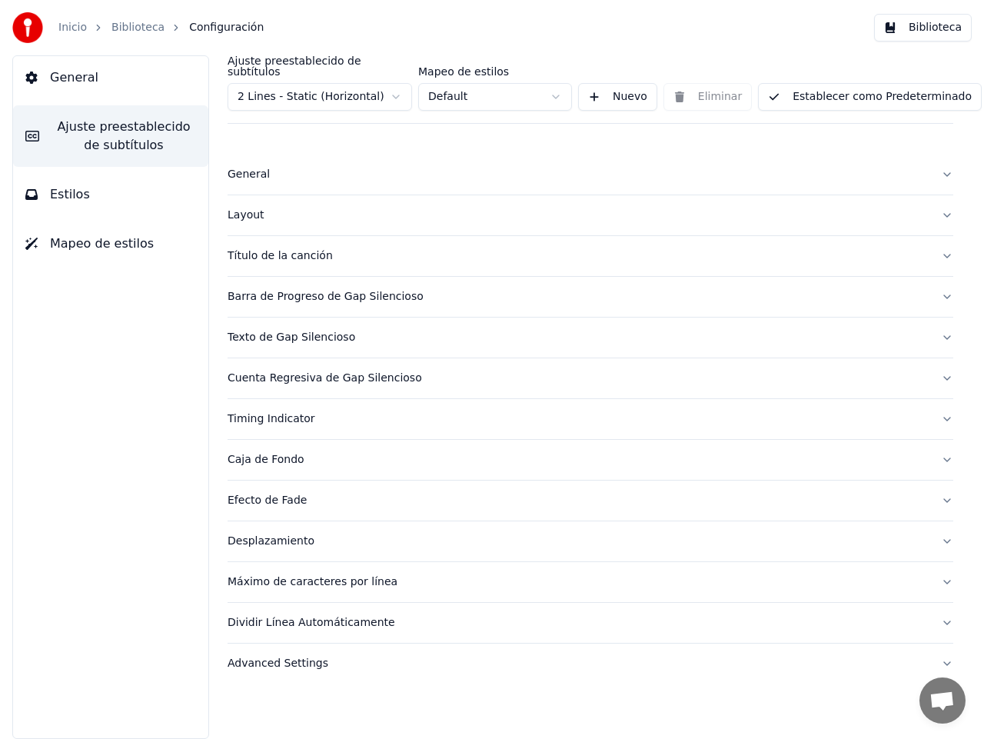
click at [948, 241] on button "Título de la canción" at bounding box center [591, 256] width 726 height 40
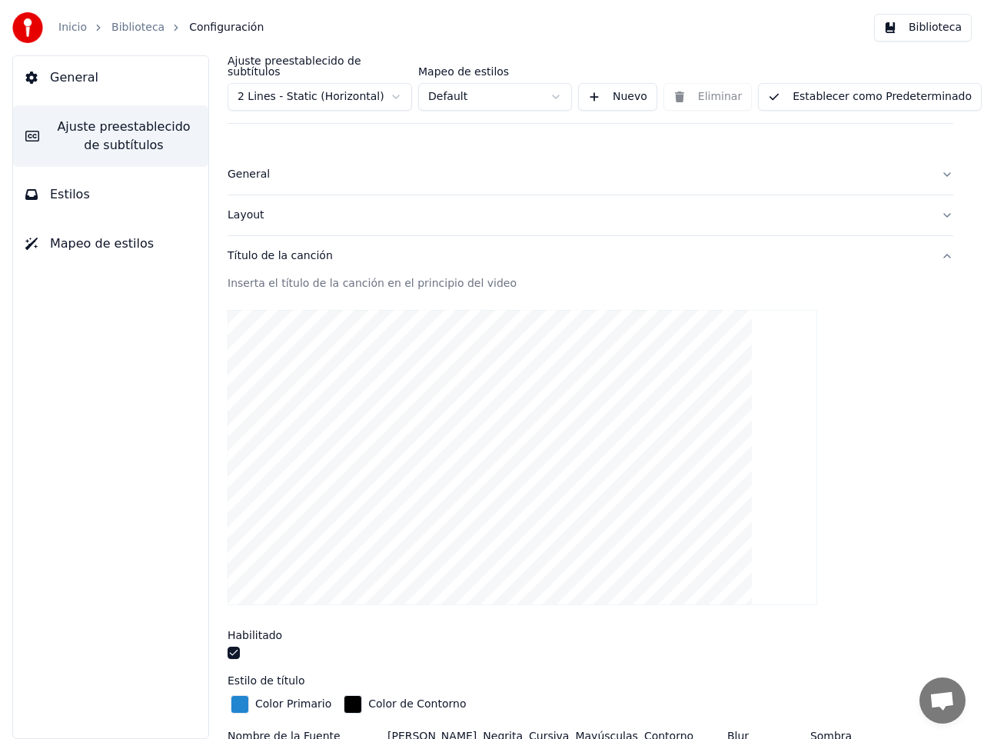
click at [623, 83] on button "Nuevo" at bounding box center [617, 97] width 79 height 28
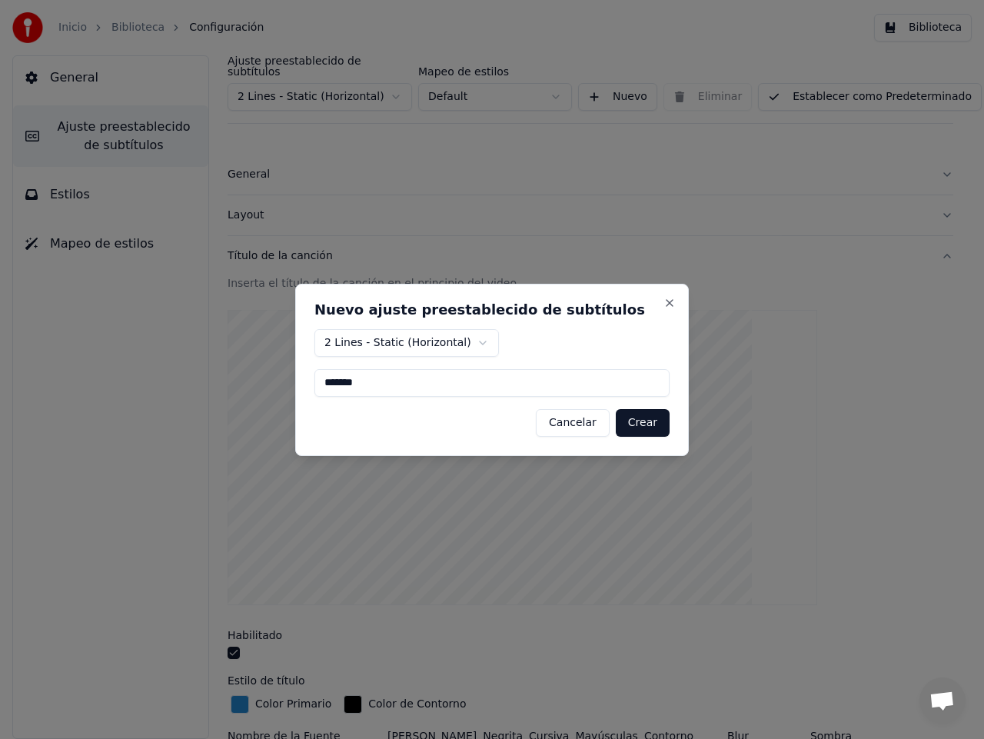
type input "*******"
click at [642, 427] on button "Crear" at bounding box center [643, 423] width 54 height 28
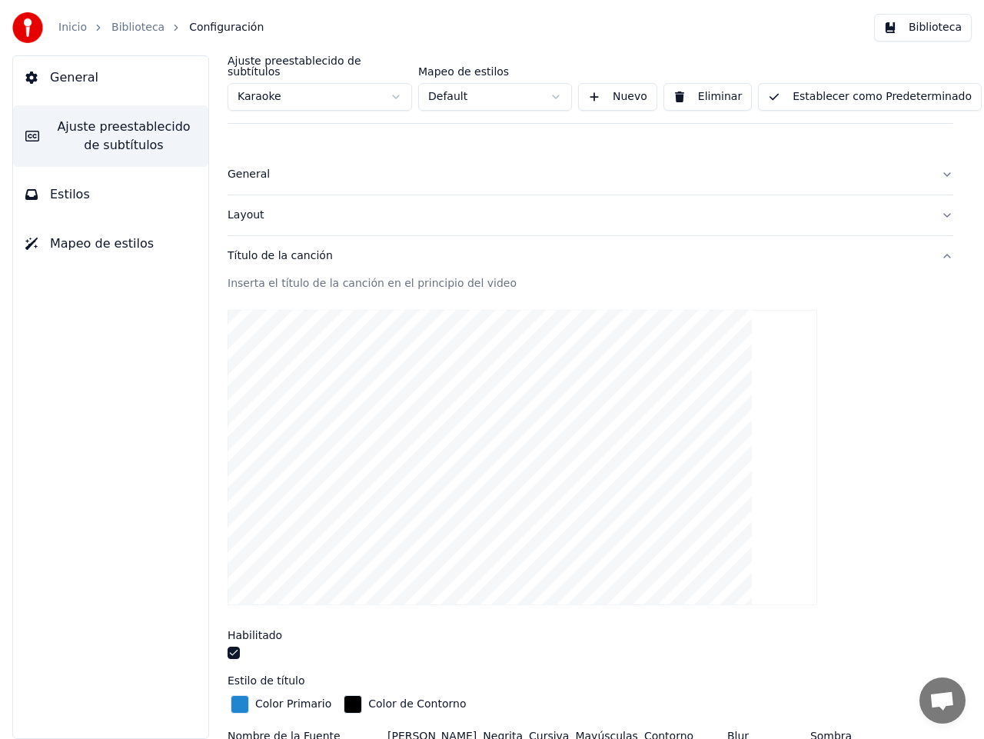
click at [971, 254] on div "Ajuste preestablecido de subtítulos Karaoke Mapeo de estilos Default Nuevo Elim…" at bounding box center [590, 396] width 787 height 683
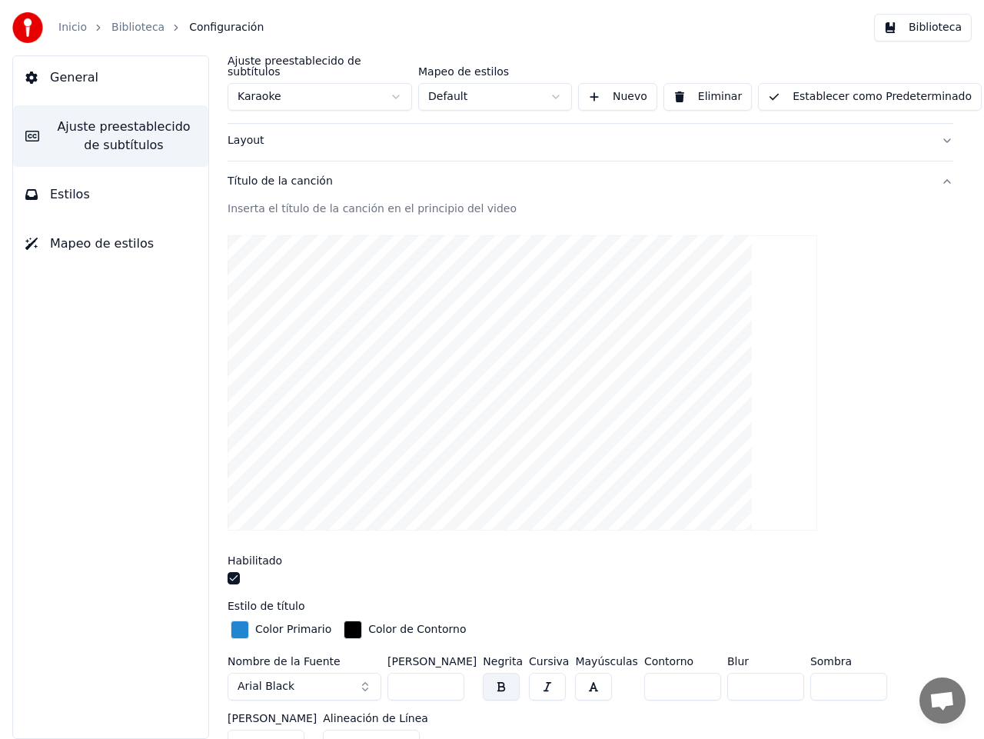
scroll to position [145, 0]
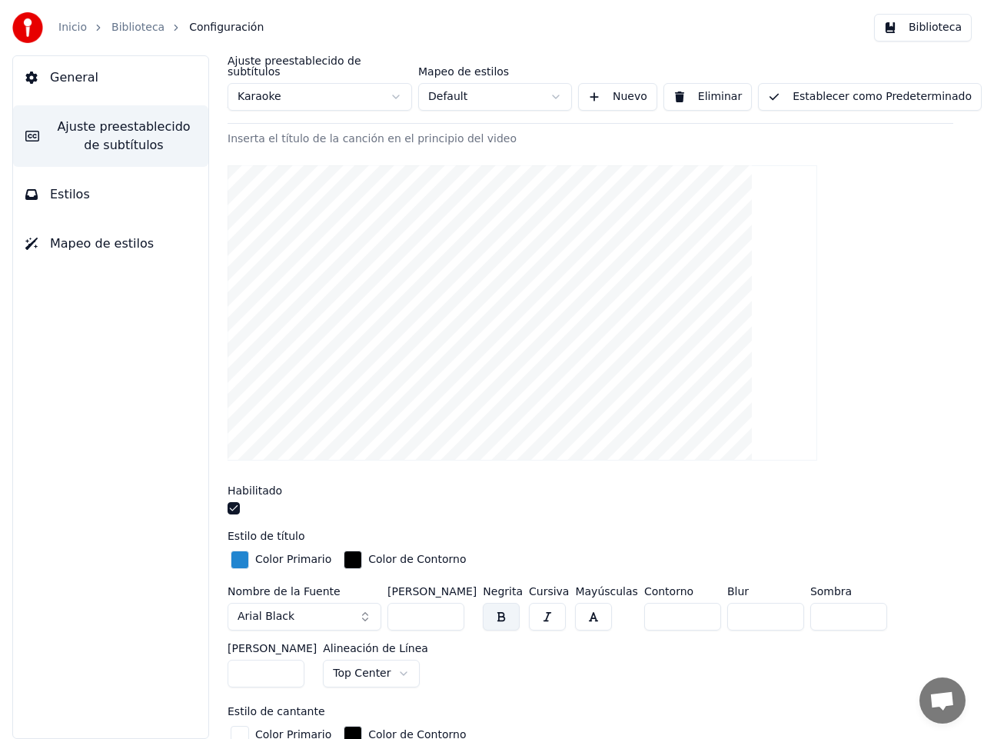
click at [234, 550] on div "button" at bounding box center [240, 559] width 18 height 18
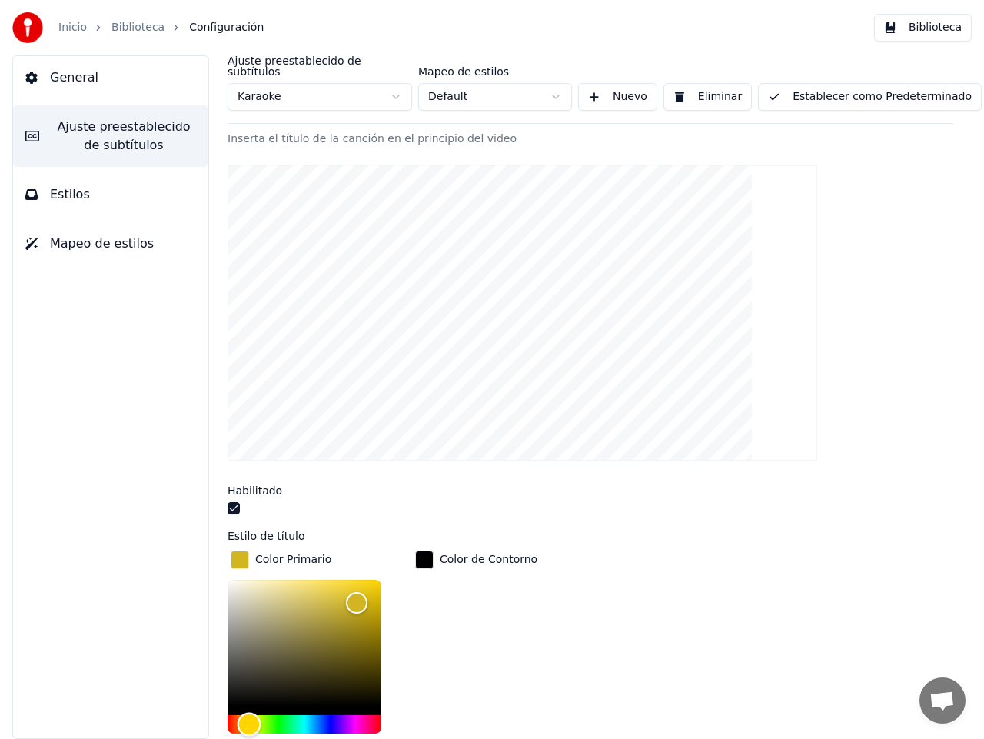
drag, startPoint x: 315, startPoint y: 710, endPoint x: 249, endPoint y: 715, distance: 66.3
click at [249, 715] on div "Hue" at bounding box center [250, 725] width 24 height 24
drag, startPoint x: 355, startPoint y: 587, endPoint x: 374, endPoint y: 627, distance: 44.4
click at [374, 627] on div "Color" at bounding box center [375, 639] width 24 height 24
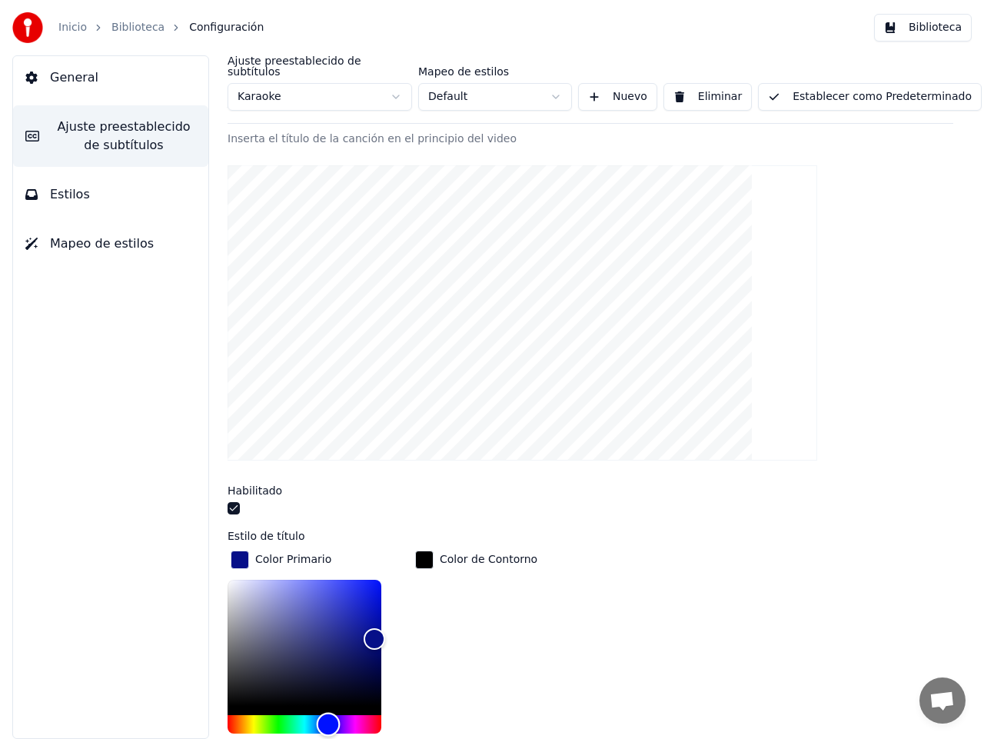
drag, startPoint x: 248, startPoint y: 712, endPoint x: 328, endPoint y: 710, distance: 80.7
click at [328, 713] on div "Hue" at bounding box center [329, 725] width 24 height 24
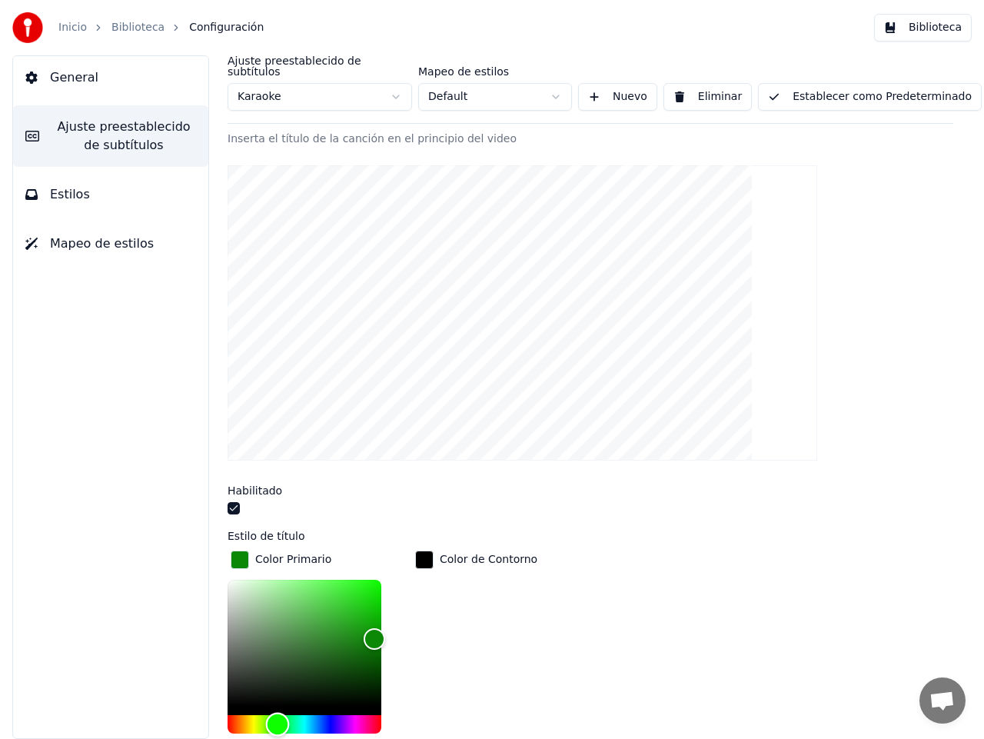
drag, startPoint x: 330, startPoint y: 708, endPoint x: 278, endPoint y: 706, distance: 52.3
click at [278, 713] on div "Hue" at bounding box center [278, 725] width 24 height 24
drag, startPoint x: 374, startPoint y: 629, endPoint x: 375, endPoint y: 640, distance: 10.9
click at [375, 640] on div "Color" at bounding box center [376, 652] width 24 height 24
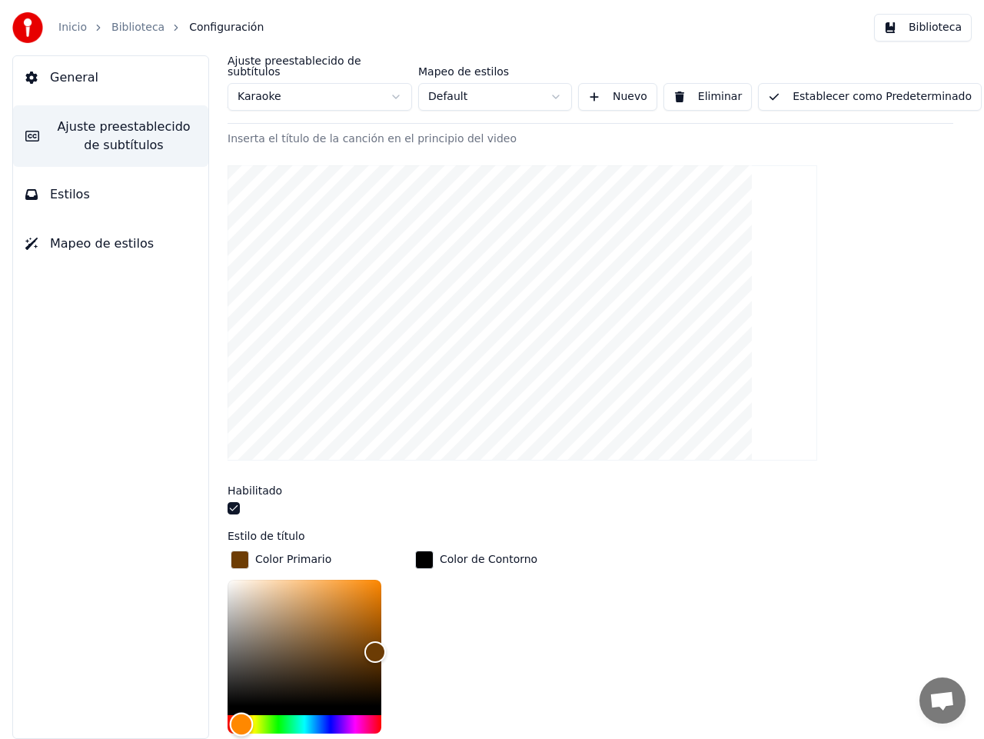
drag, startPoint x: 281, startPoint y: 710, endPoint x: 241, endPoint y: 710, distance: 39.2
click at [241, 713] on div "Hue" at bounding box center [242, 725] width 24 height 24
drag, startPoint x: 374, startPoint y: 639, endPoint x: 370, endPoint y: 589, distance: 50.1
click at [370, 590] on div "Color" at bounding box center [370, 602] width 24 height 24
type input "*******"
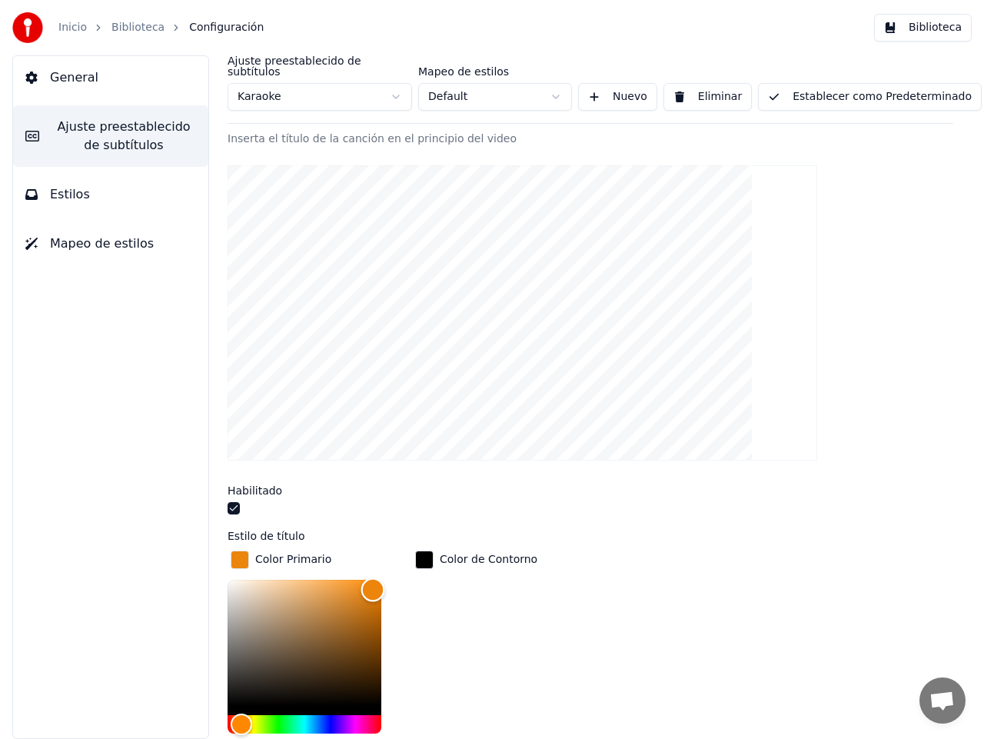
drag, startPoint x: 372, startPoint y: 587, endPoint x: 373, endPoint y: 577, distance: 10.0
click at [373, 578] on div "Color" at bounding box center [373, 590] width 24 height 24
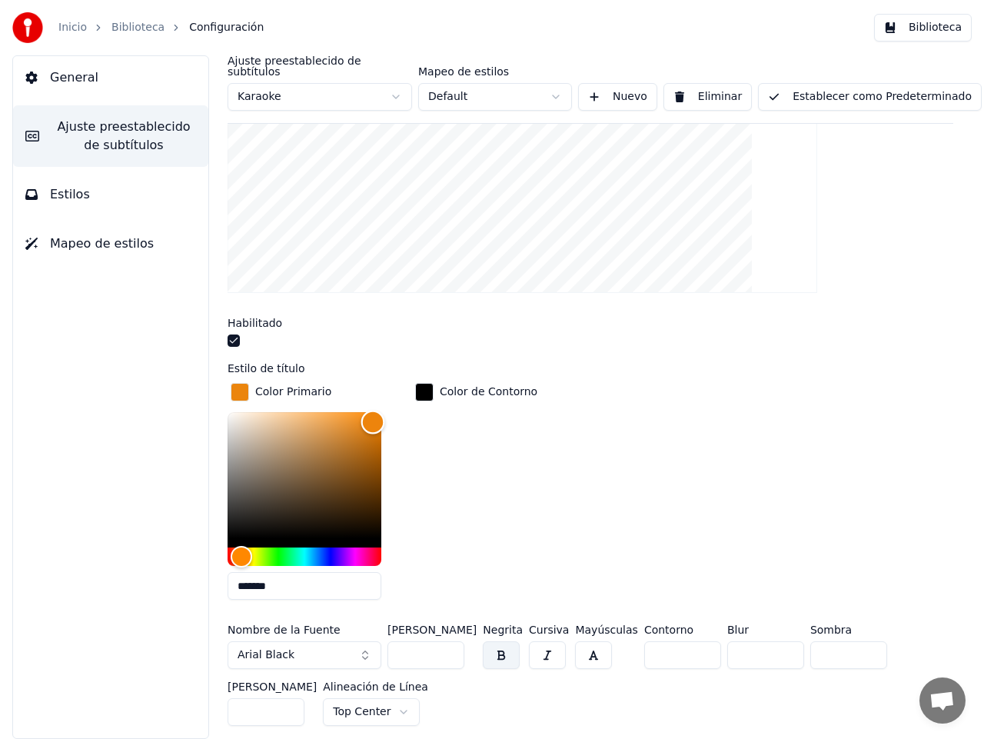
scroll to position [366, 0]
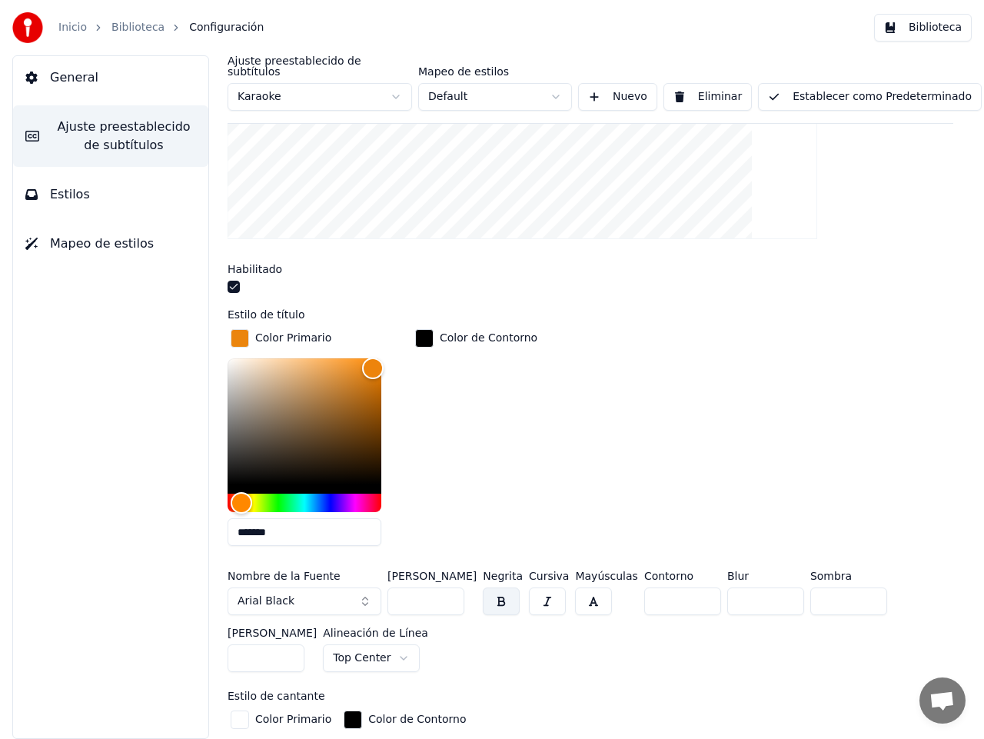
click at [364, 587] on button "Arial Black" at bounding box center [305, 601] width 154 height 28
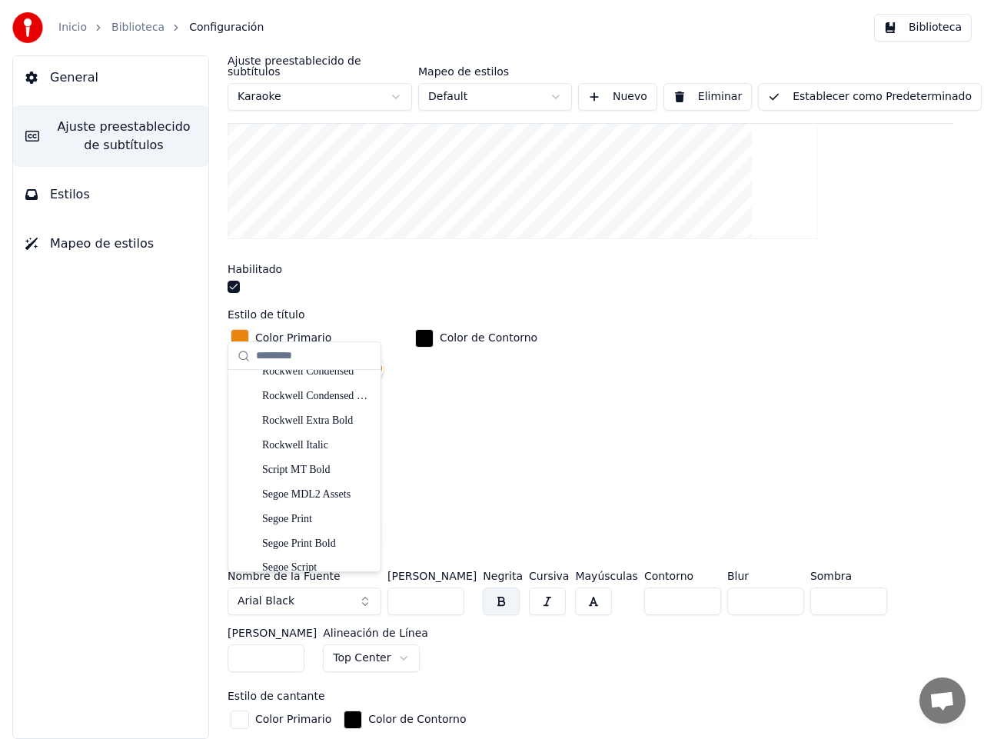
scroll to position [6709, 0]
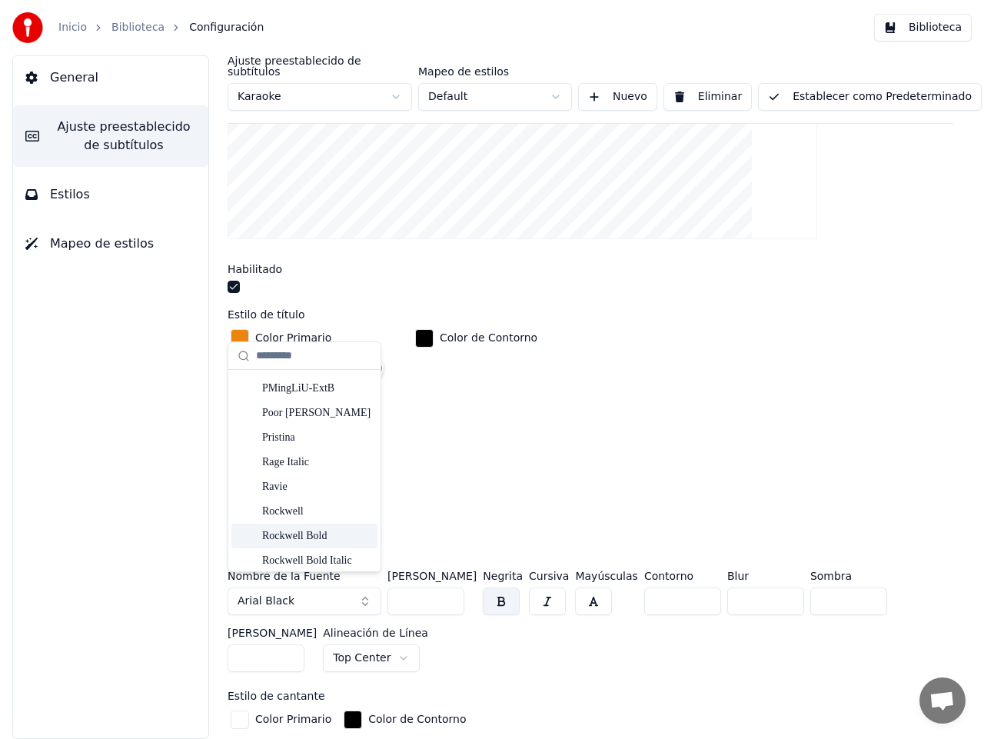
click at [309, 533] on div "Rockwell Bold" at bounding box center [316, 535] width 109 height 15
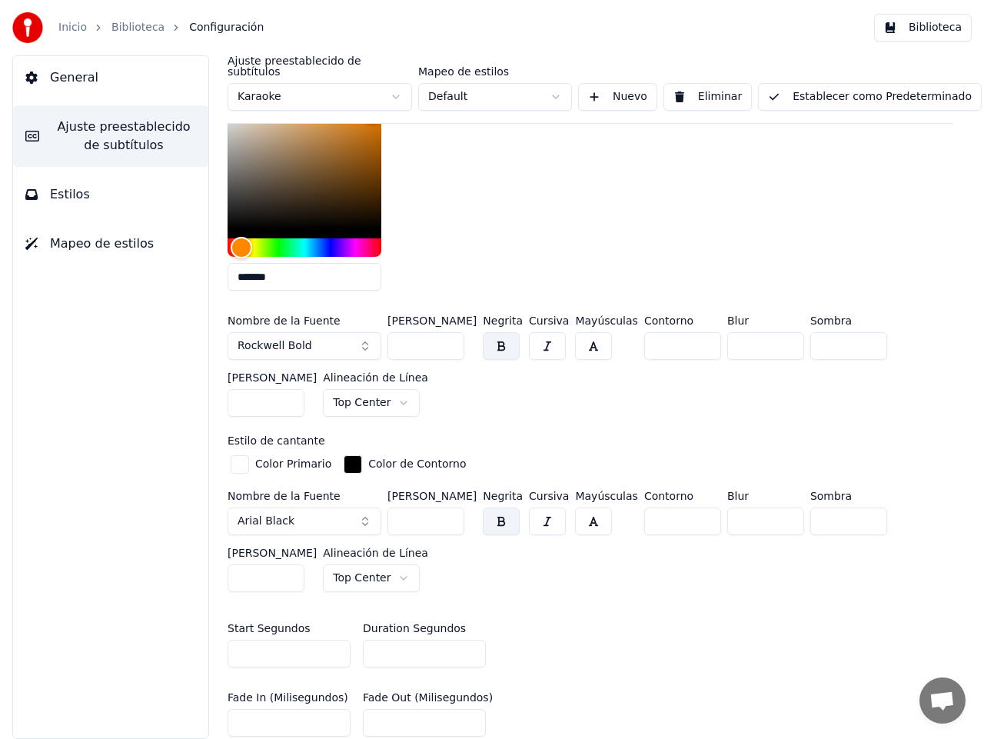
scroll to position [630, 0]
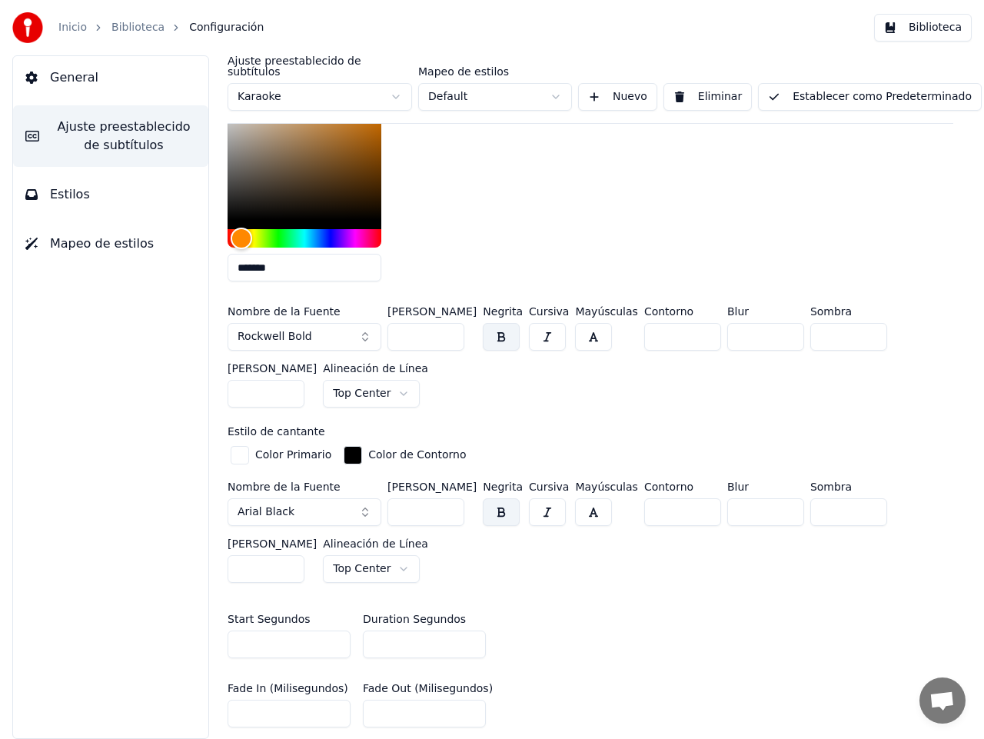
click at [365, 499] on button "Arial Black" at bounding box center [305, 512] width 154 height 28
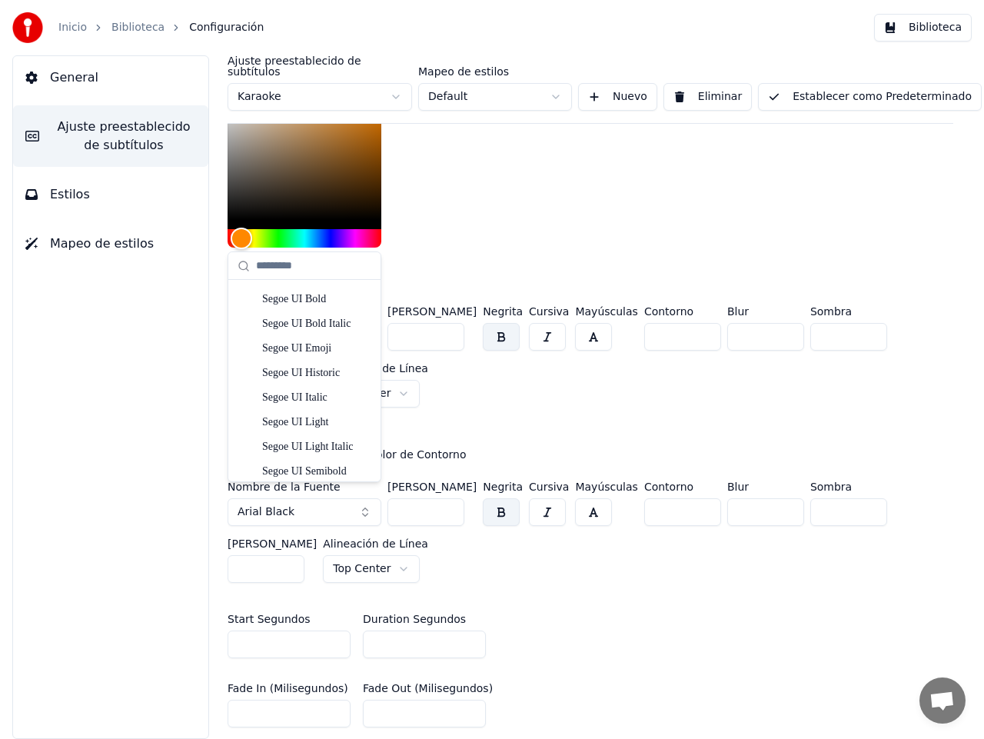
scroll to position [6924, 0]
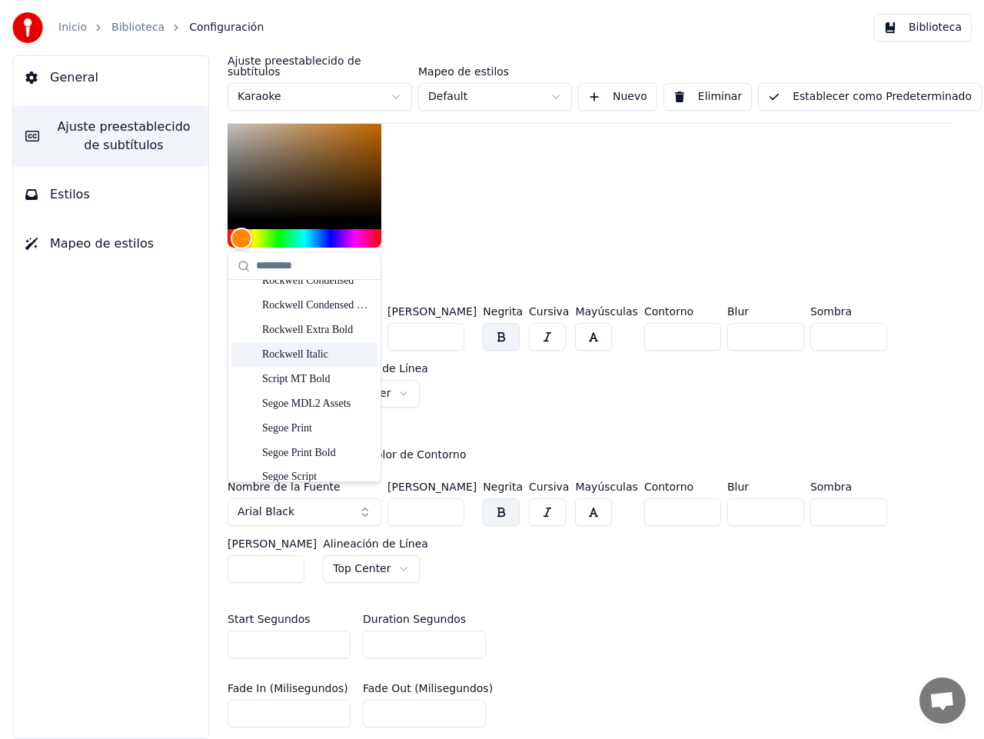
click at [303, 354] on div "Rockwell Italic" at bounding box center [316, 354] width 109 height 15
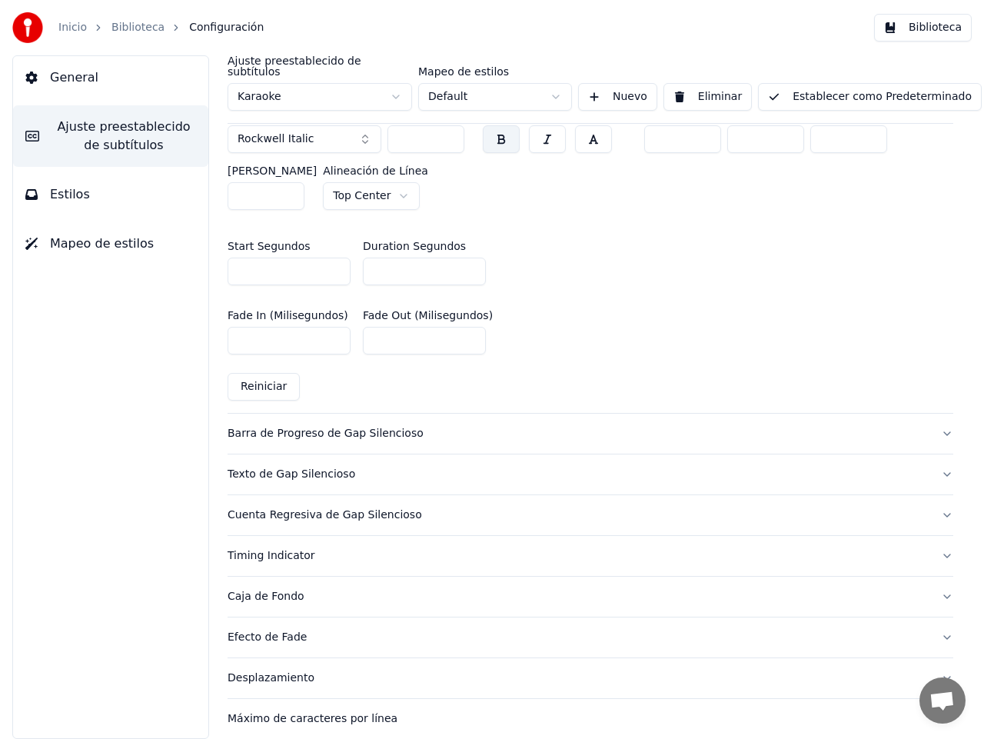
scroll to position [1029, 0]
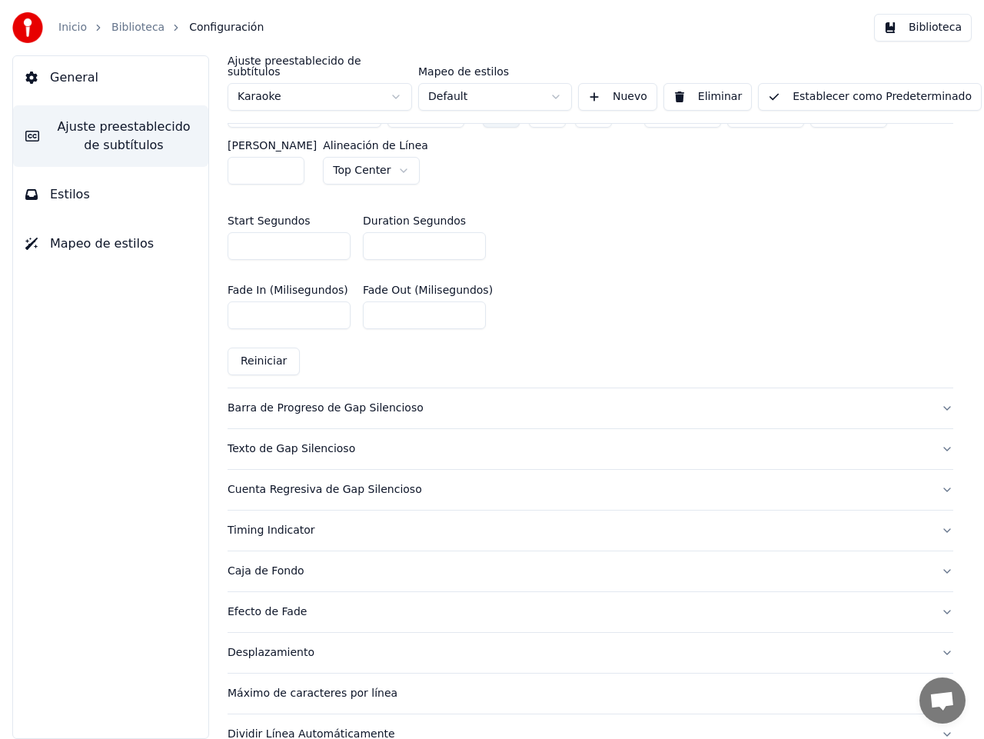
click at [932, 397] on button "Barra de Progreso de Gap Silencioso" at bounding box center [591, 408] width 726 height 40
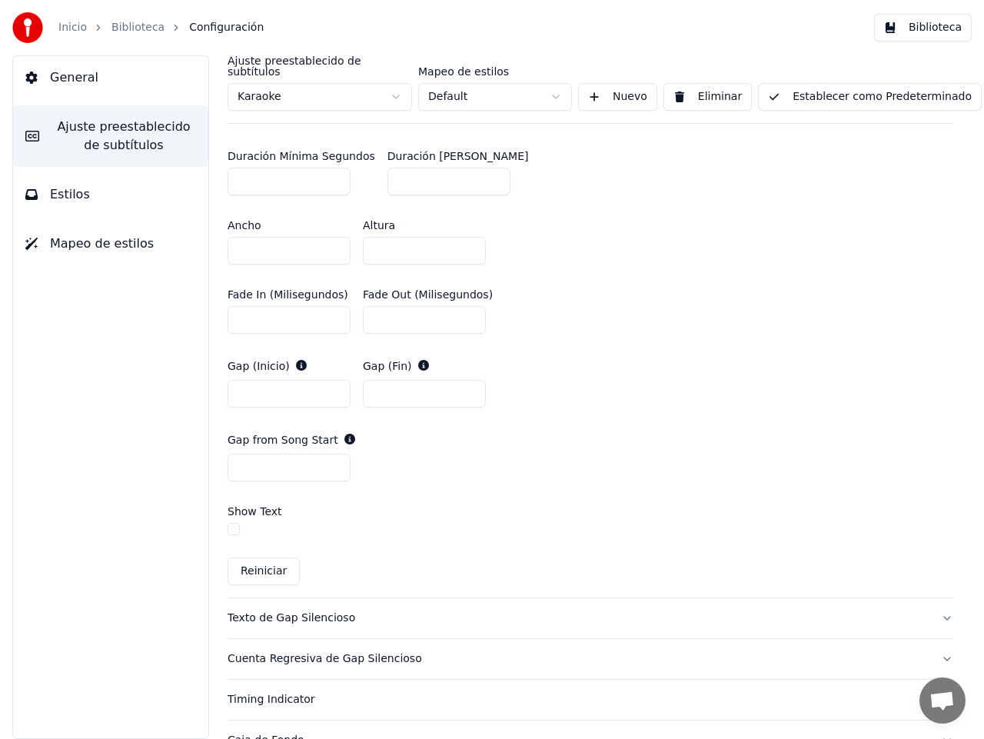
scroll to position [673, 0]
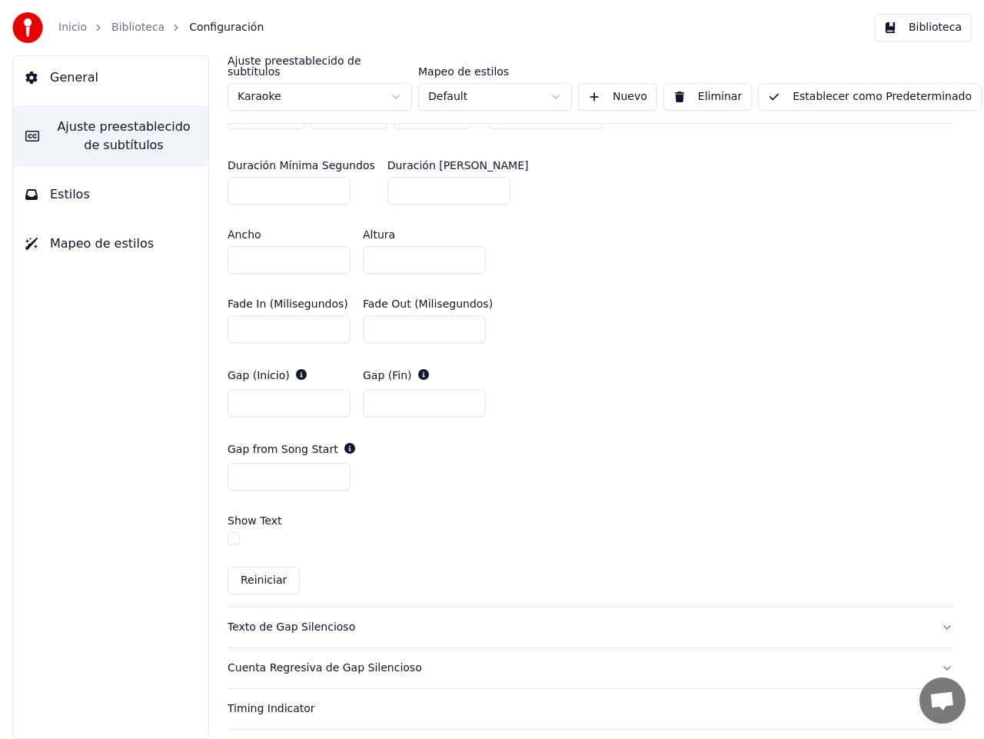
click at [234, 532] on button "button" at bounding box center [234, 538] width 12 height 12
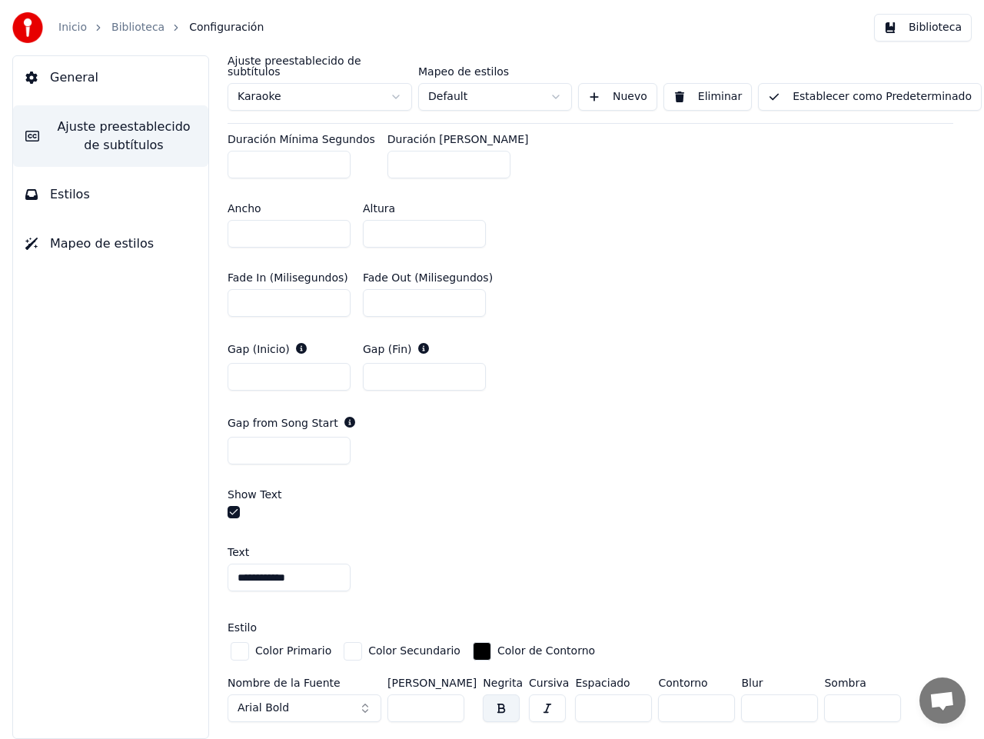
scroll to position [710, 0]
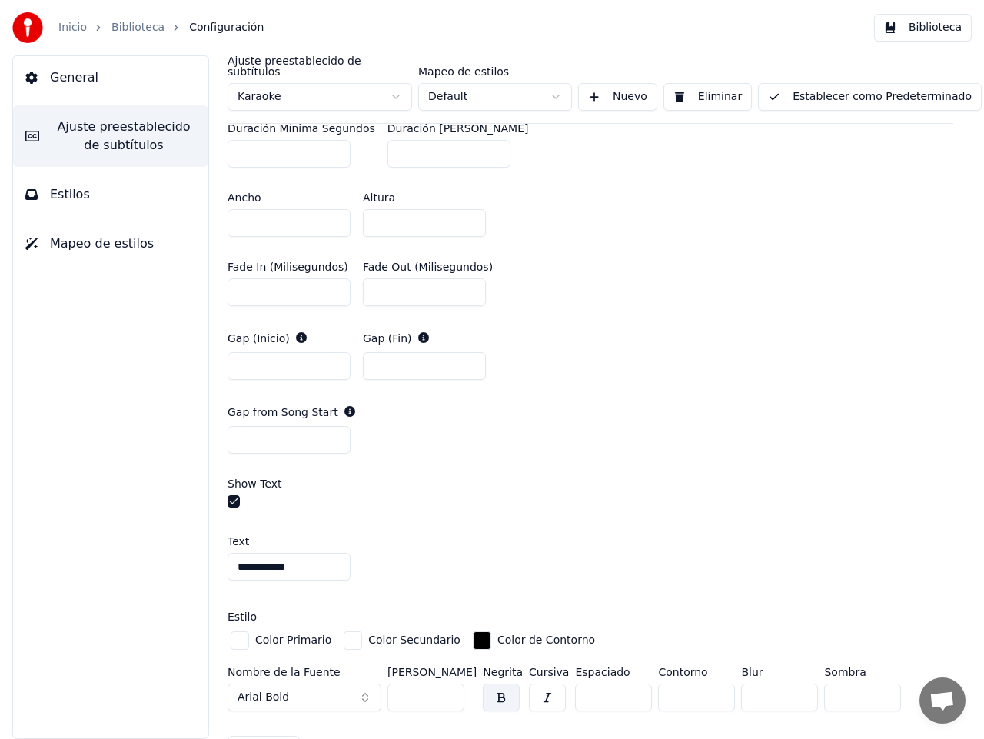
click at [234, 495] on button "button" at bounding box center [234, 501] width 12 height 12
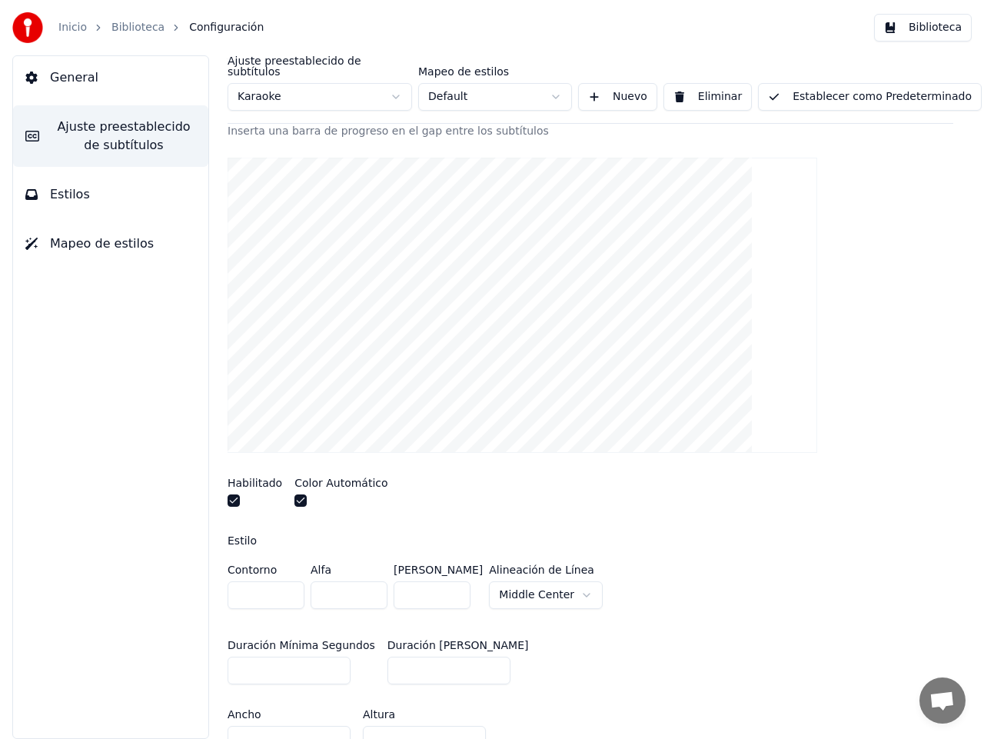
scroll to position [190, 0]
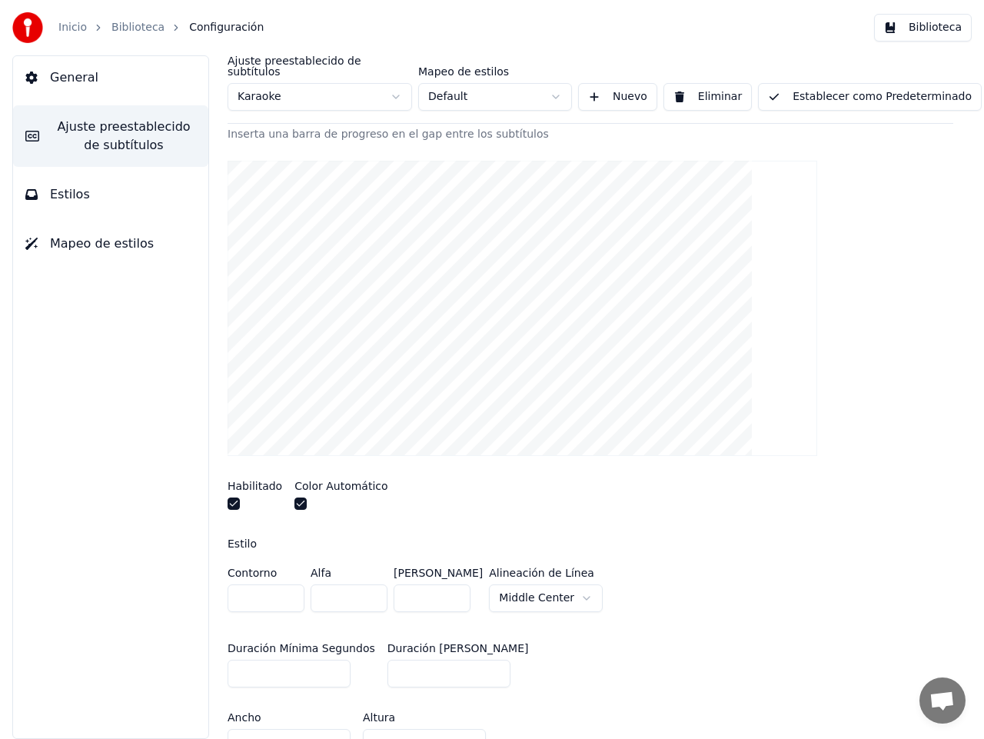
click at [295, 497] on button "button" at bounding box center [300, 503] width 12 height 12
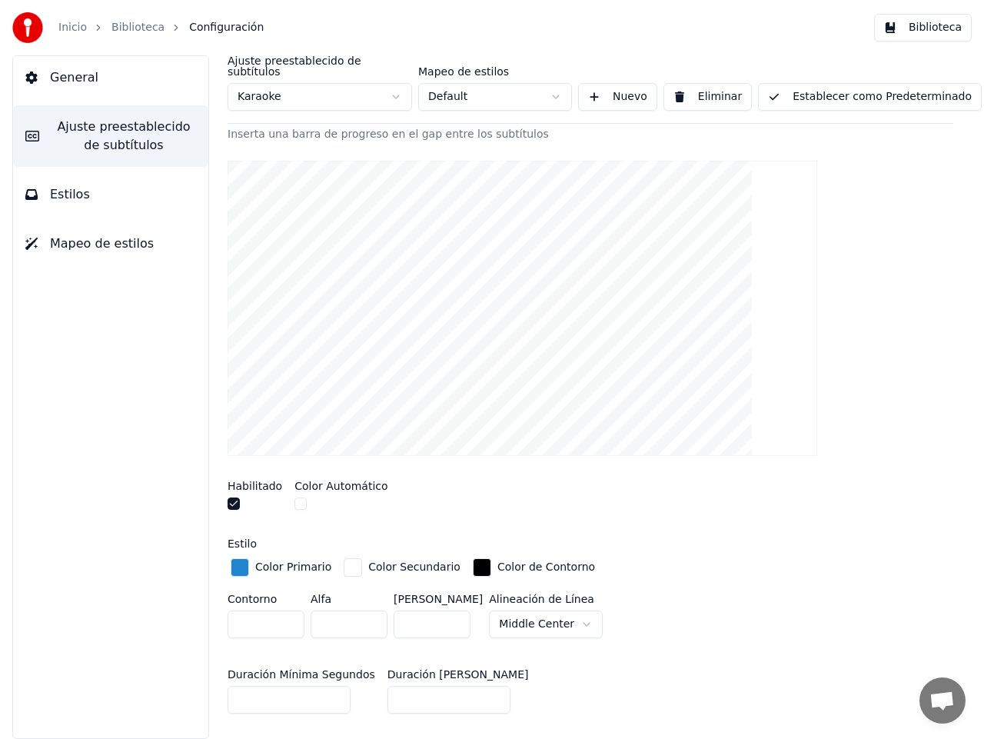
click at [239, 558] on div "button" at bounding box center [240, 567] width 18 height 18
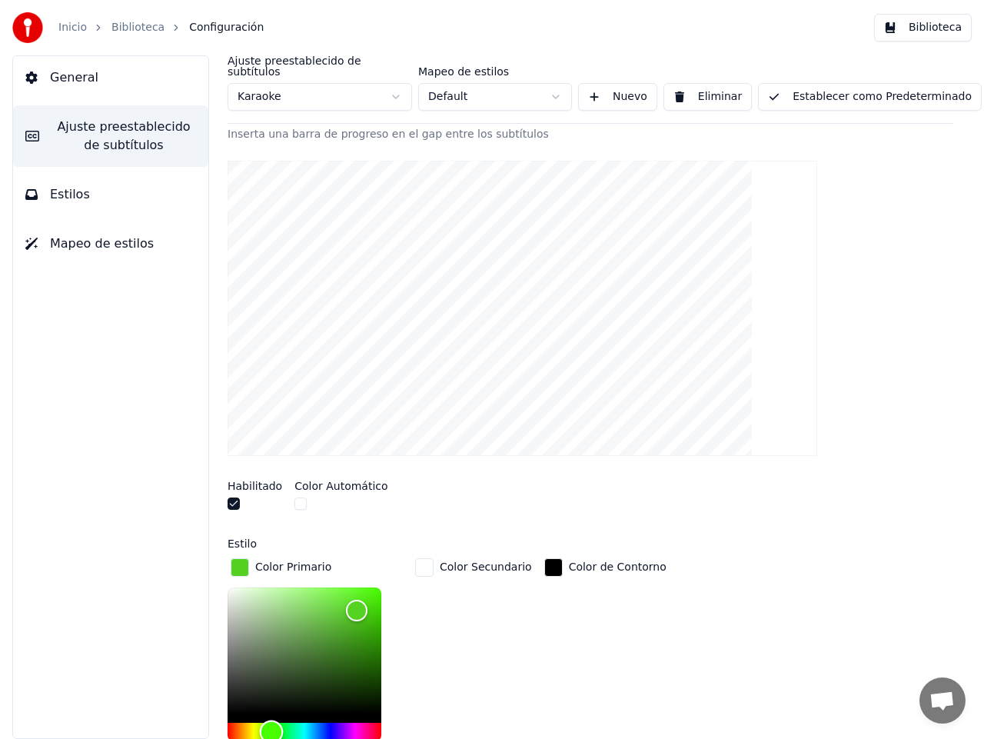
drag, startPoint x: 313, startPoint y: 723, endPoint x: 271, endPoint y: 723, distance: 41.5
click at [271, 723] on div "Hue" at bounding box center [272, 732] width 24 height 24
drag, startPoint x: 377, startPoint y: 595, endPoint x: 377, endPoint y: 614, distance: 19.2
click at [377, 615] on div "Color" at bounding box center [377, 627] width 24 height 24
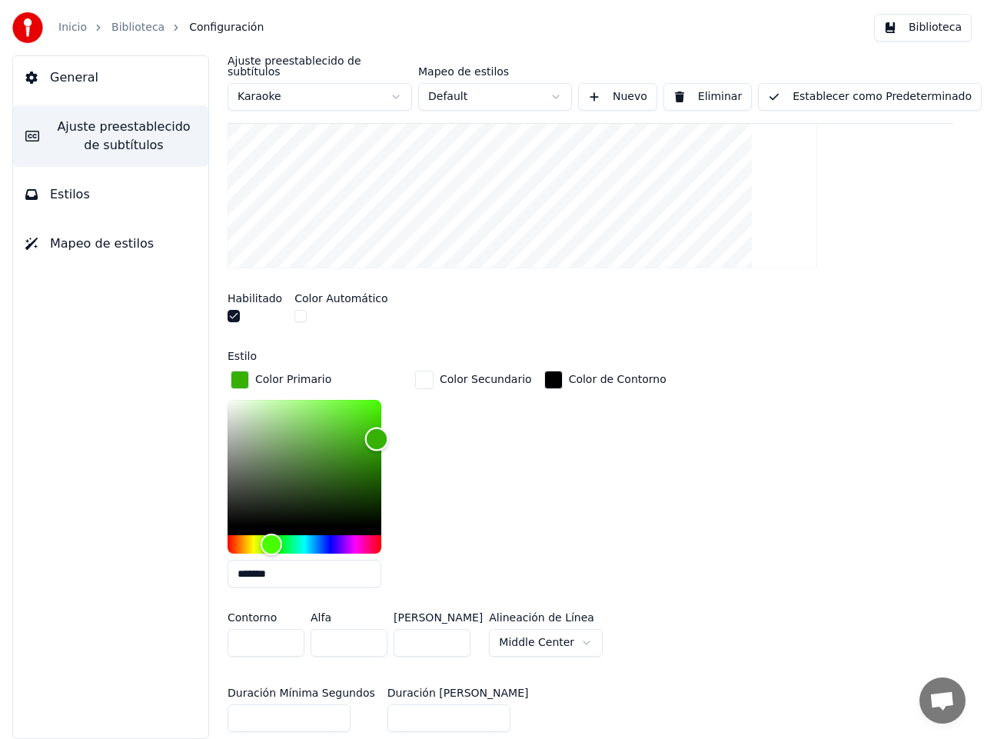
scroll to position [384, 0]
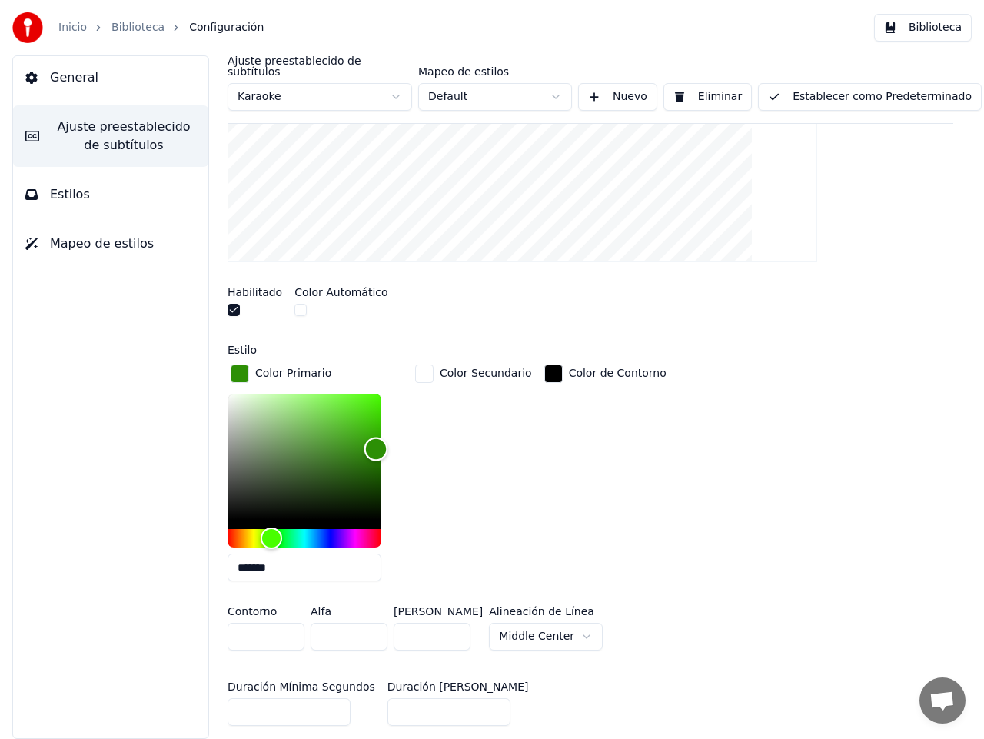
type input "*******"
drag, startPoint x: 376, startPoint y: 417, endPoint x: 376, endPoint y: 437, distance: 20.8
click at [376, 438] on div "Color" at bounding box center [376, 450] width 24 height 24
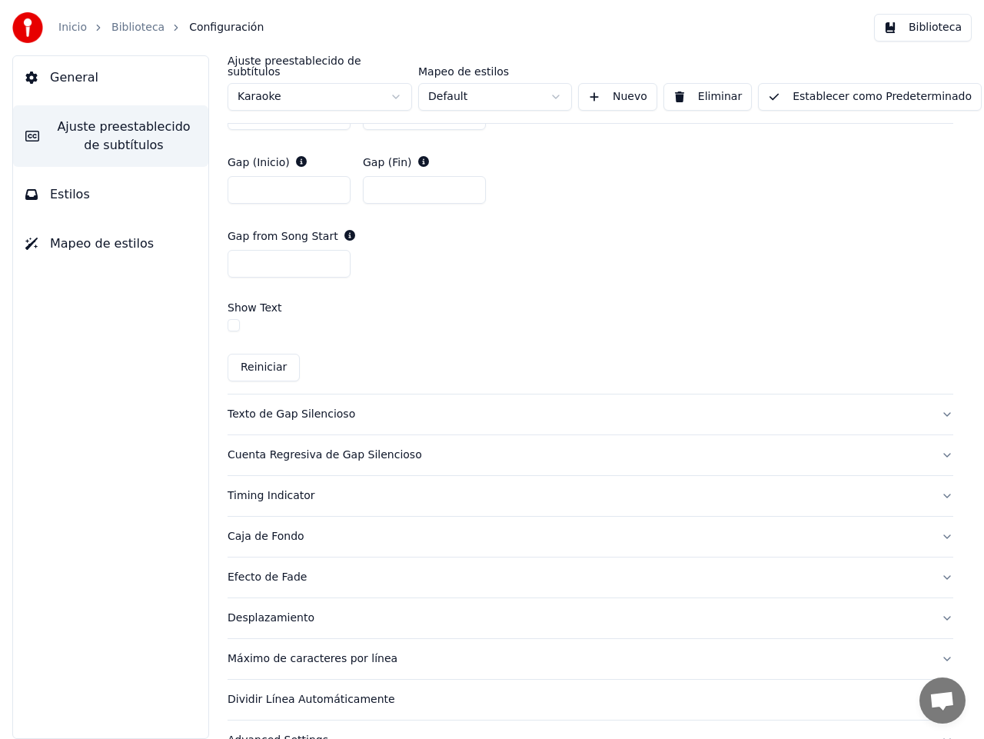
scroll to position [1138, 0]
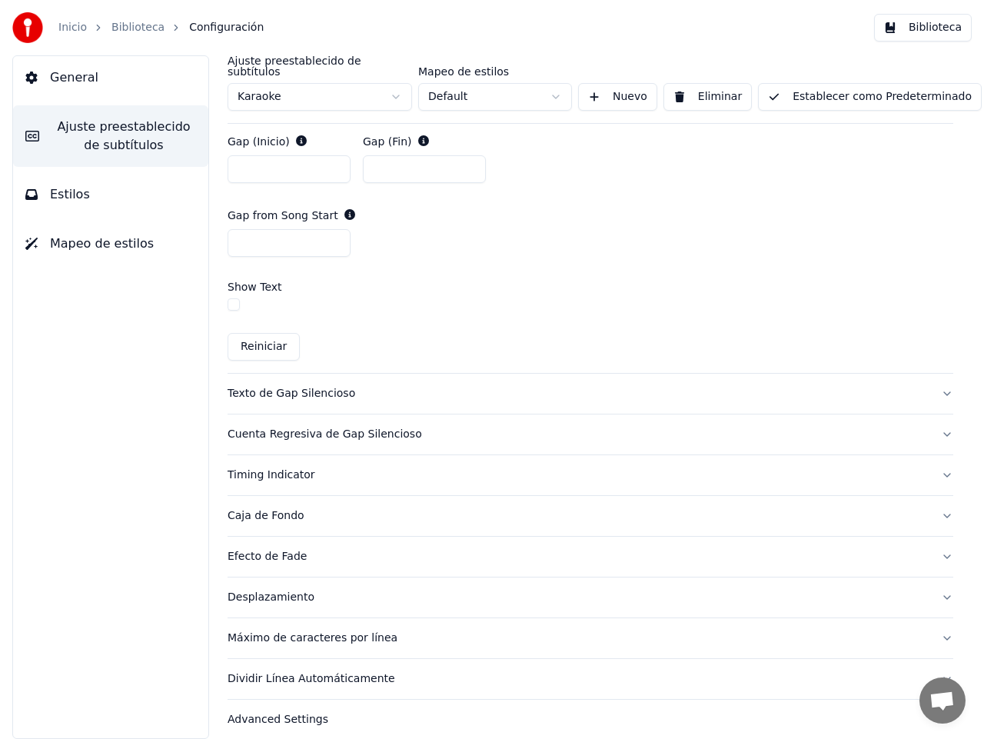
click at [937, 462] on button "Timing Indicator" at bounding box center [591, 475] width 726 height 40
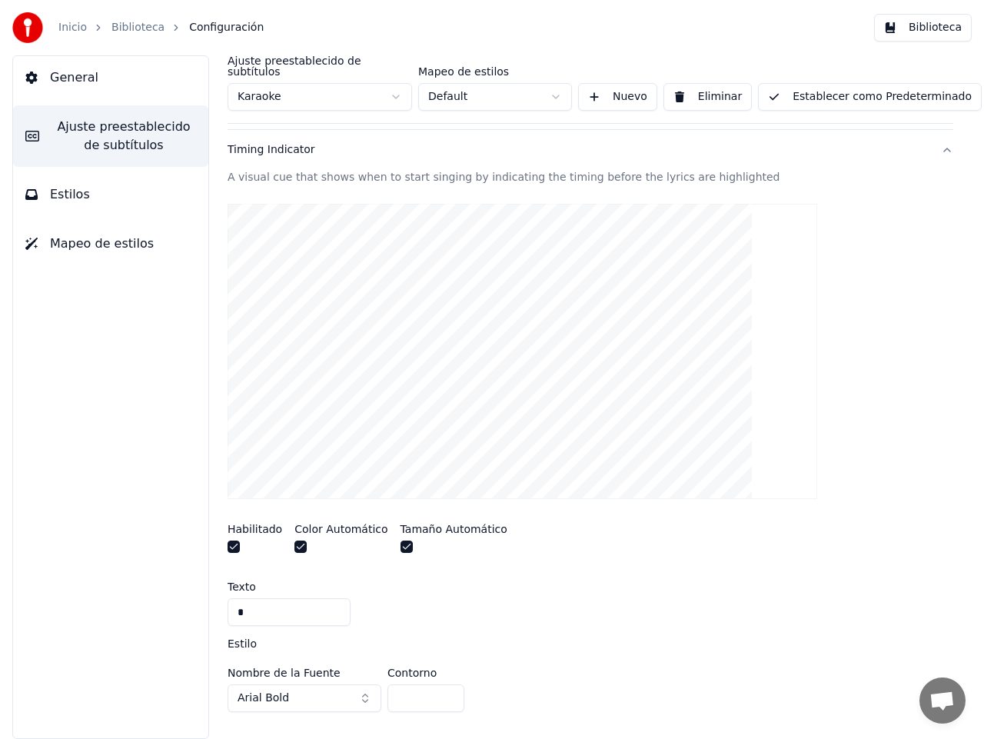
scroll to position [282, 0]
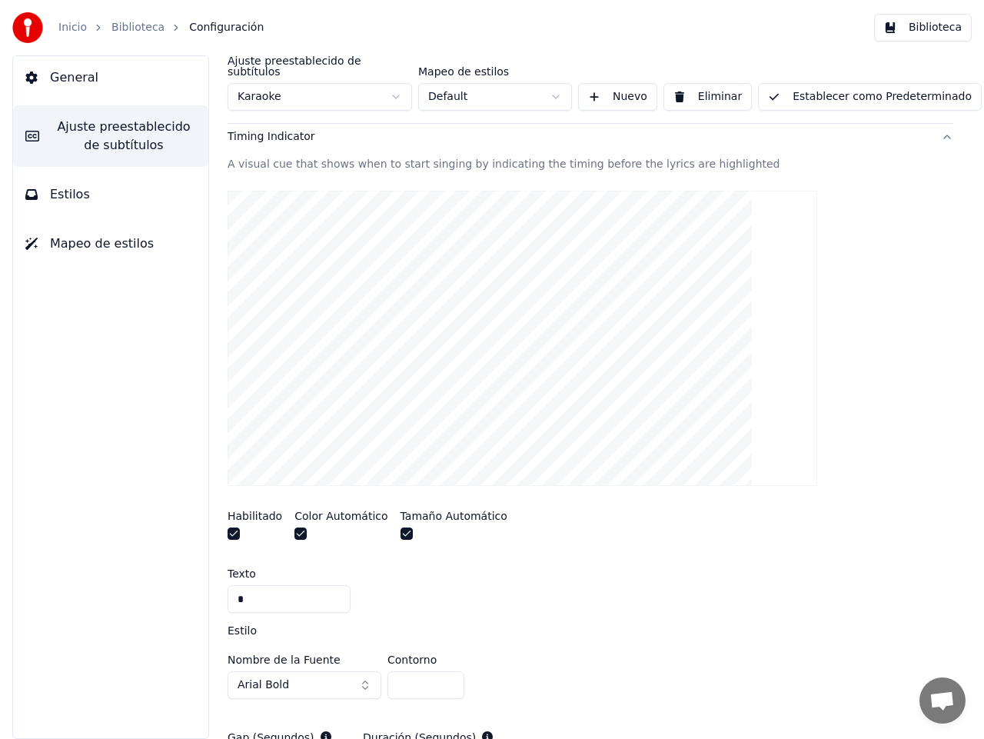
click at [297, 527] on button "button" at bounding box center [300, 533] width 12 height 12
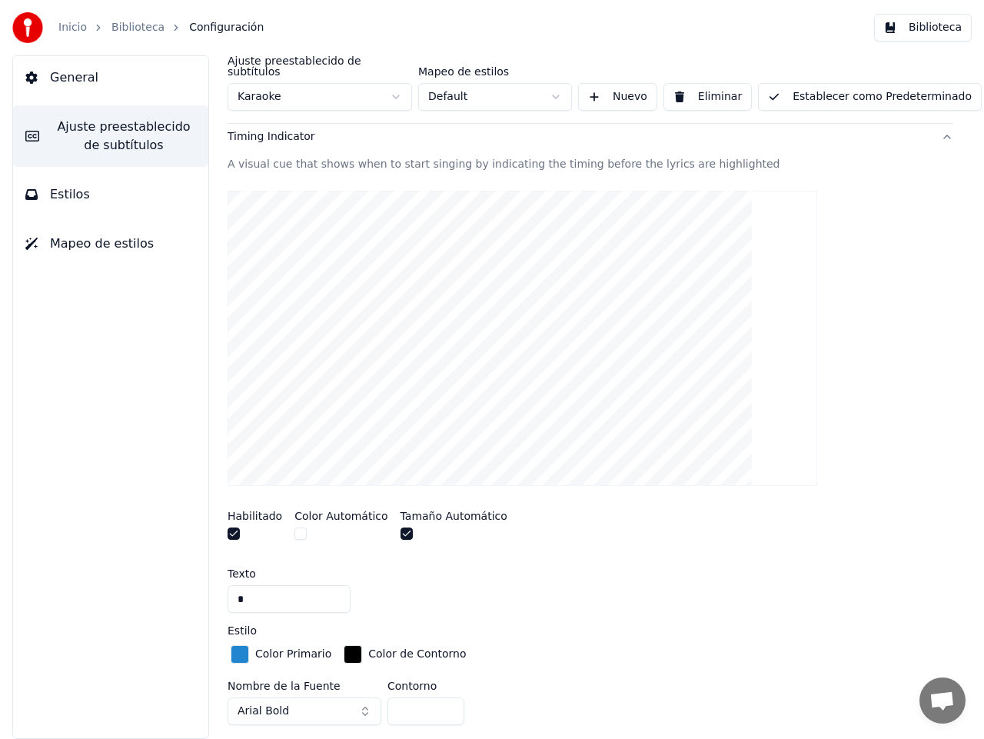
click at [241, 645] on div "button" at bounding box center [240, 654] width 18 height 18
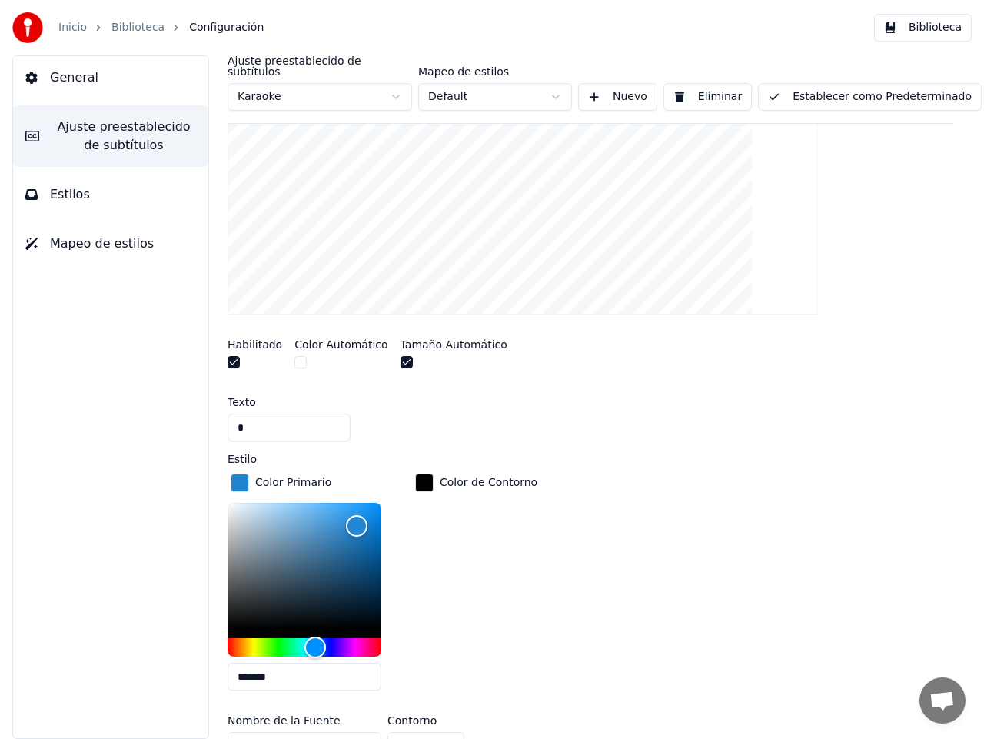
scroll to position [471, 0]
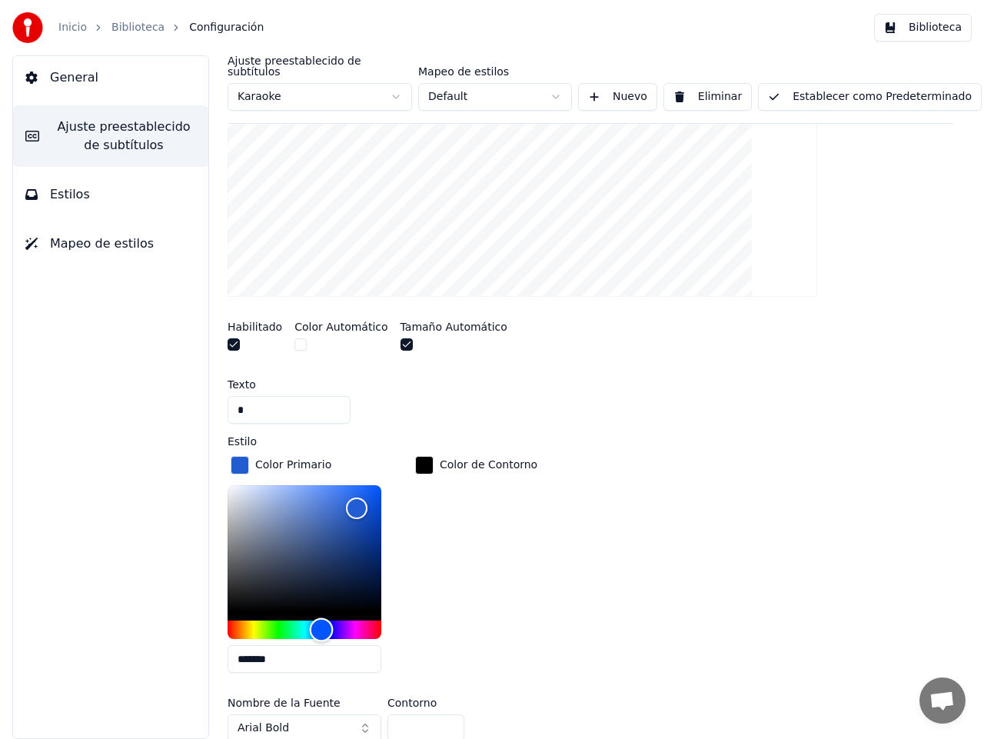
click at [321, 618] on div "Hue" at bounding box center [322, 630] width 24 height 24
type input "*******"
drag, startPoint x: 356, startPoint y: 492, endPoint x: 371, endPoint y: 481, distance: 18.8
click at [371, 482] on div "Color" at bounding box center [372, 494] width 24 height 24
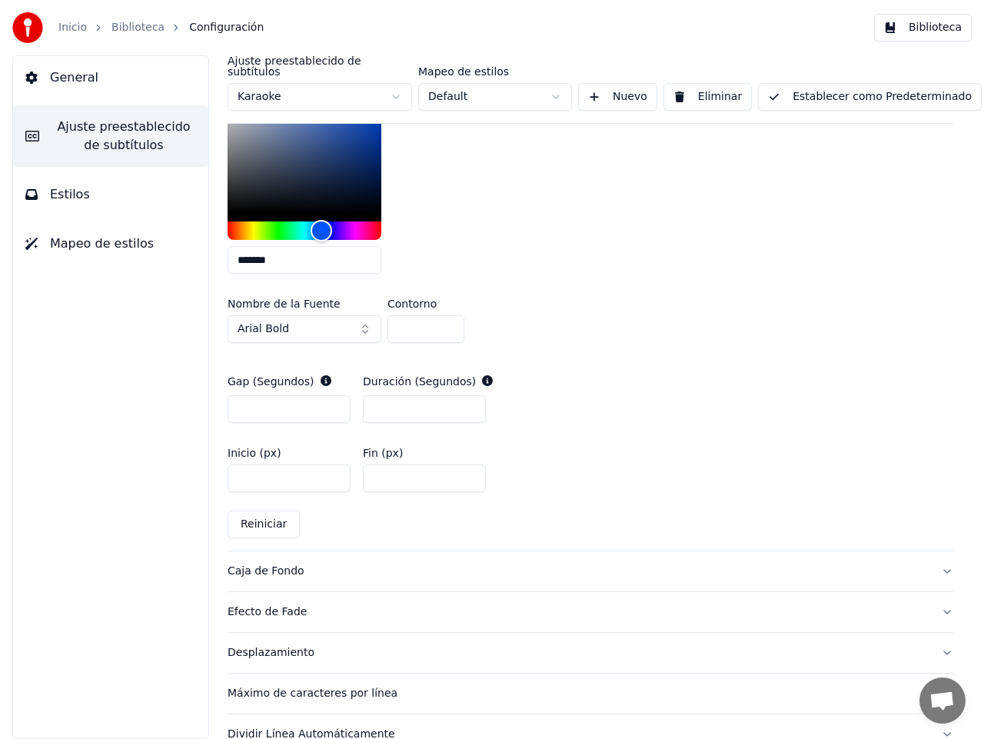
scroll to position [926, 0]
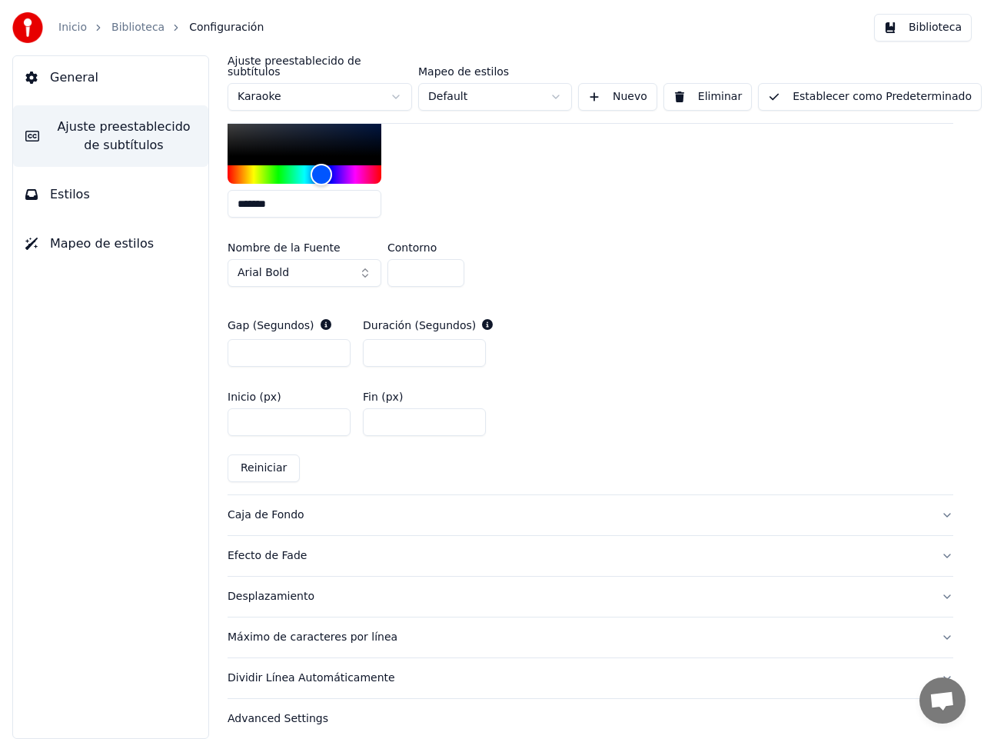
click at [932, 502] on button "Caja de Fondo" at bounding box center [591, 515] width 726 height 40
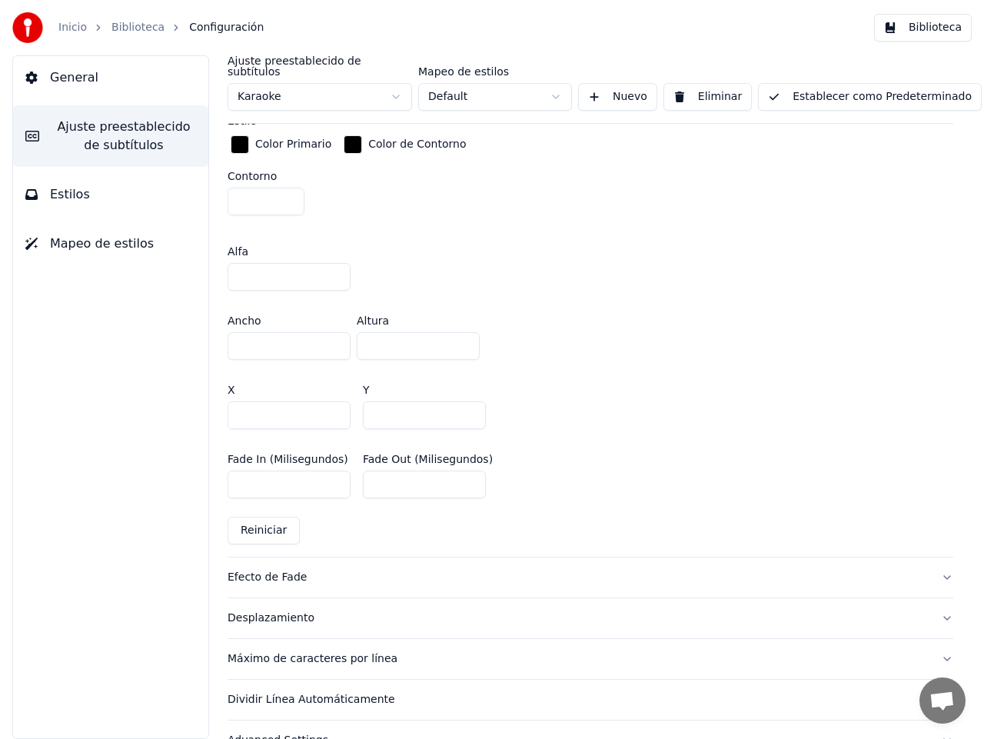
scroll to position [849, 0]
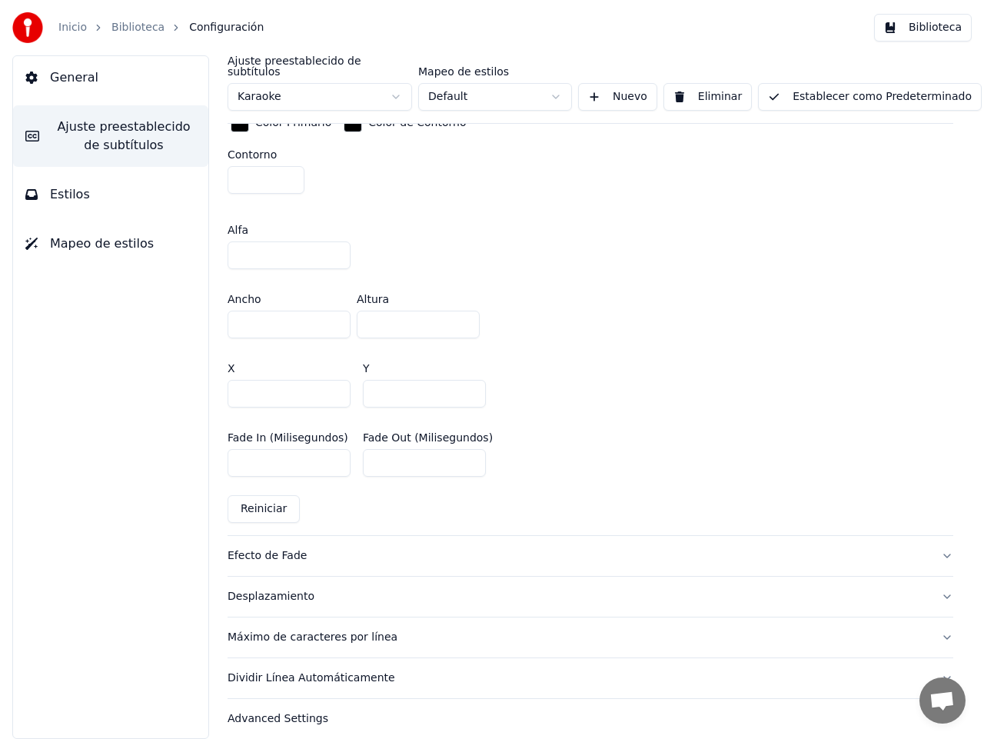
click at [268, 548] on div "Efecto de Fade" at bounding box center [578, 555] width 701 height 15
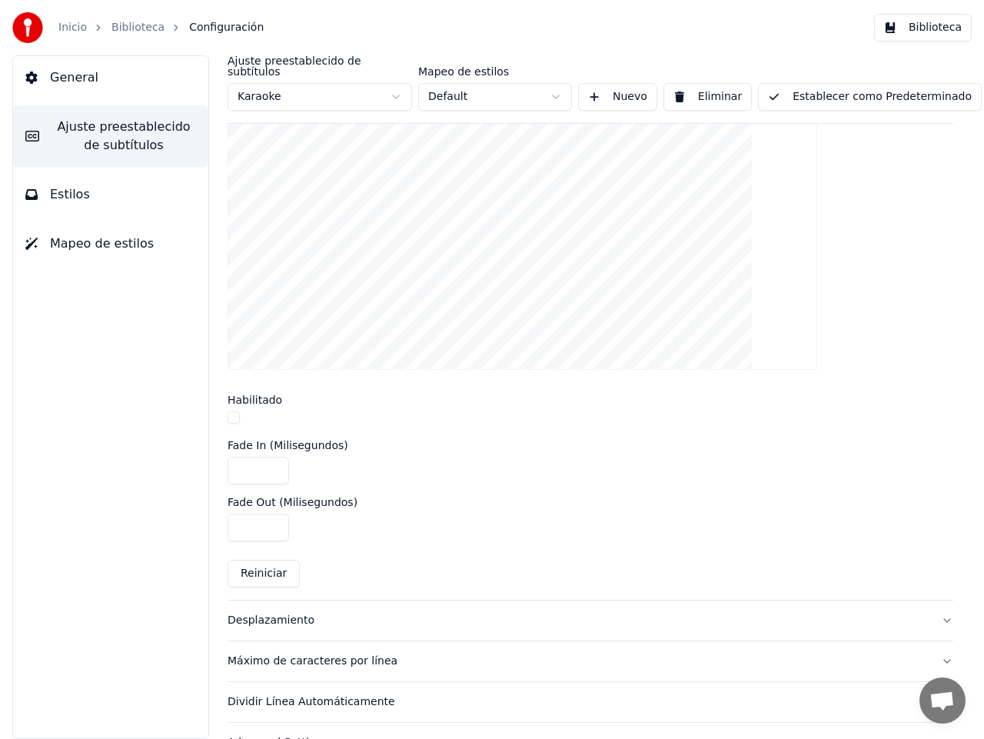
scroll to position [504, 0]
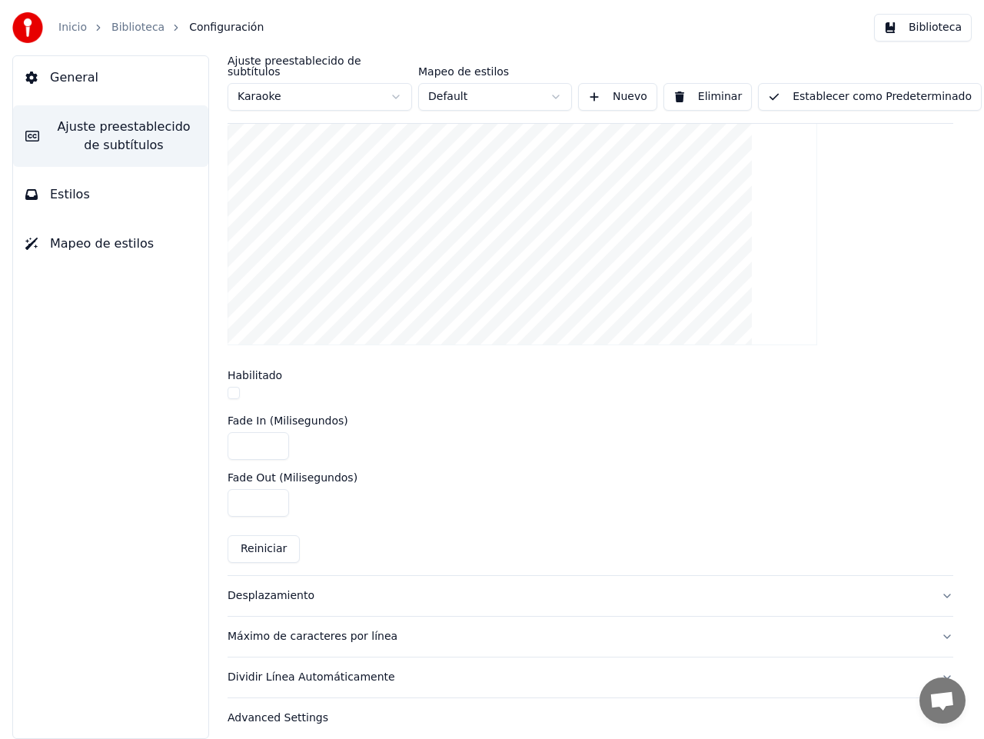
click at [929, 585] on button "Desplazamiento" at bounding box center [591, 596] width 726 height 40
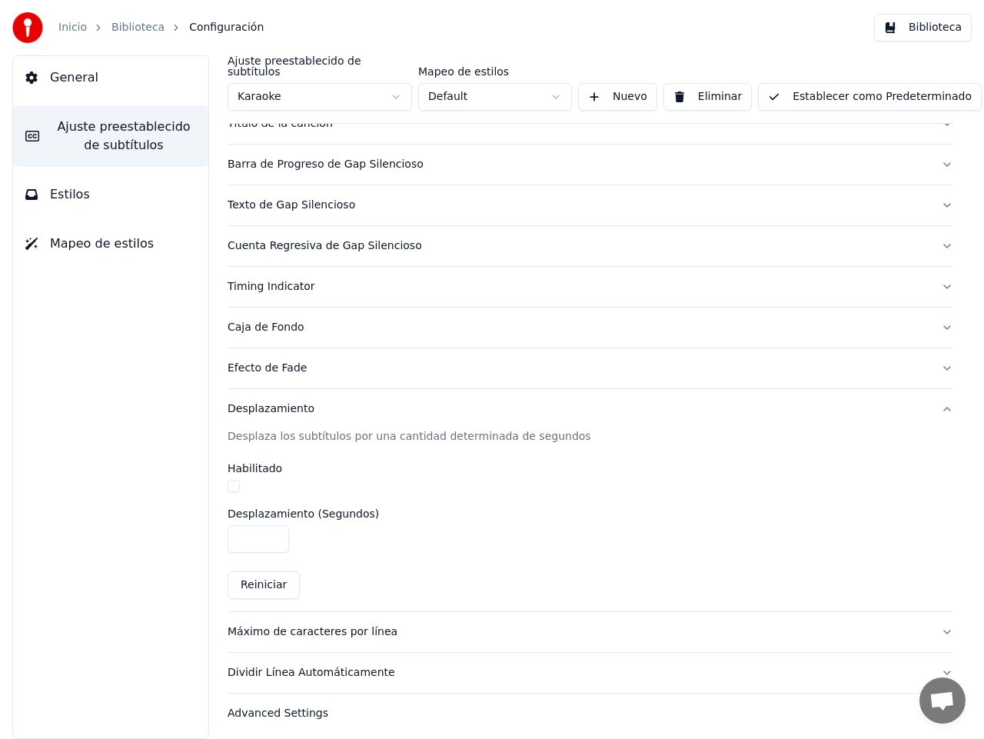
scroll to position [128, 0]
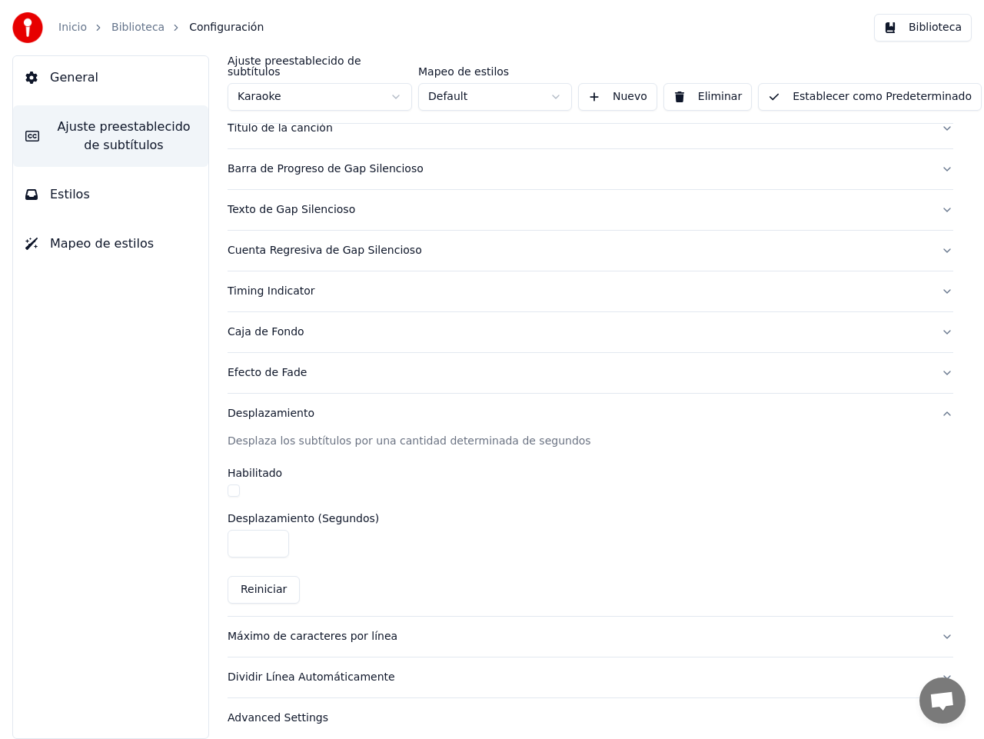
click at [288, 710] on div "Advanced Settings" at bounding box center [578, 717] width 701 height 15
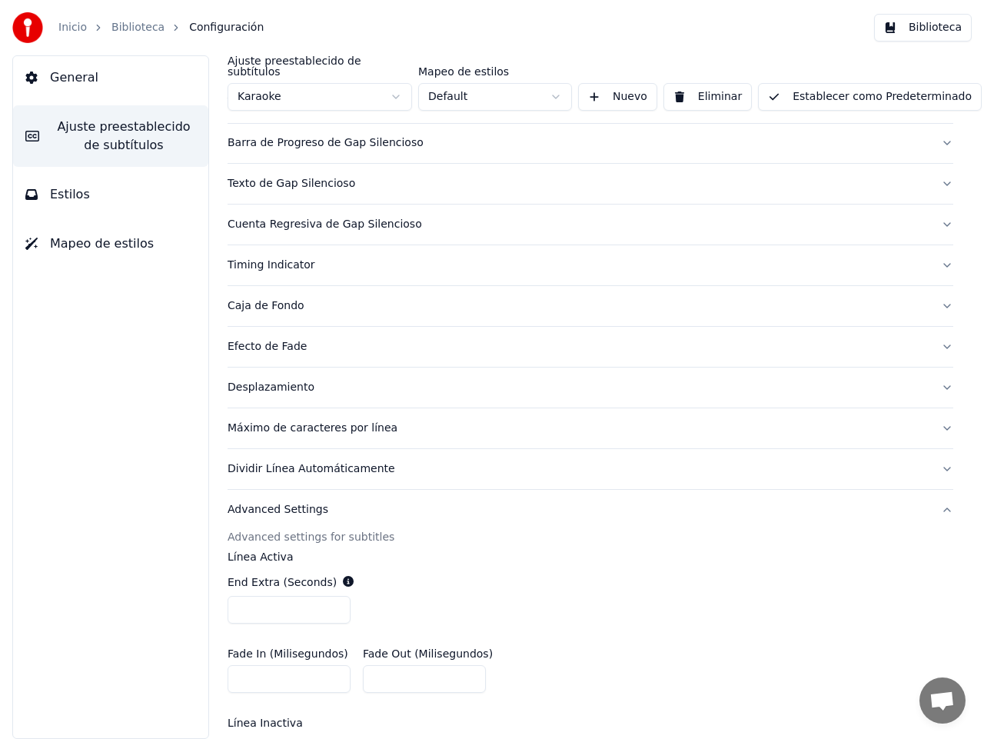
scroll to position [395, 0]
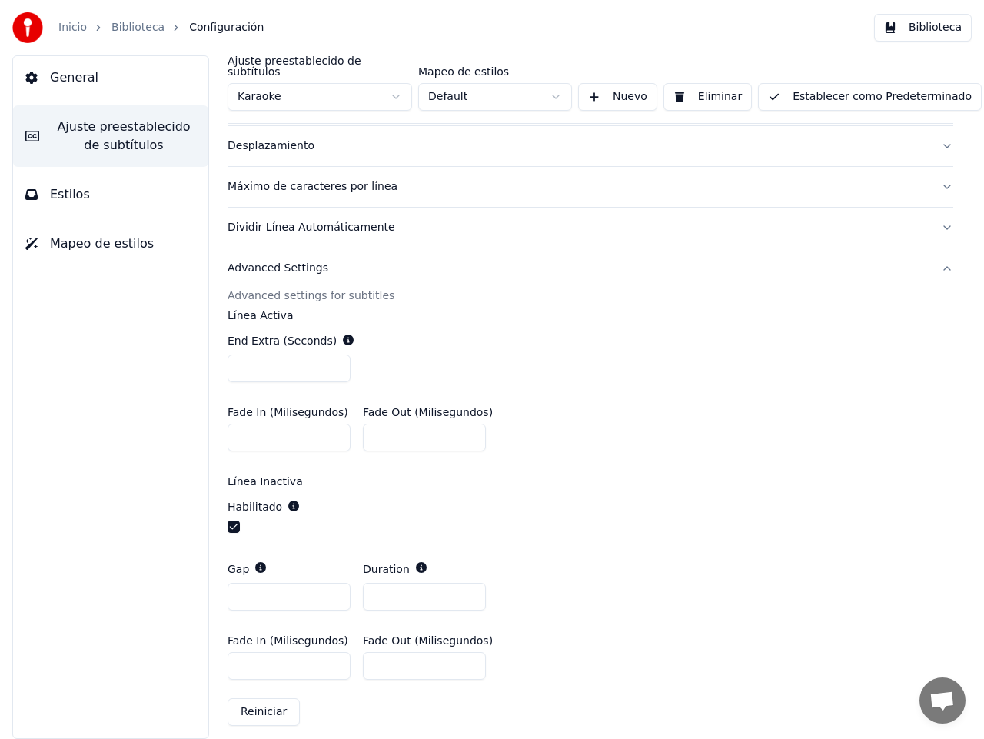
click at [260, 705] on button "Reiniciar" at bounding box center [264, 712] width 72 height 28
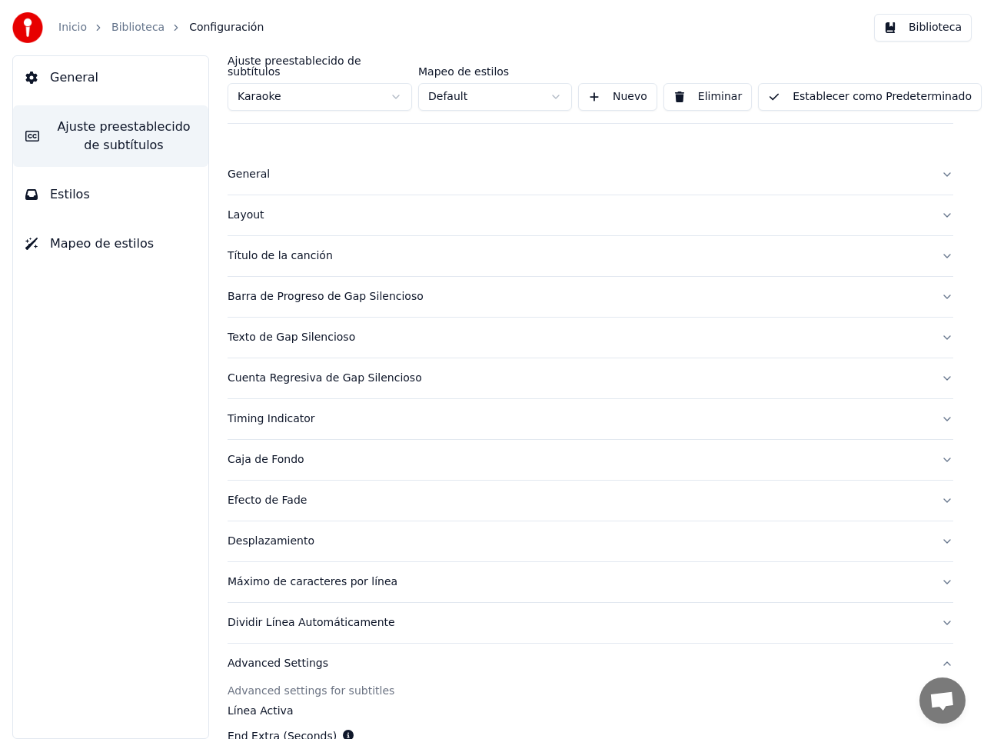
click at [834, 83] on button "Establecer como Predeterminado" at bounding box center [870, 97] width 224 height 28
click at [250, 290] on div "Barra de Progreso de Gap Silencioso" at bounding box center [578, 296] width 701 height 15
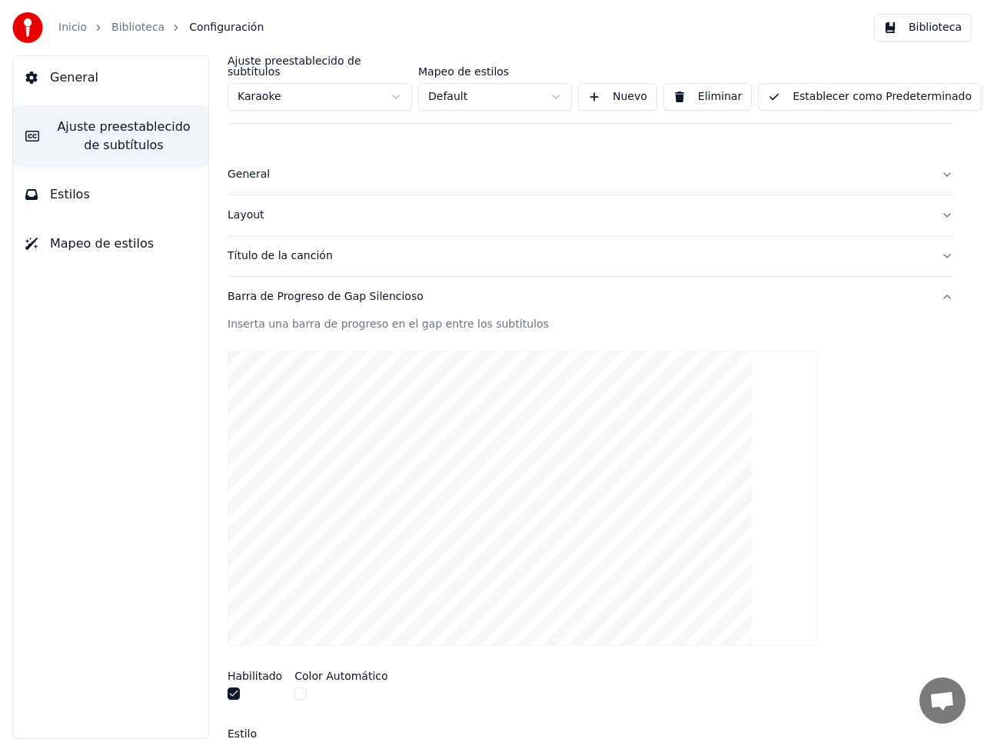
click at [85, 193] on button "Estilos" at bounding box center [110, 194] width 195 height 43
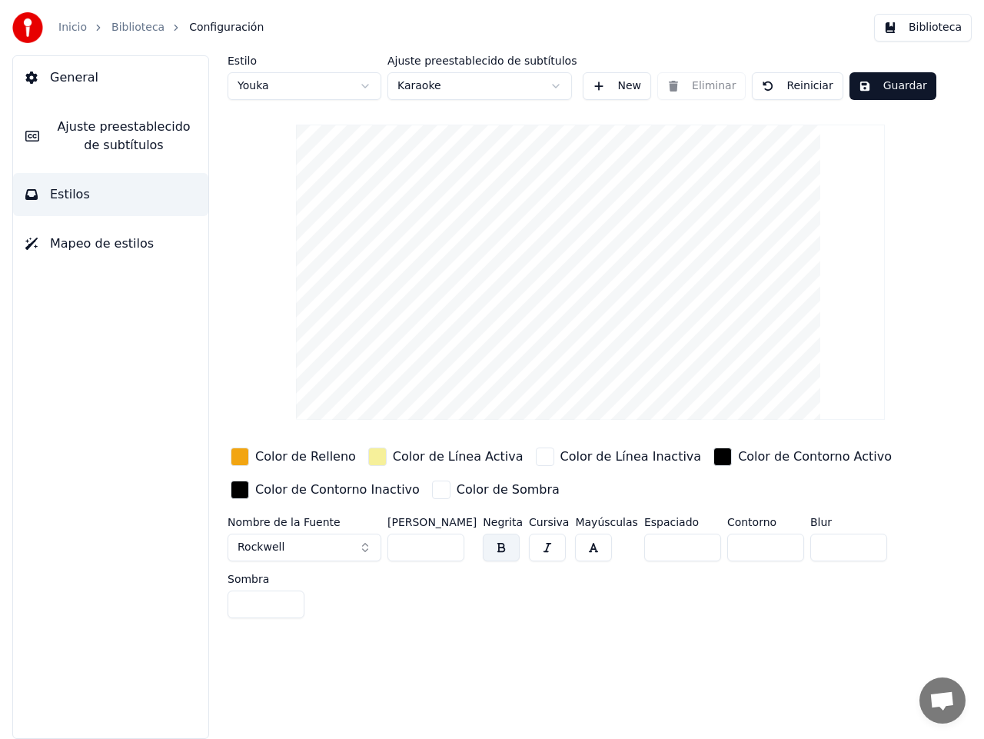
click at [367, 84] on html "Inicio Biblioteca Configuración Biblioteca General Ajuste preestablecido de sub…" at bounding box center [492, 369] width 984 height 739
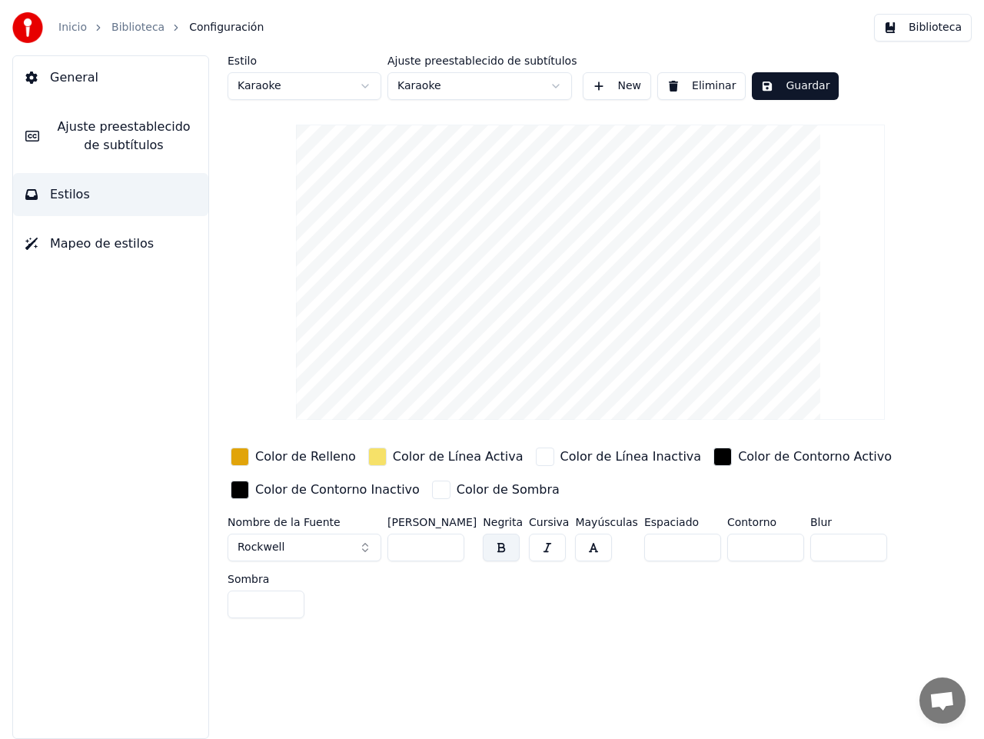
click at [799, 83] on button "Guardar" at bounding box center [795, 86] width 87 height 28
click at [66, 80] on span "General" at bounding box center [74, 77] width 48 height 18
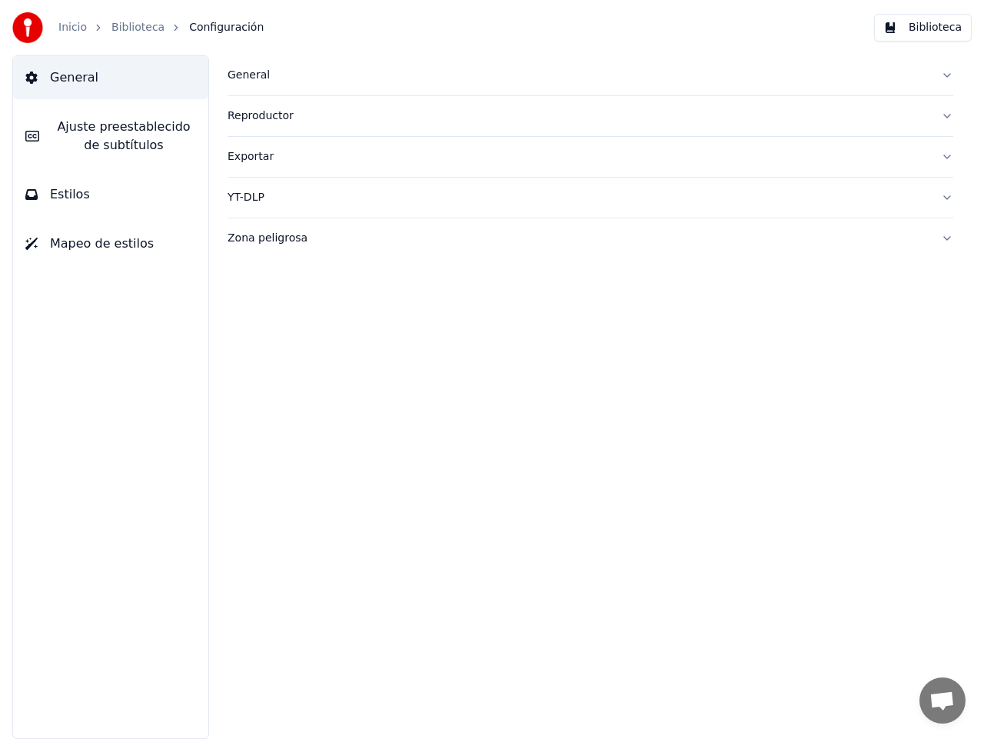
click at [255, 238] on div "Zona peligrosa" at bounding box center [578, 238] width 701 height 15
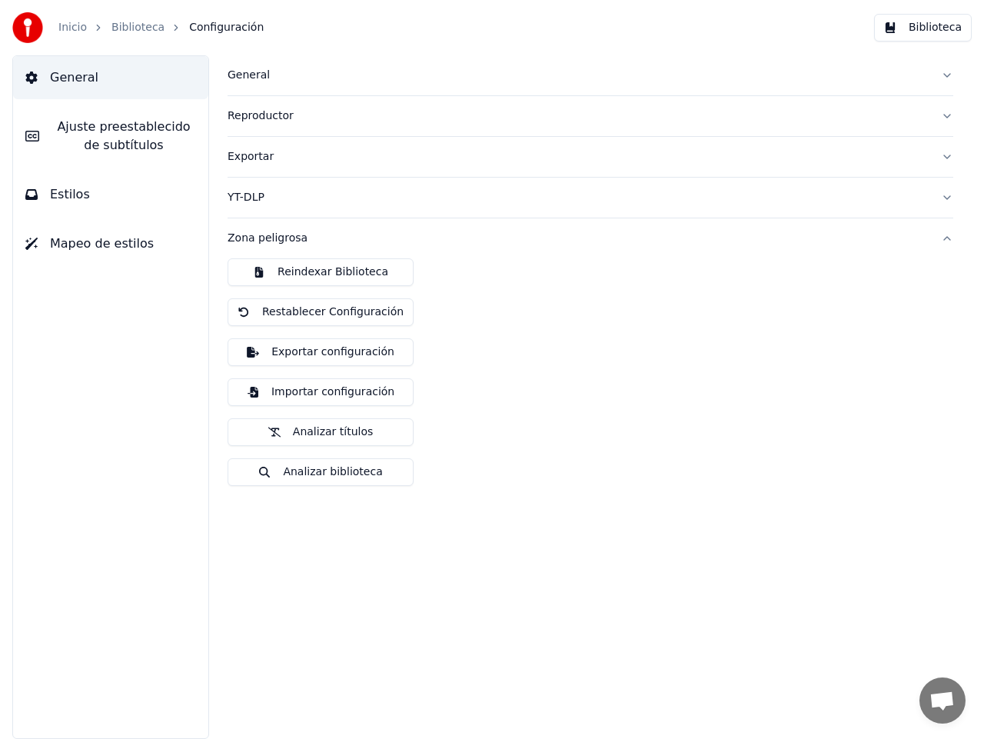
click at [246, 197] on div "YT-DLP" at bounding box center [578, 197] width 701 height 15
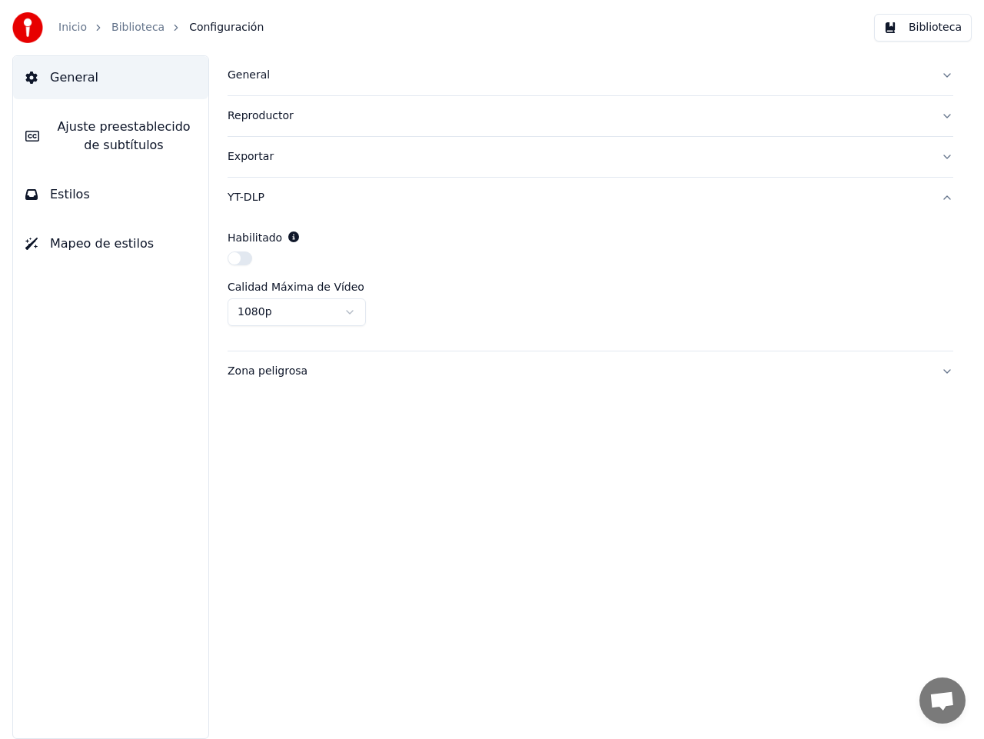
click at [261, 117] on div "Reproductor" at bounding box center [578, 115] width 701 height 15
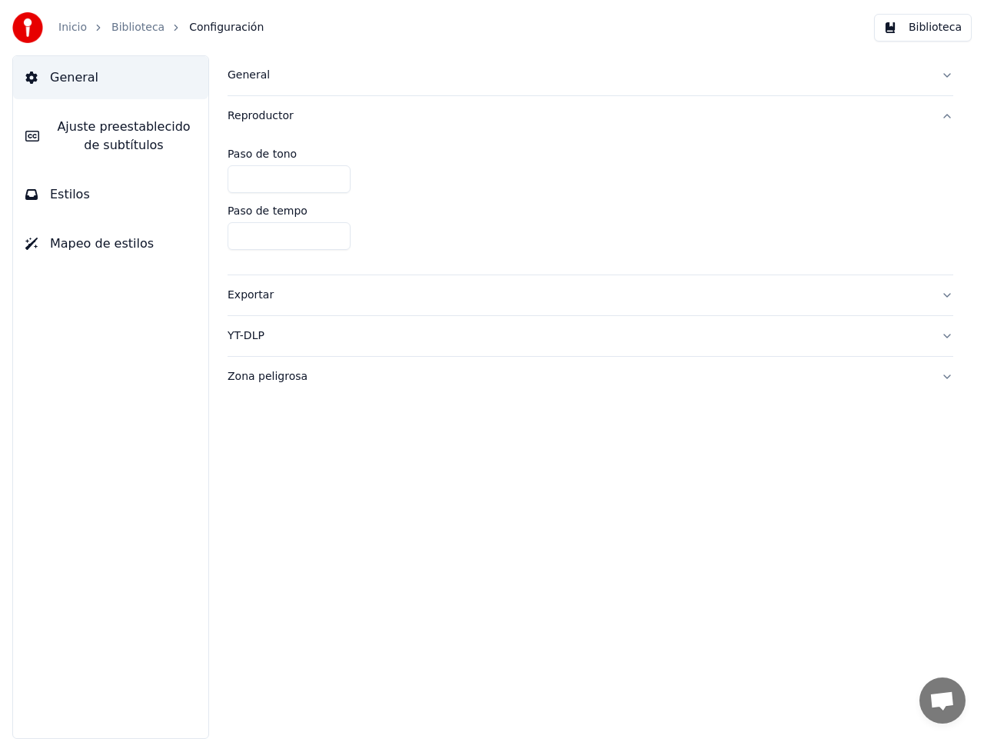
click at [253, 83] on button "General" at bounding box center [591, 75] width 726 height 40
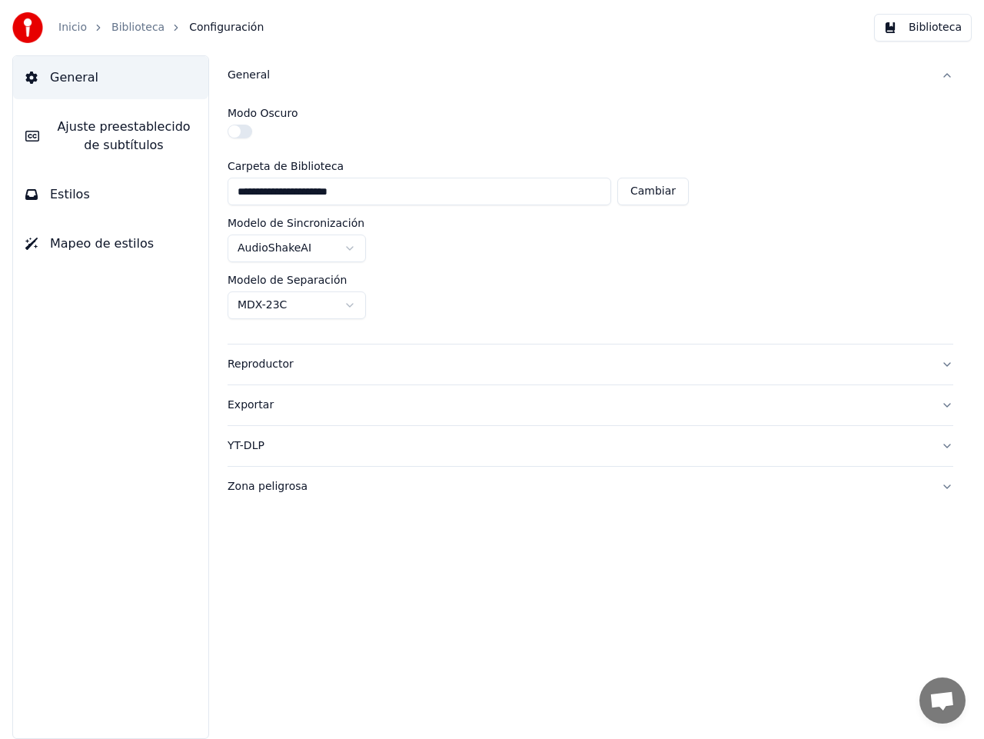
click at [141, 27] on link "Biblioteca" at bounding box center [137, 27] width 53 height 15
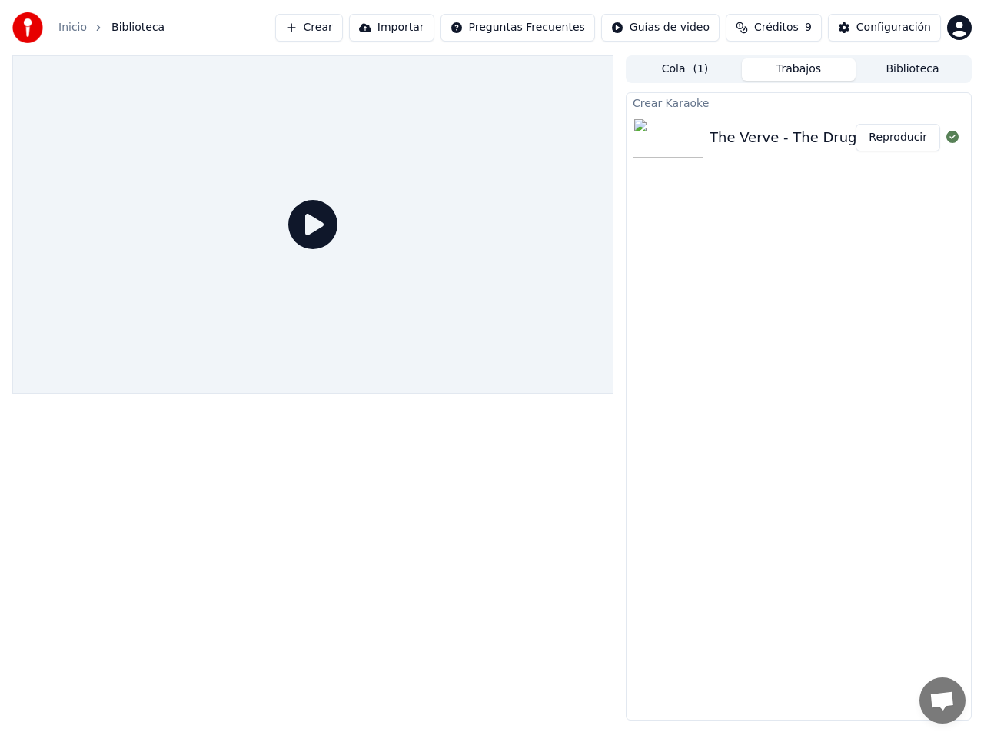
click at [909, 137] on button "Reproducir" at bounding box center [898, 138] width 85 height 28
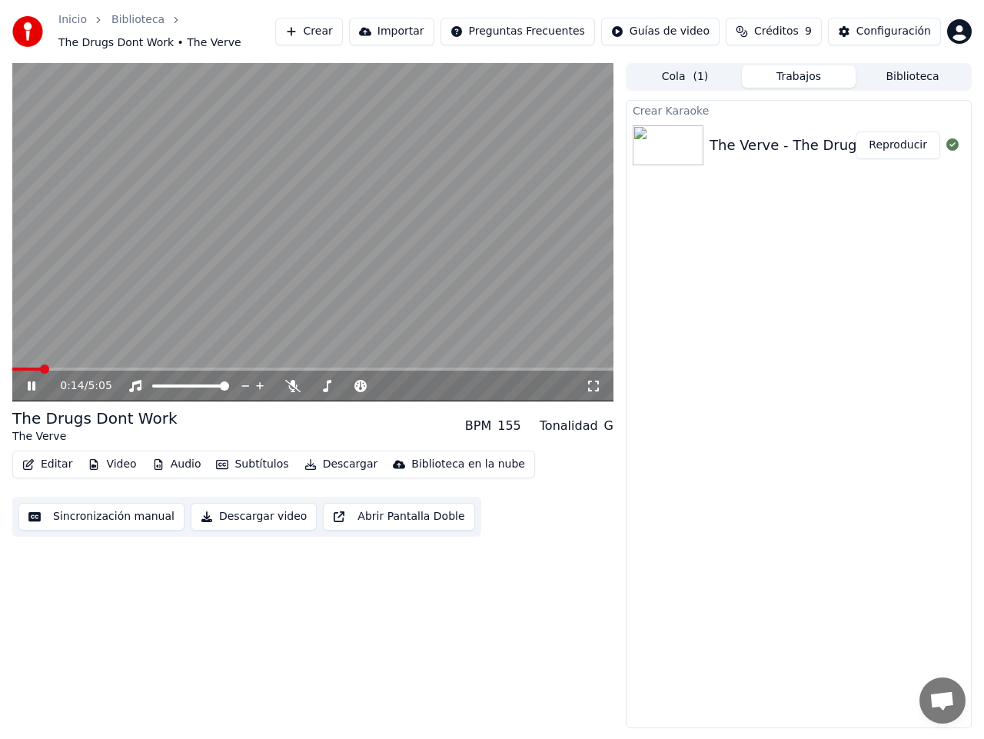
click at [31, 466] on icon "button" at bounding box center [28, 464] width 12 height 11
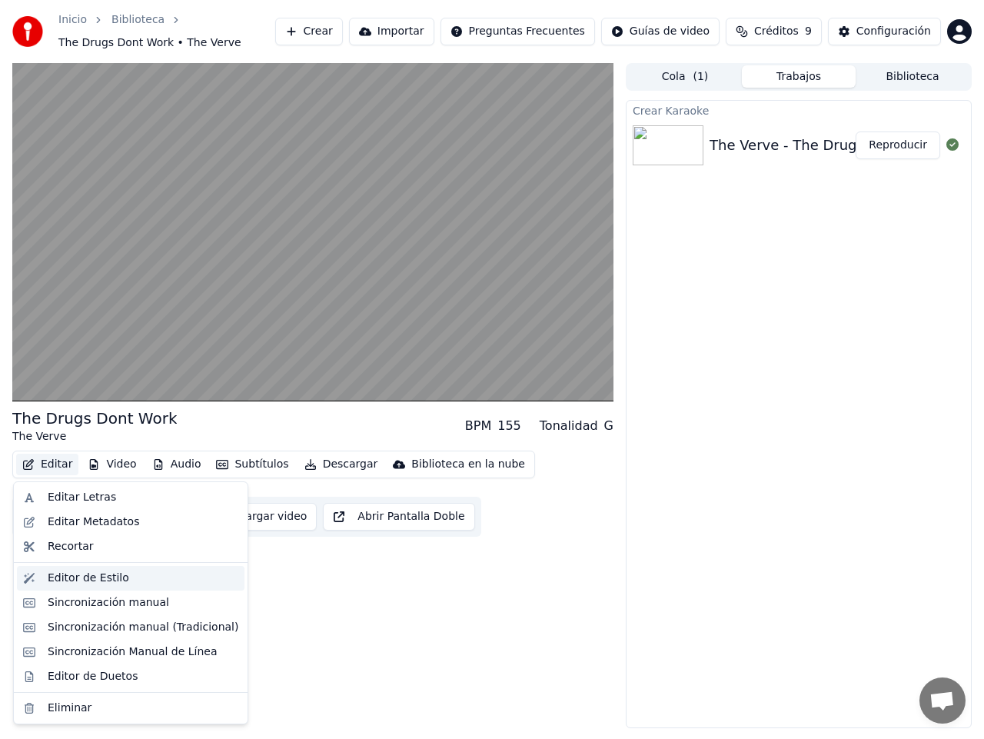
click at [97, 579] on div "Editor de Estilo" at bounding box center [88, 577] width 81 height 15
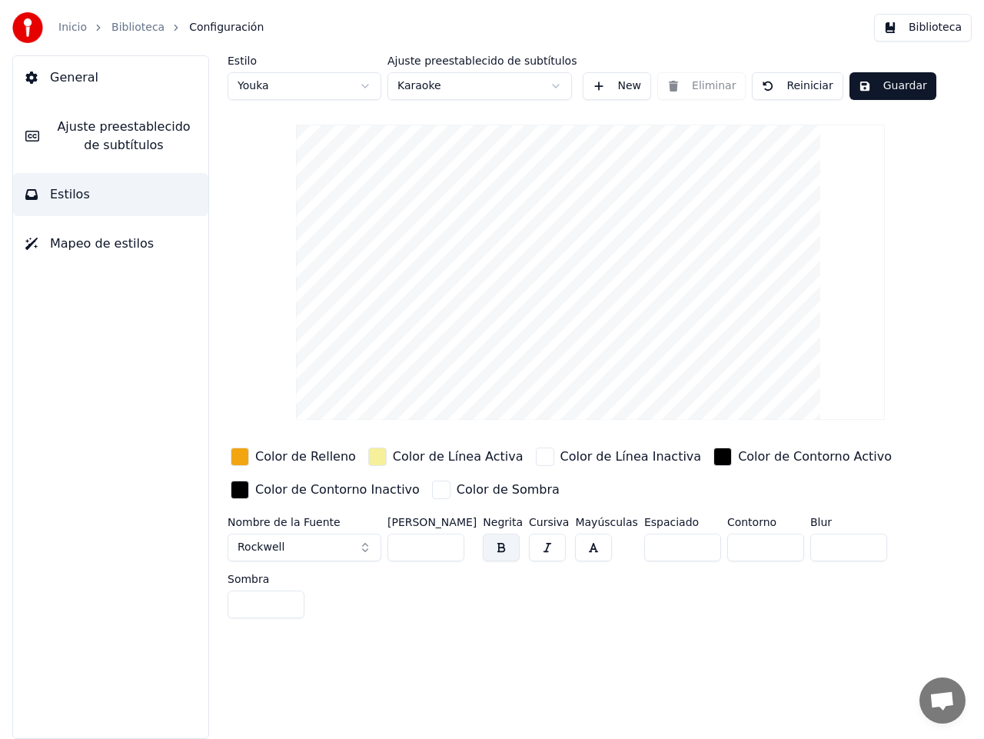
click at [129, 29] on link "Biblioteca" at bounding box center [137, 27] width 53 height 15
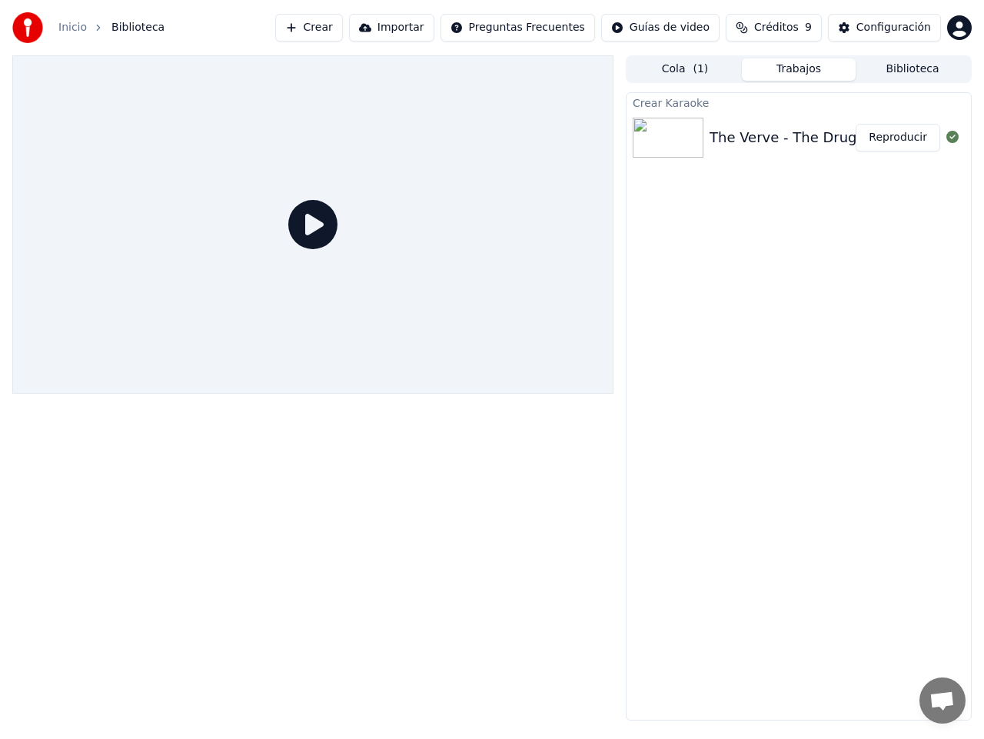
click at [909, 135] on button "Reproducir" at bounding box center [898, 138] width 85 height 28
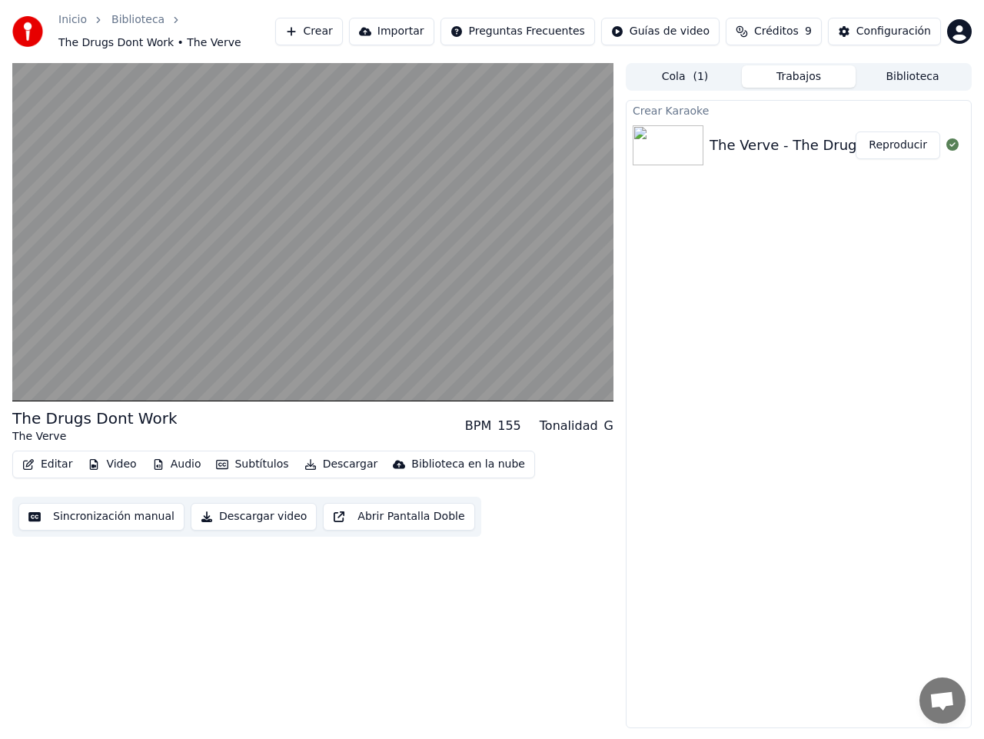
click at [108, 462] on button "Video" at bounding box center [111, 465] width 61 height 22
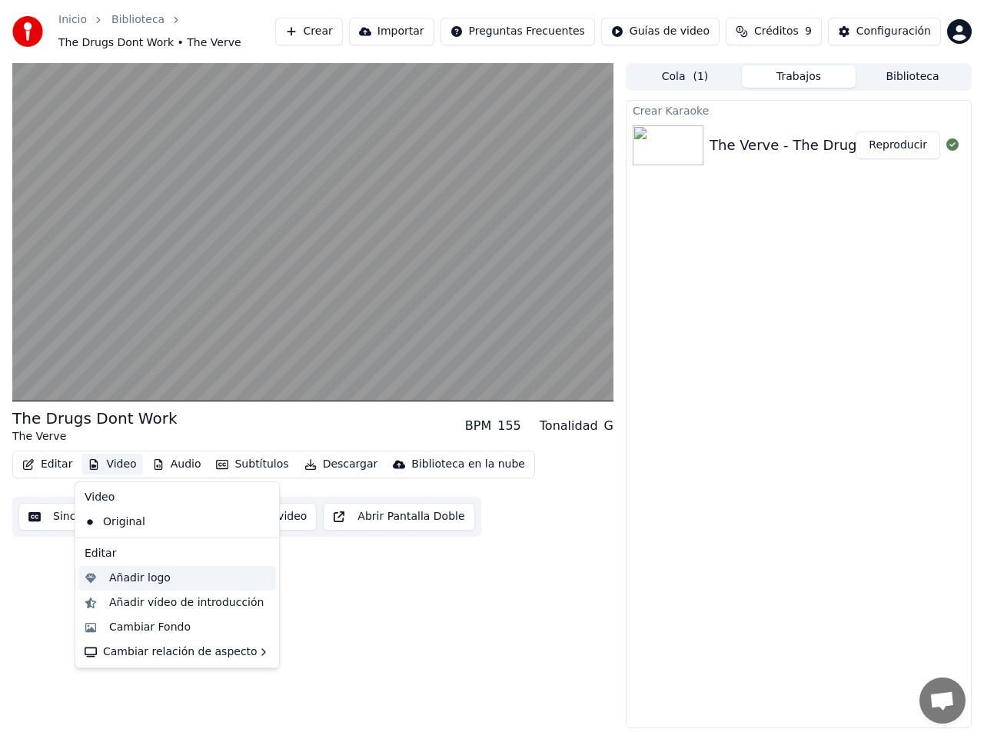
click at [128, 577] on div "Añadir logo" at bounding box center [139, 577] width 61 height 15
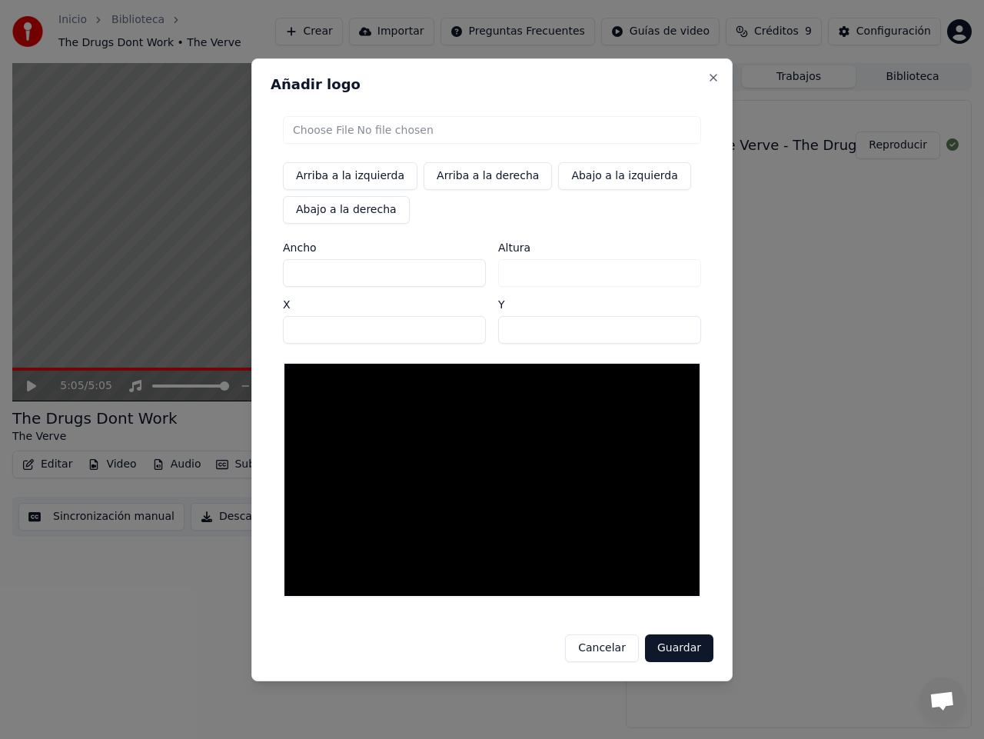
click at [353, 131] on input "file" at bounding box center [492, 130] width 418 height 28
click at [410, 130] on input "file" at bounding box center [492, 130] width 418 height 28
type input "**********"
click at [341, 211] on button "Abajo a la derecha" at bounding box center [346, 210] width 127 height 28
type input "****"
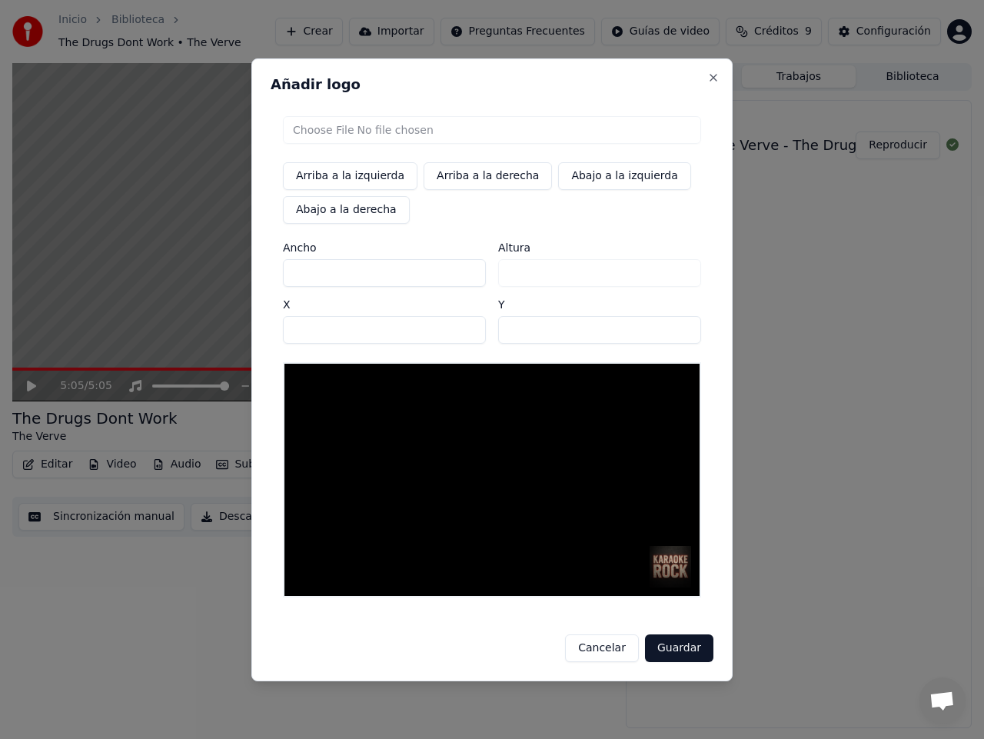
click at [450, 179] on button "Arriba a la derecha" at bounding box center [488, 176] width 128 height 28
type input "**"
click at [310, 171] on button "Arriba a la izquierda" at bounding box center [350, 176] width 135 height 28
type input "**"
click at [680, 646] on button "Guardar" at bounding box center [679, 648] width 68 height 28
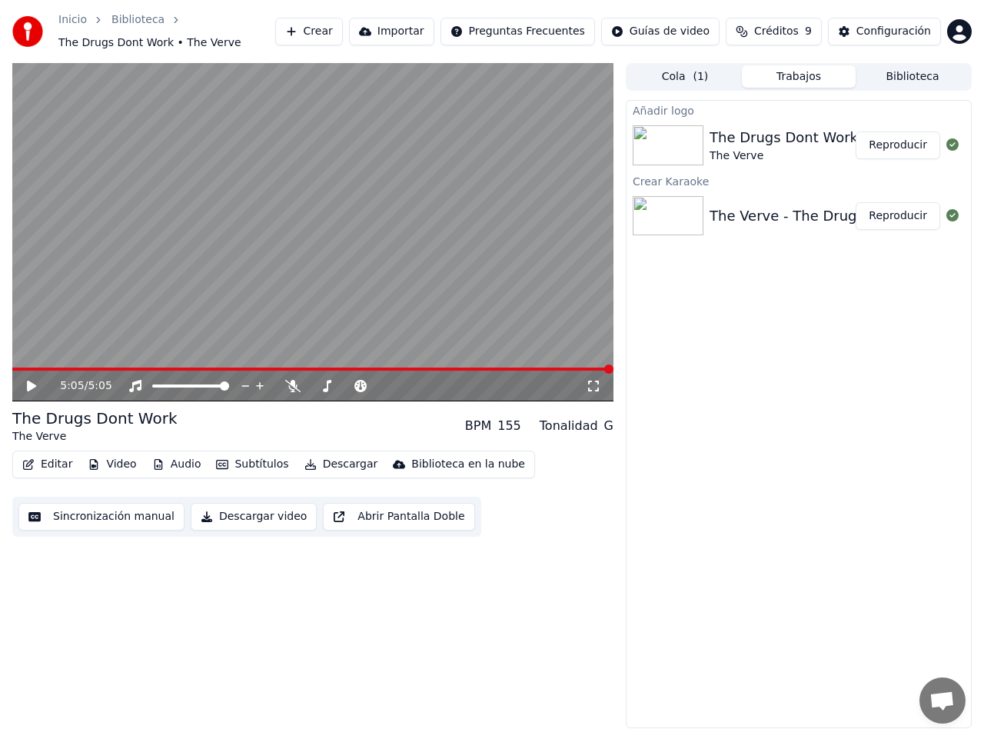
click at [891, 148] on button "Reproducir" at bounding box center [898, 145] width 85 height 28
click at [26, 384] on icon at bounding box center [42, 386] width 35 height 12
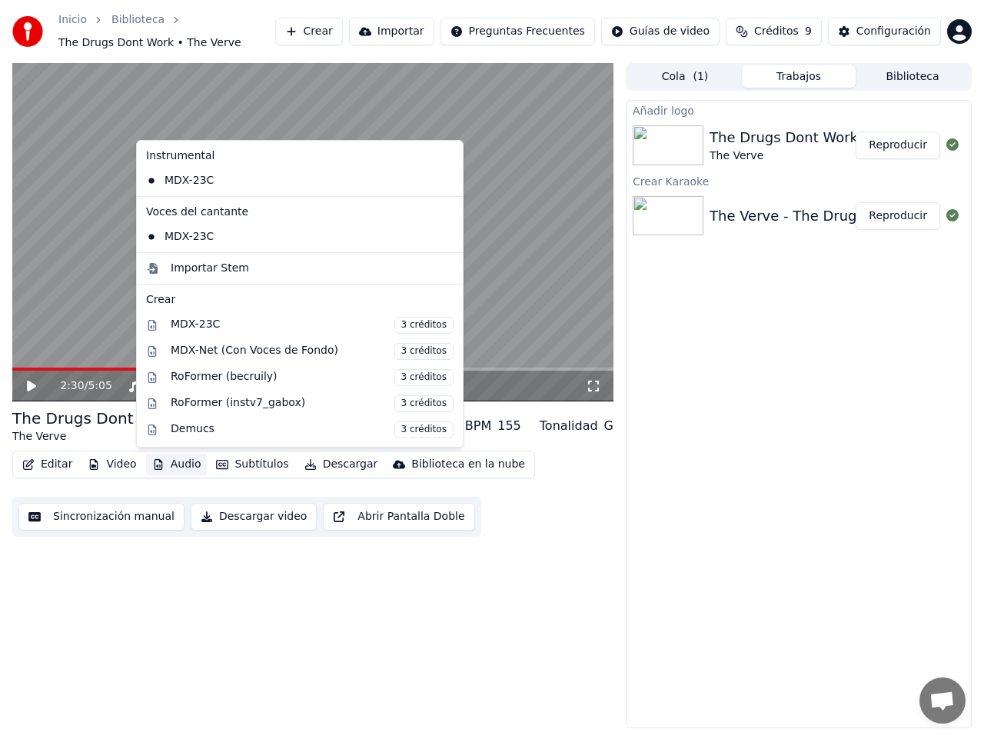
click at [169, 462] on button "Audio" at bounding box center [176, 465] width 61 height 22
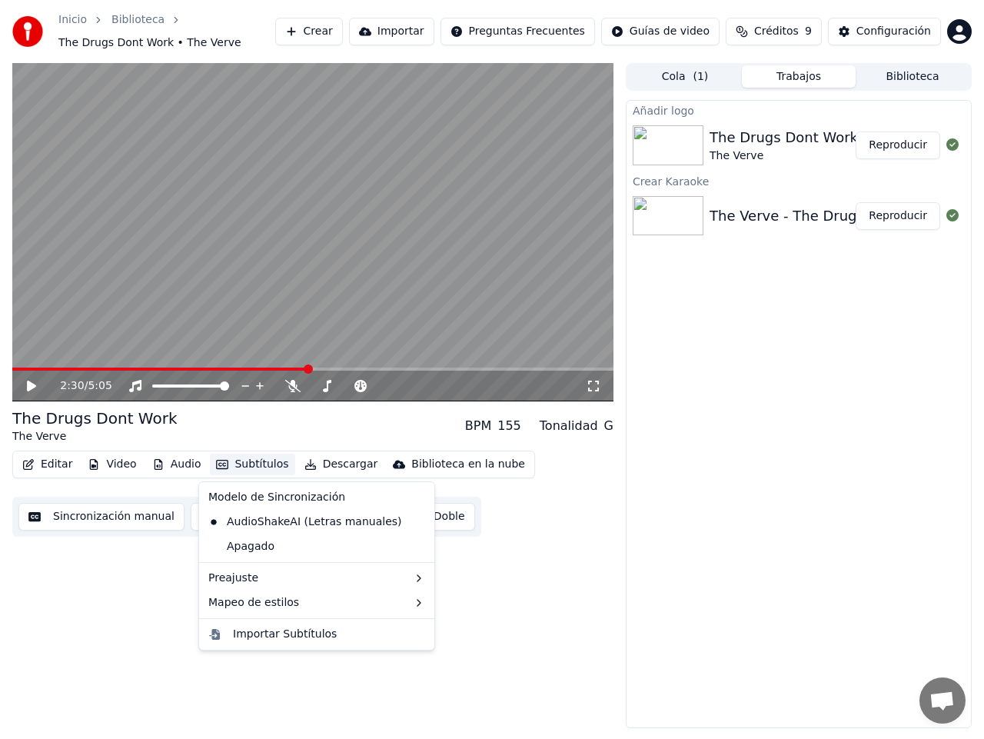
click at [226, 467] on button "Subtítulos" at bounding box center [252, 465] width 85 height 22
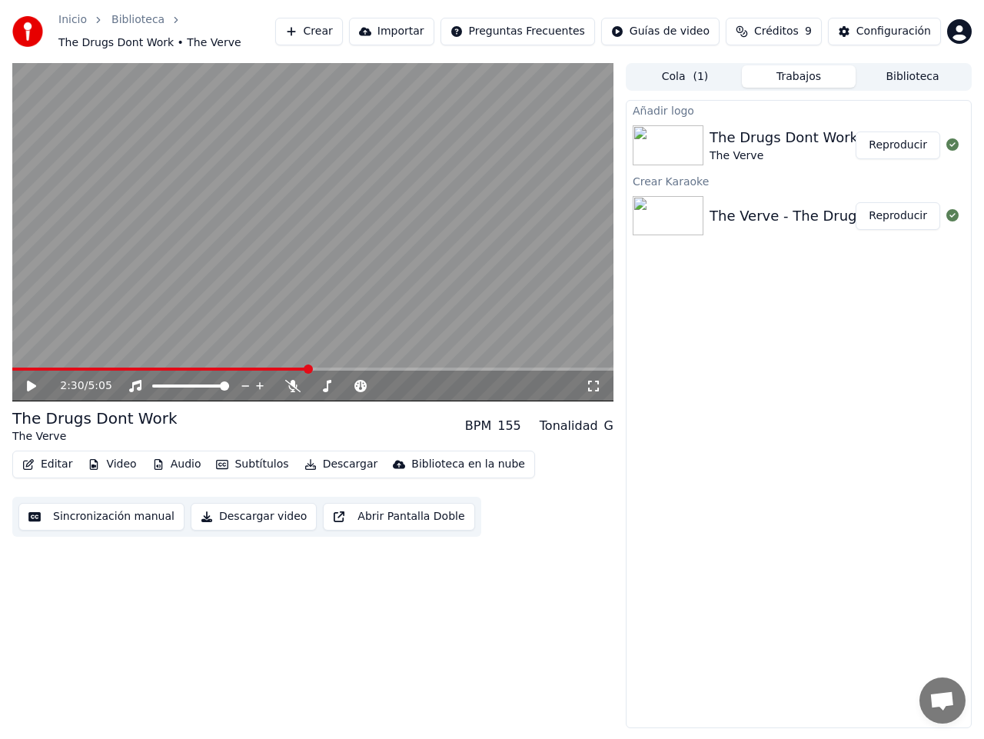
click at [240, 465] on button "Subtítulos" at bounding box center [252, 465] width 85 height 22
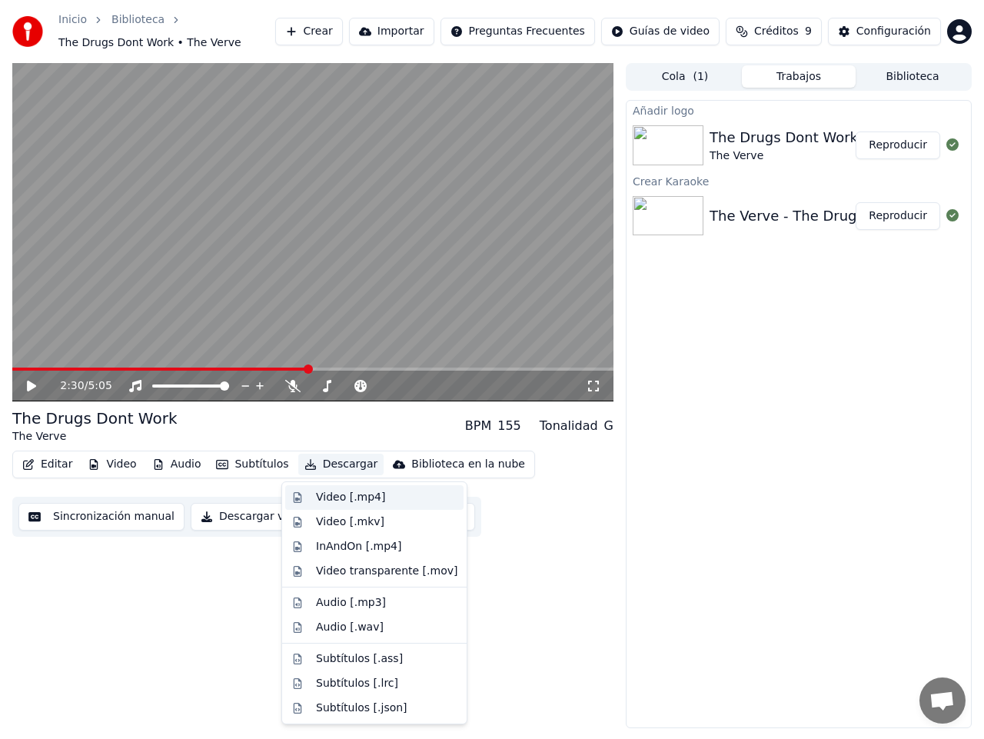
click at [343, 495] on div "Video [.mp4]" at bounding box center [350, 497] width 69 height 15
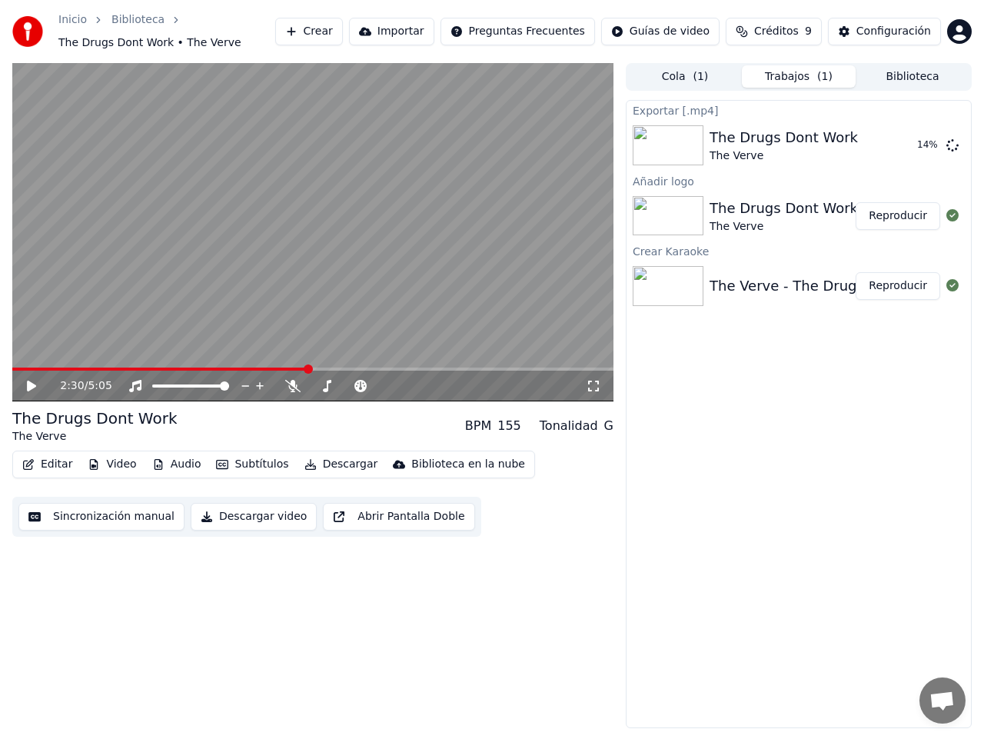
click at [128, 43] on span "The Drugs Dont Work • The Verve" at bounding box center [149, 42] width 183 height 15
click at [893, 29] on div "Configuración" at bounding box center [893, 31] width 75 height 15
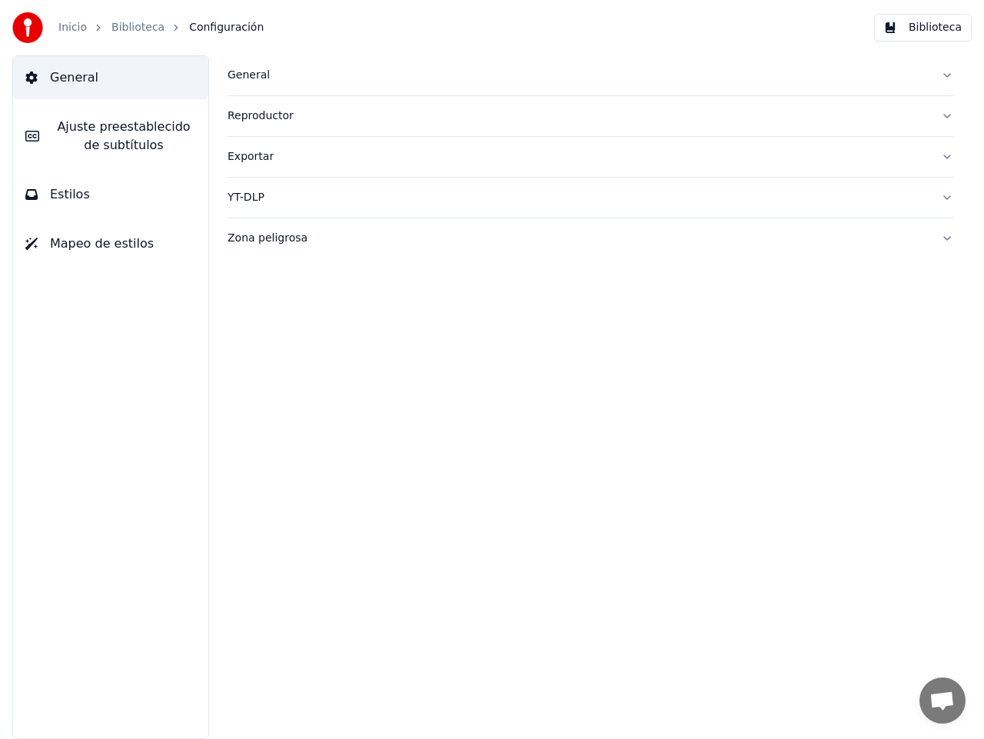
click at [254, 74] on div "General" at bounding box center [578, 75] width 701 height 15
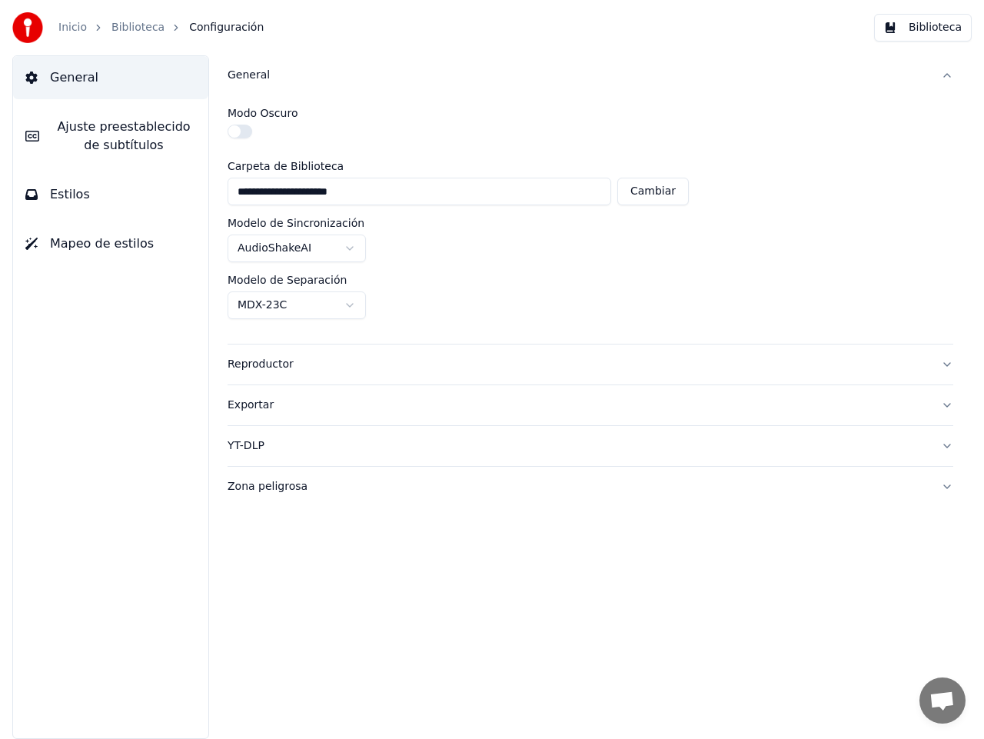
click at [254, 74] on div "General" at bounding box center [578, 75] width 701 height 15
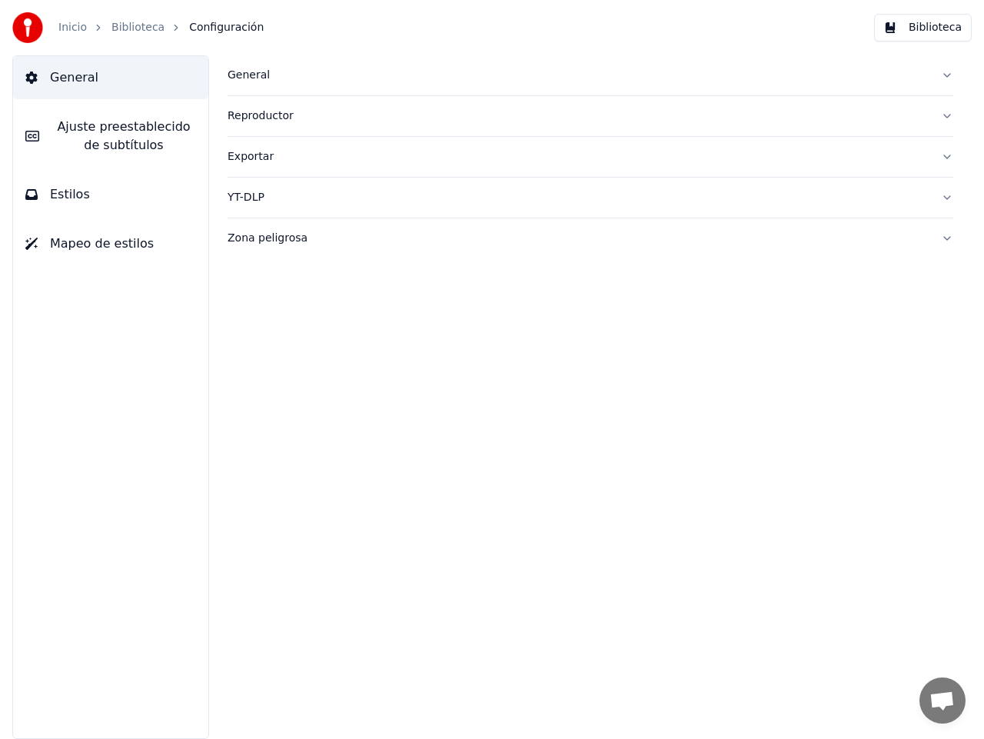
click at [134, 26] on link "Biblioteca" at bounding box center [137, 27] width 53 height 15
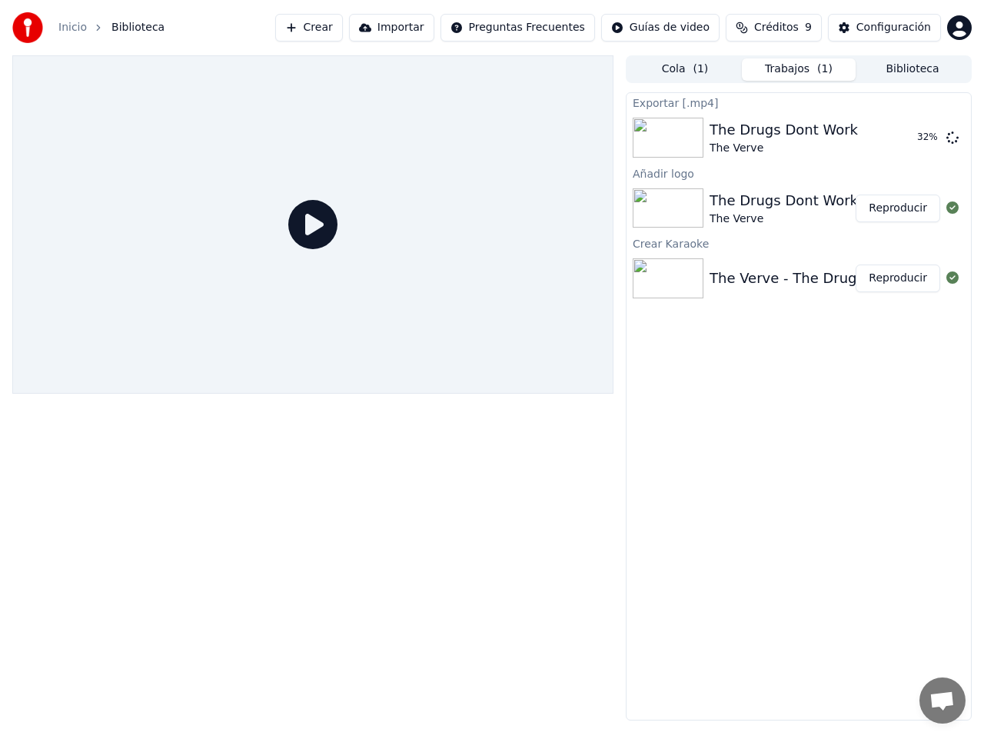
click at [429, 27] on button "Importar" at bounding box center [391, 28] width 85 height 28
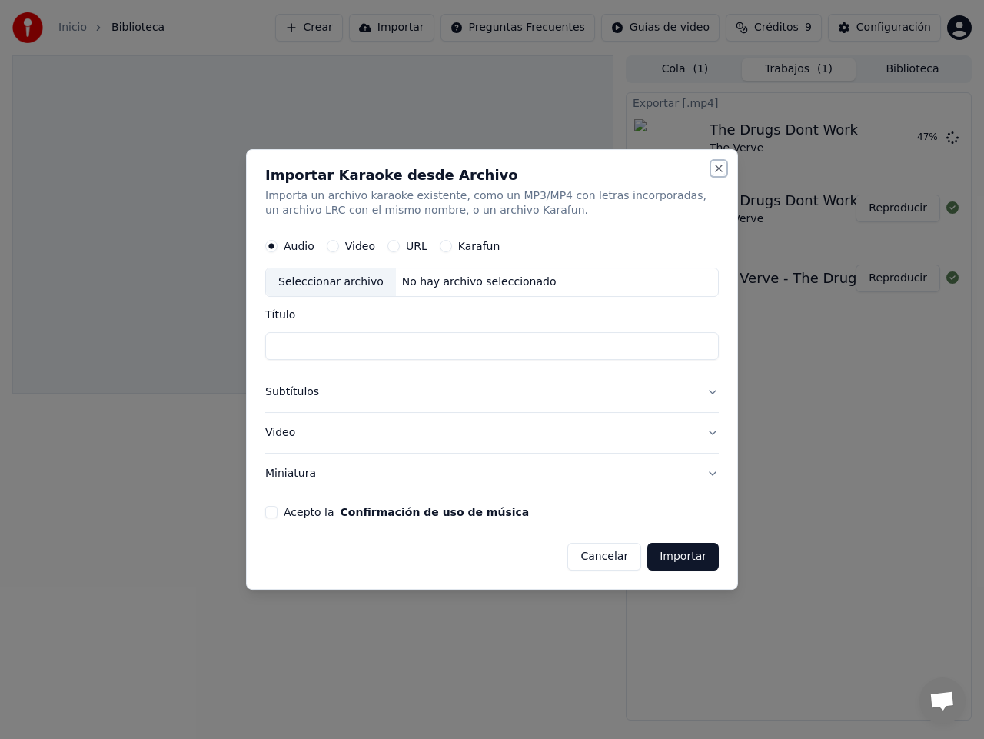
click at [718, 169] on button "Close" at bounding box center [719, 168] width 12 height 12
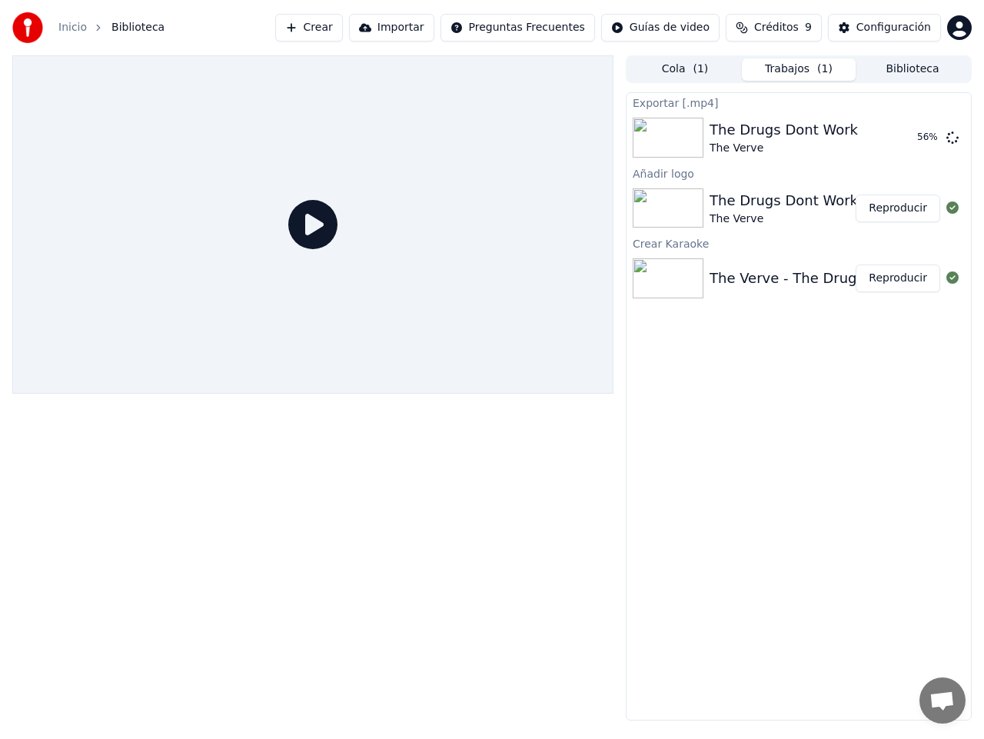
click at [904, 211] on button "Reproducir" at bounding box center [898, 208] width 85 height 28
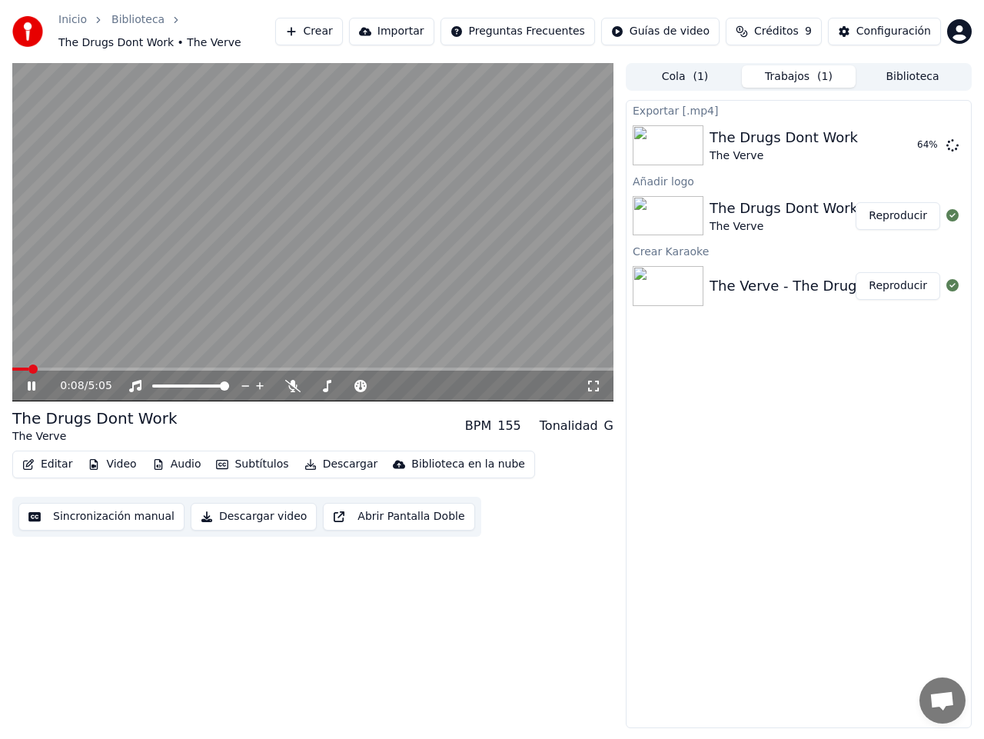
click at [30, 383] on icon at bounding box center [32, 385] width 8 height 9
click at [912, 146] on button "Mostrar" at bounding box center [906, 145] width 68 height 28
